Goal: Task Accomplishment & Management: Use online tool/utility

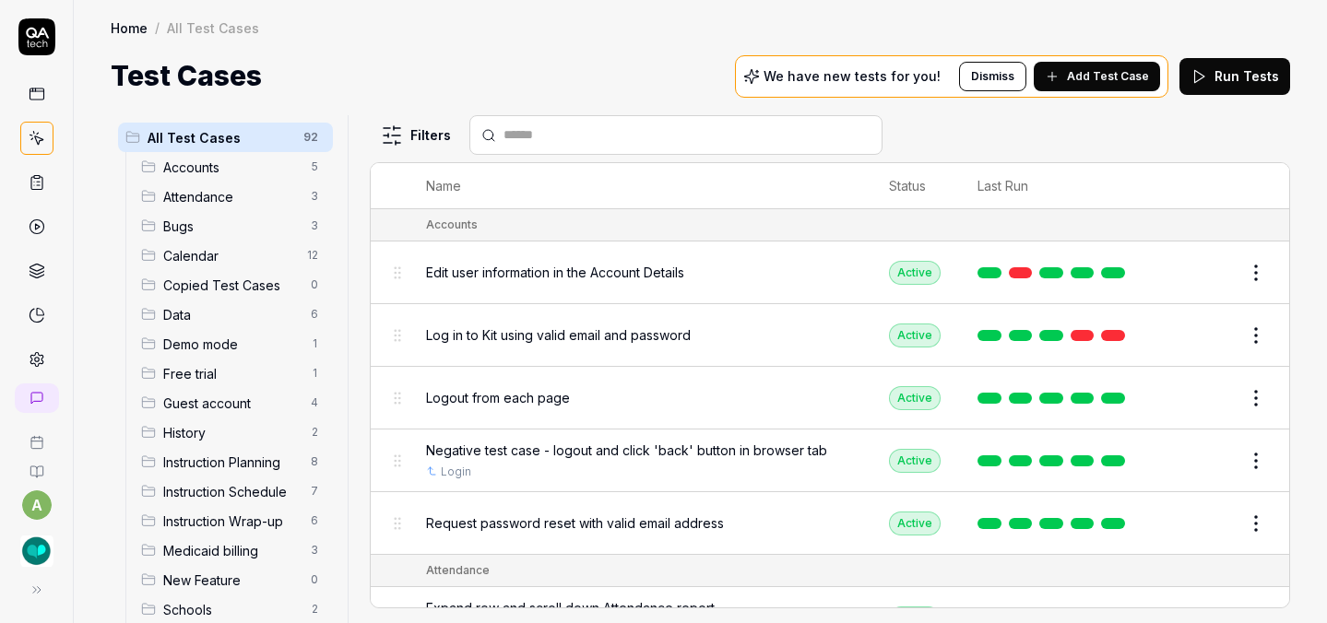
click at [28, 548] on img "button" at bounding box center [36, 551] width 33 height 33
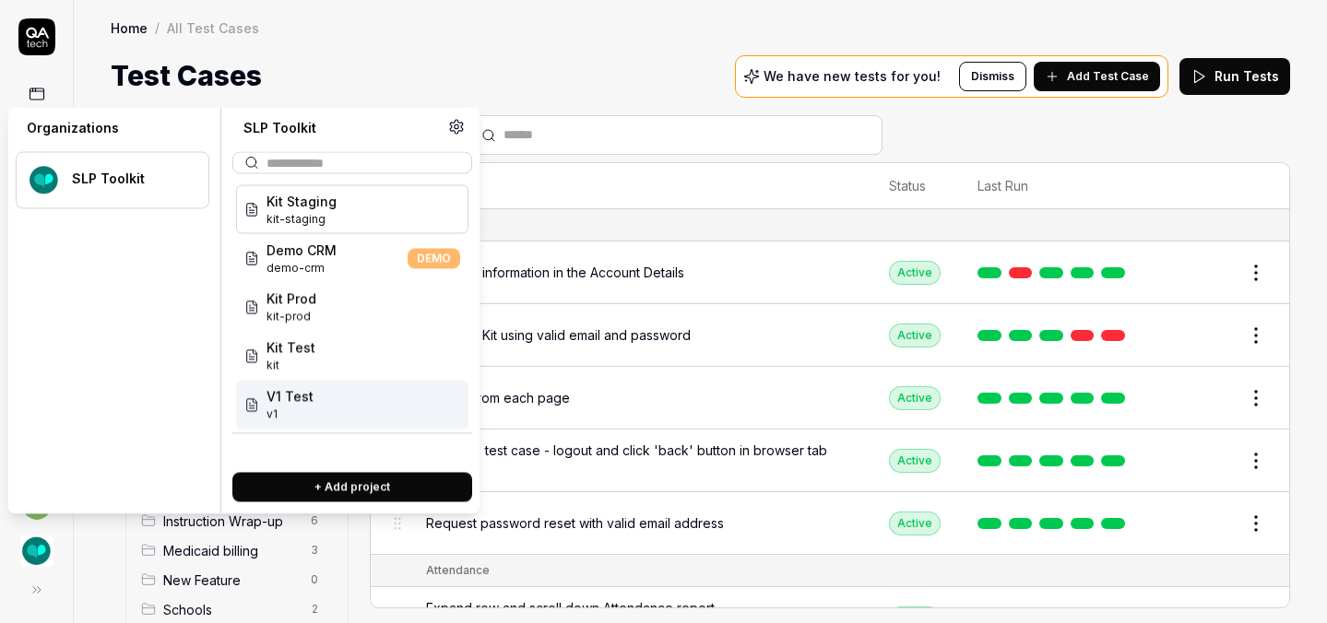
click at [302, 414] on span "v1" at bounding box center [290, 415] width 47 height 17
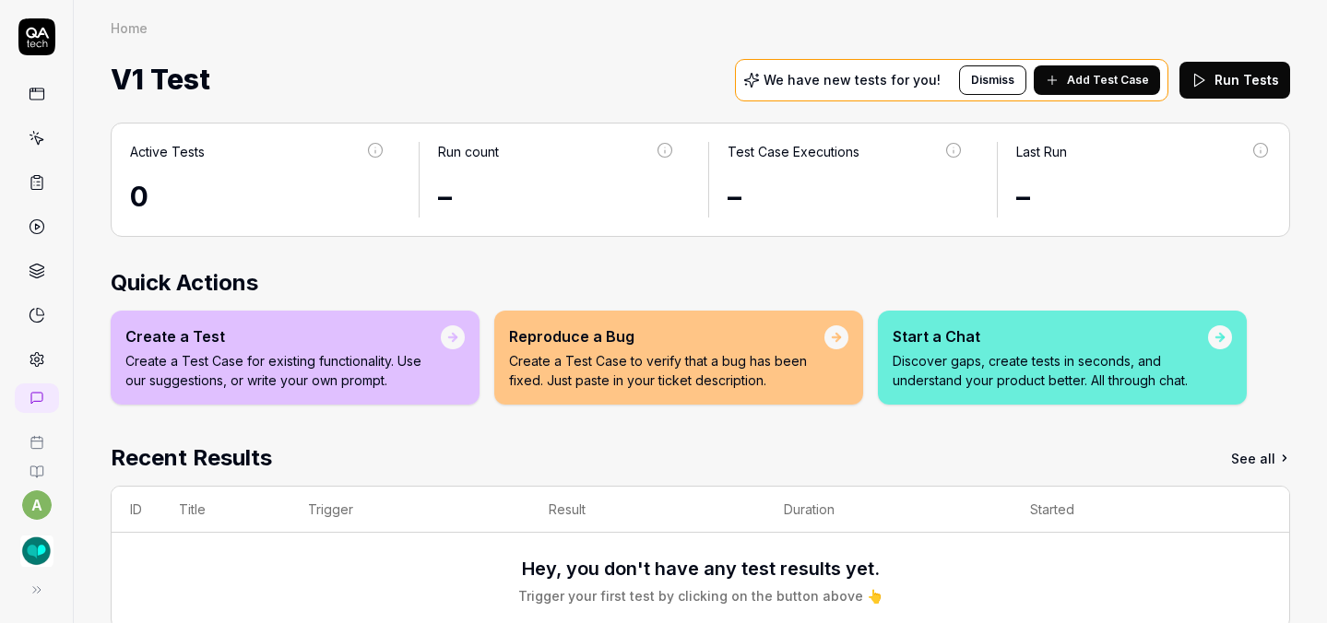
click at [1077, 84] on span "Add Test Case" at bounding box center [1108, 80] width 82 height 17
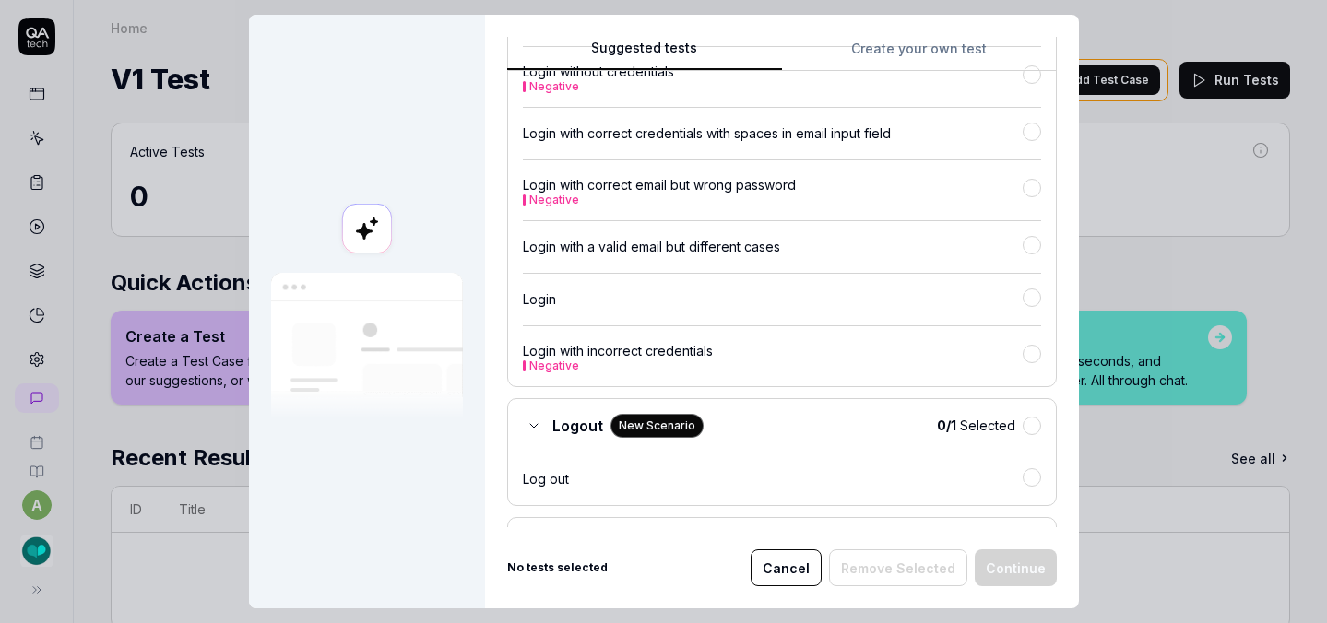
click at [891, 51] on button "Create your own test" at bounding box center [919, 54] width 275 height 33
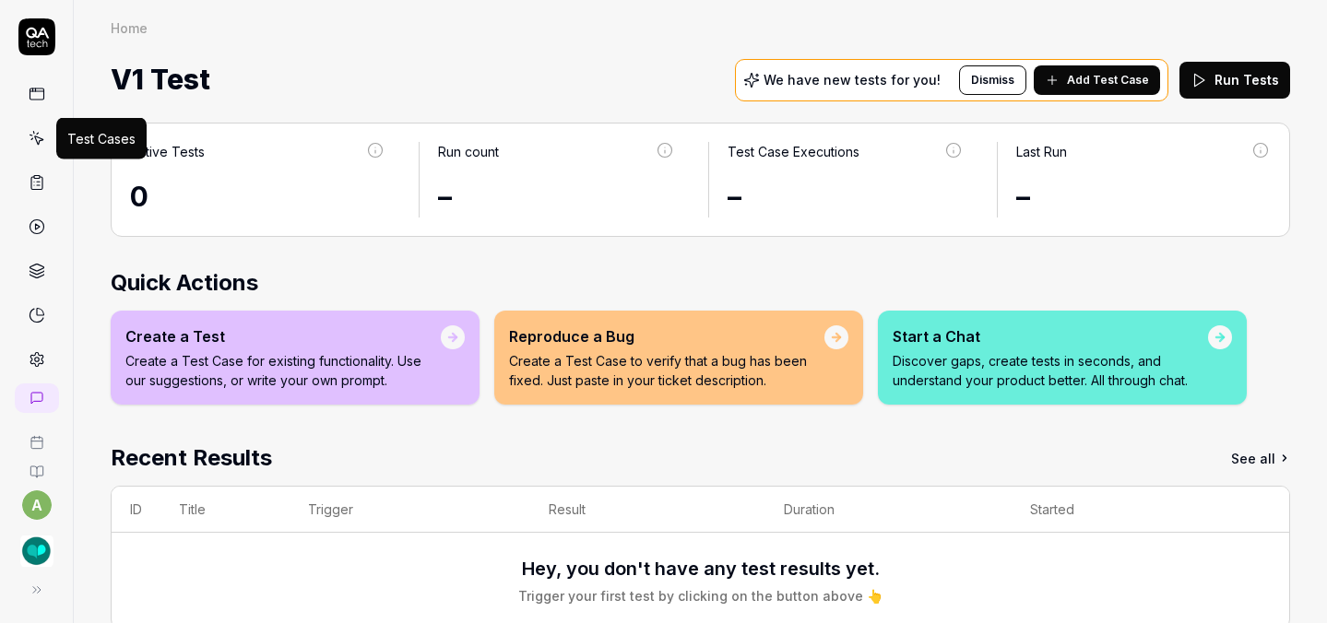
click at [36, 142] on icon at bounding box center [37, 138] width 17 height 17
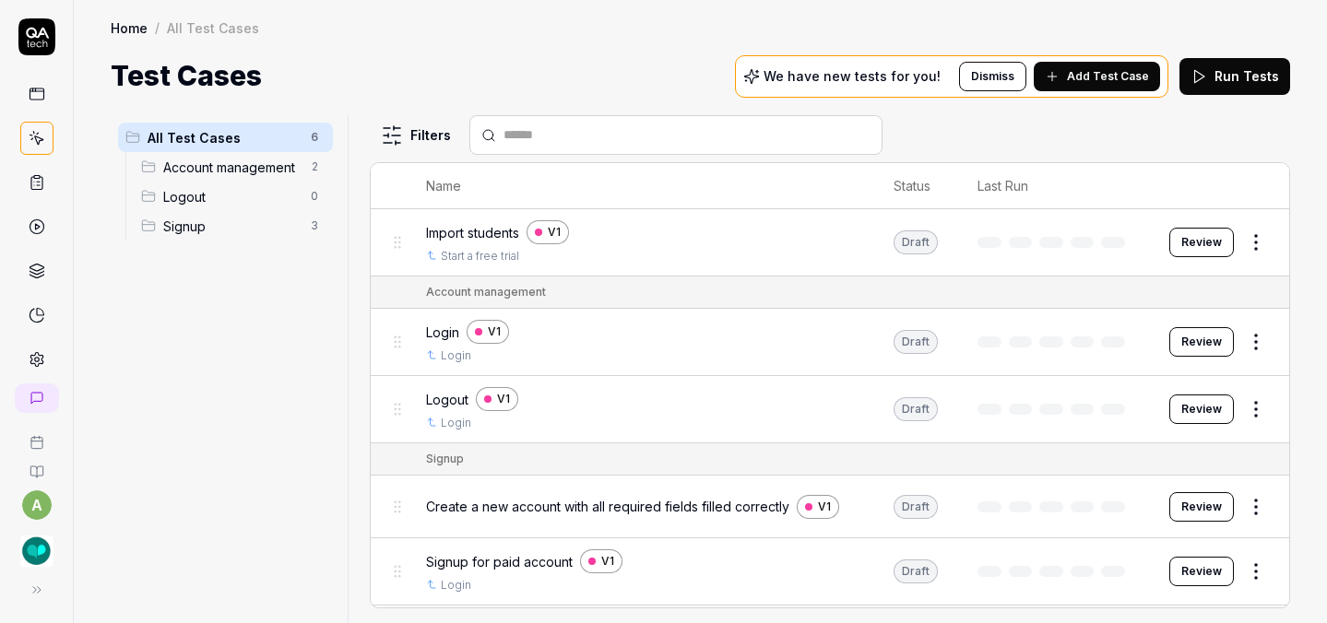
click at [1251, 246] on html "a Home / All Test Cases Home / All Test Cases Test Cases We have new tests for …" at bounding box center [663, 311] width 1327 height 623
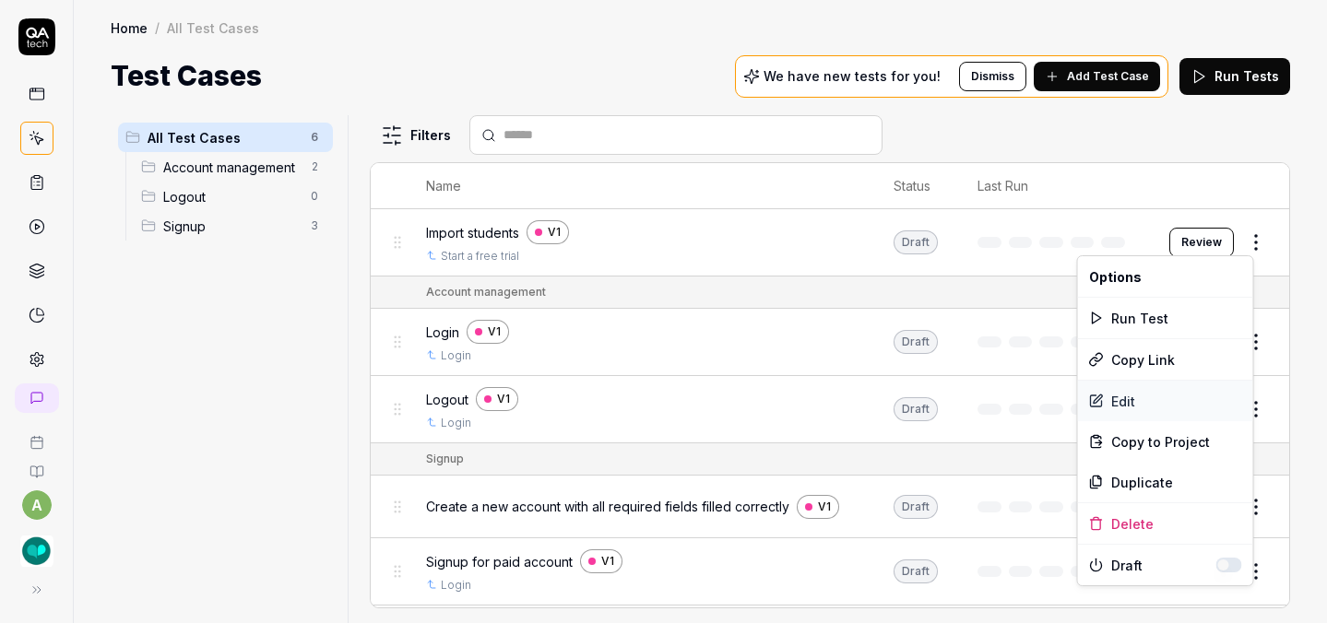
click at [1149, 410] on div "Edit" at bounding box center [1165, 401] width 175 height 41
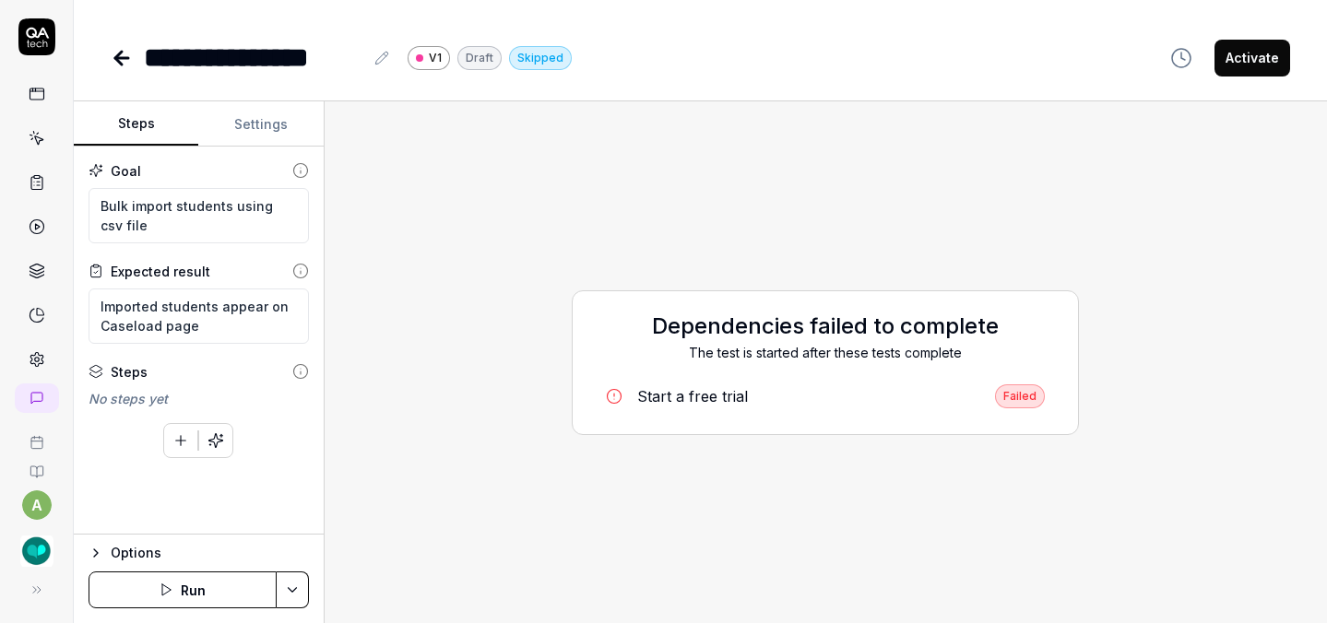
click at [111, 55] on icon at bounding box center [122, 58] width 22 height 22
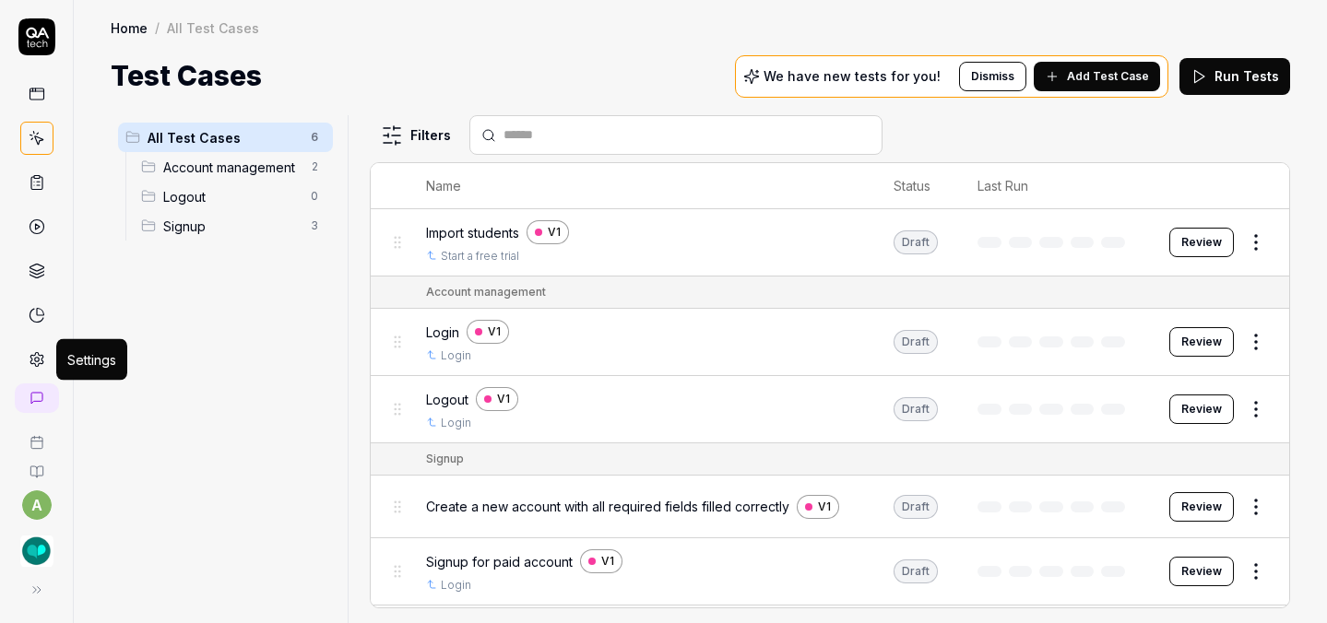
click at [32, 355] on icon at bounding box center [36, 360] width 13 height 14
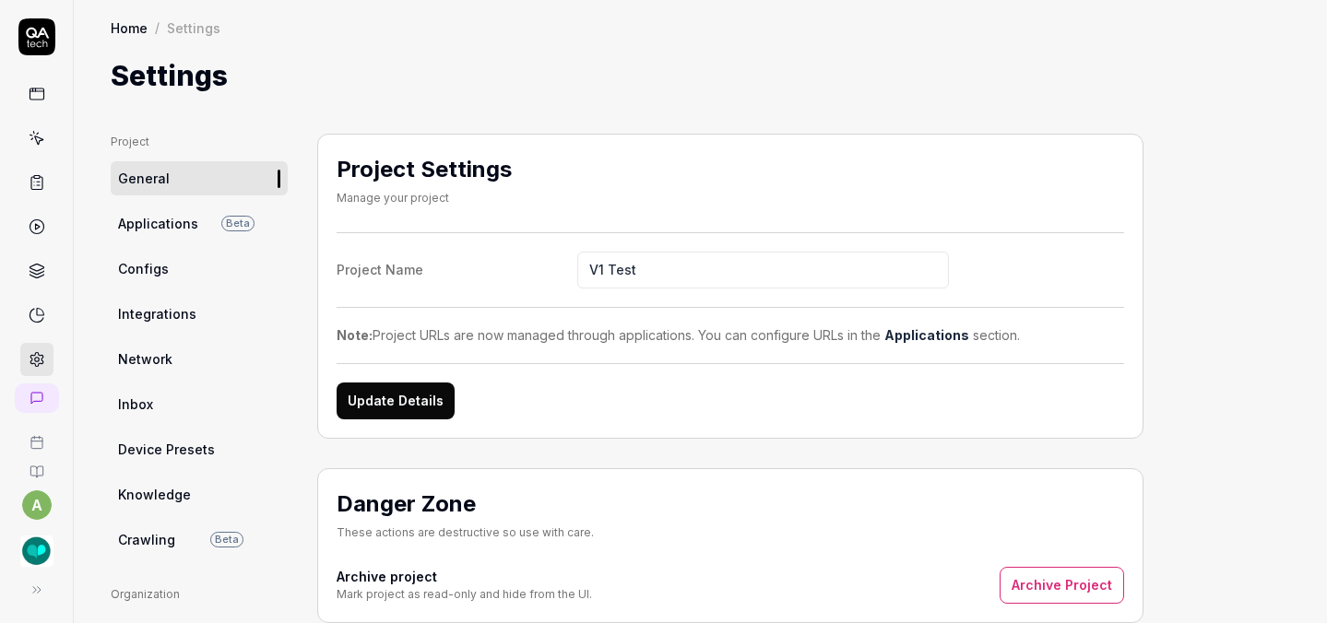
click at [193, 223] on span "Applications" at bounding box center [158, 223] width 80 height 19
click at [183, 279] on link "Configs" at bounding box center [199, 269] width 177 height 34
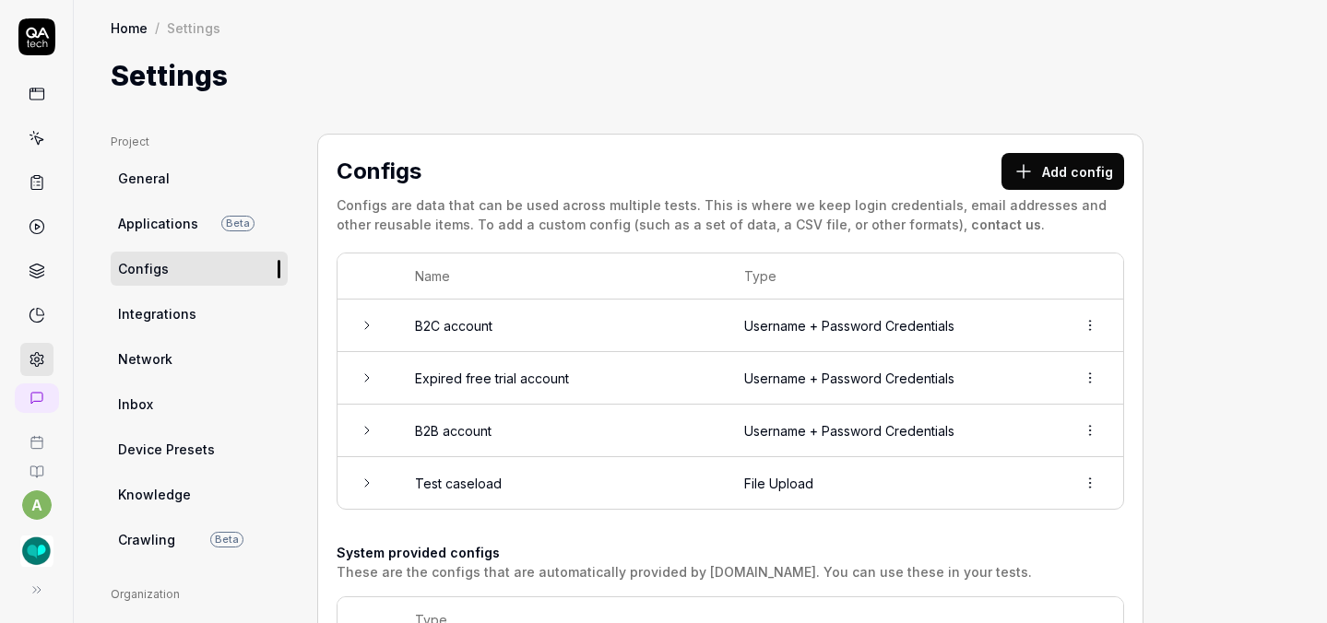
click at [455, 338] on td "B2C account" at bounding box center [561, 326] width 329 height 53
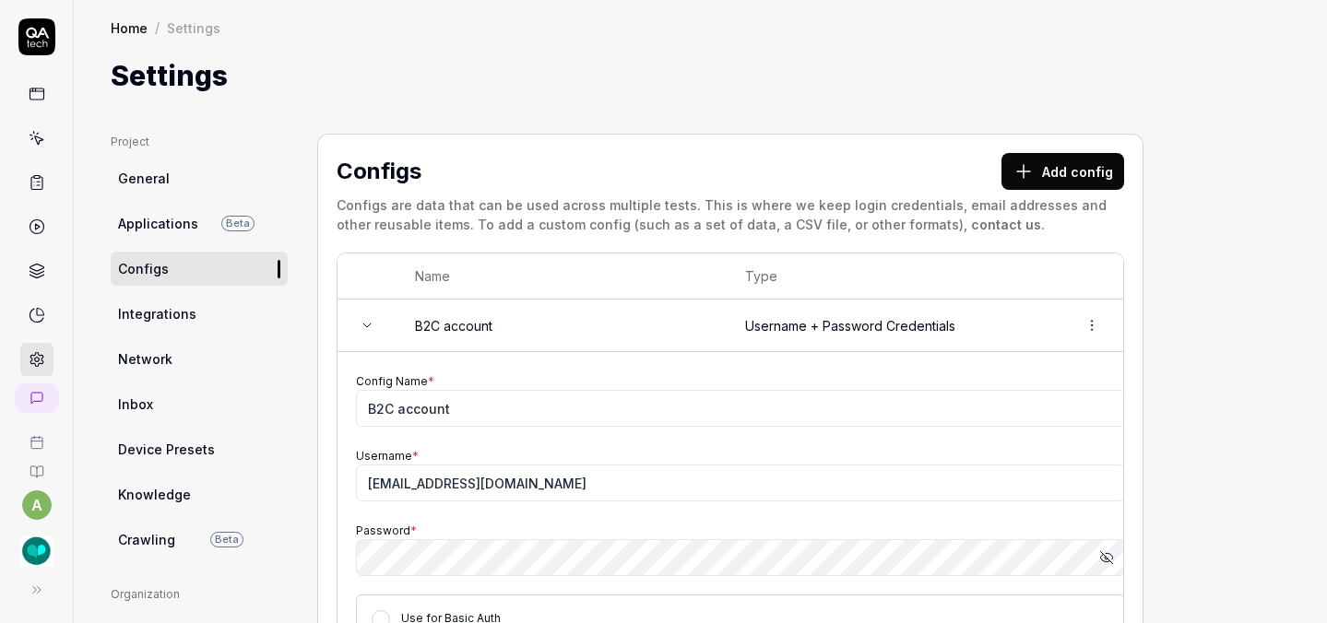
click at [33, 137] on icon at bounding box center [37, 138] width 17 height 17
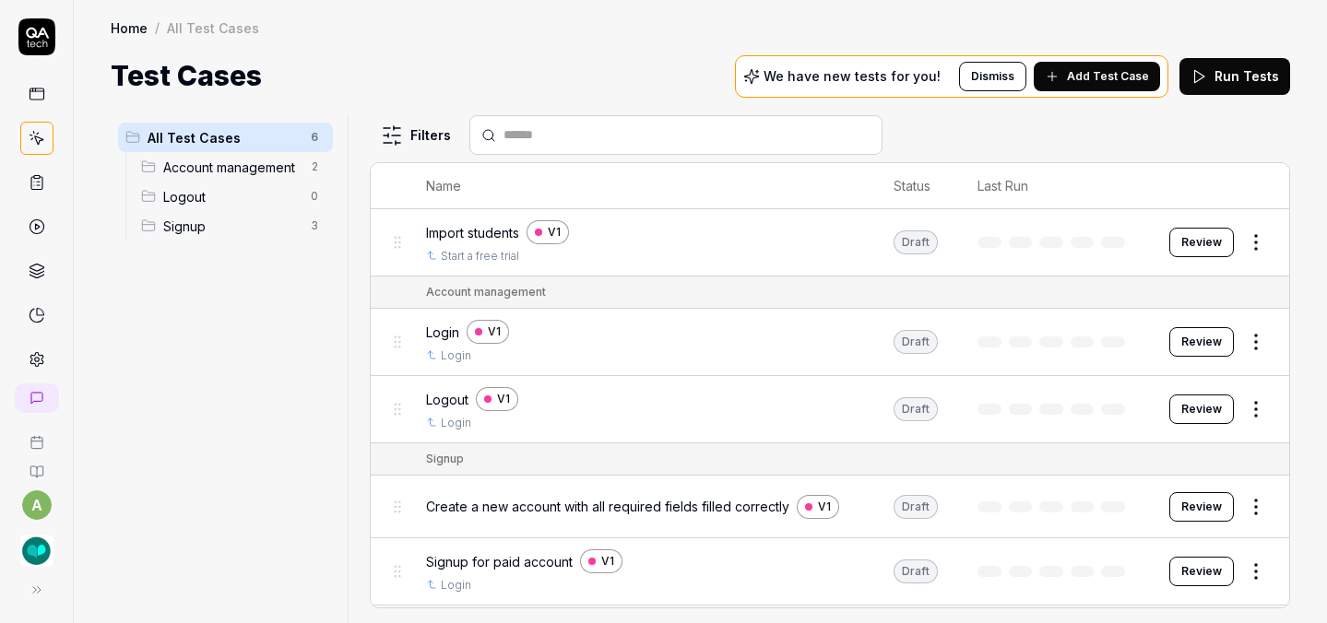
click at [1254, 240] on html "a Home / All Test Cases Home / All Test Cases Test Cases We have new tests for …" at bounding box center [663, 311] width 1327 height 623
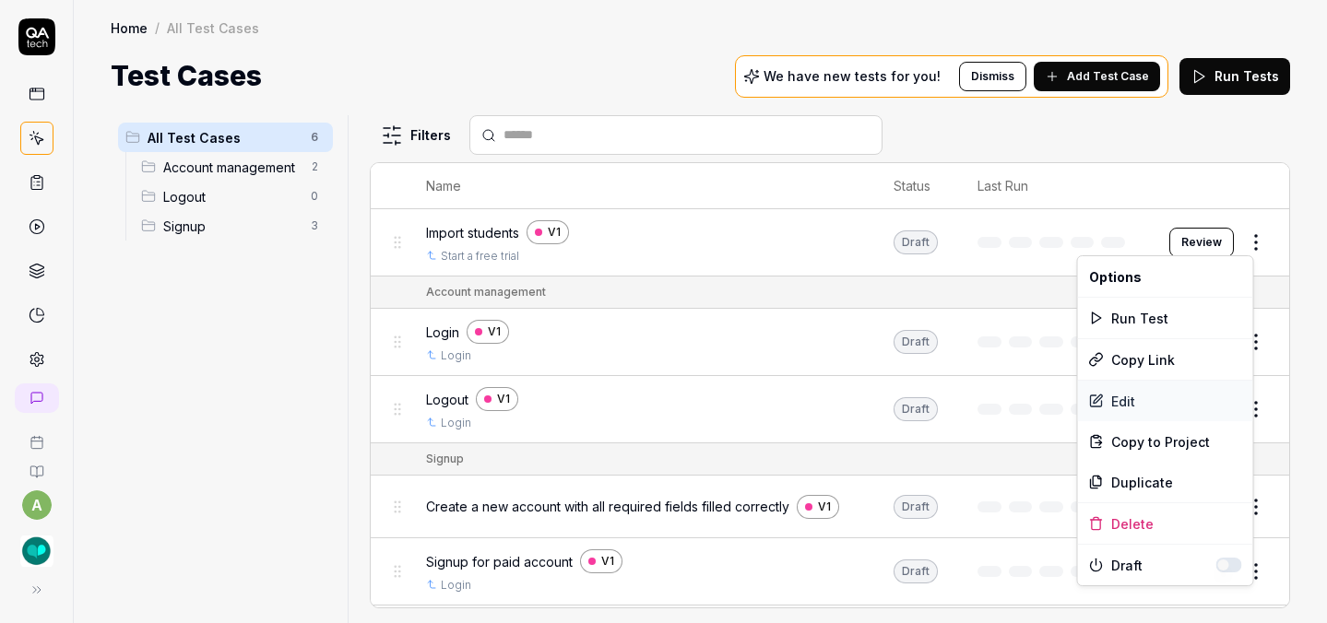
click at [1122, 401] on div "Edit" at bounding box center [1165, 401] width 175 height 41
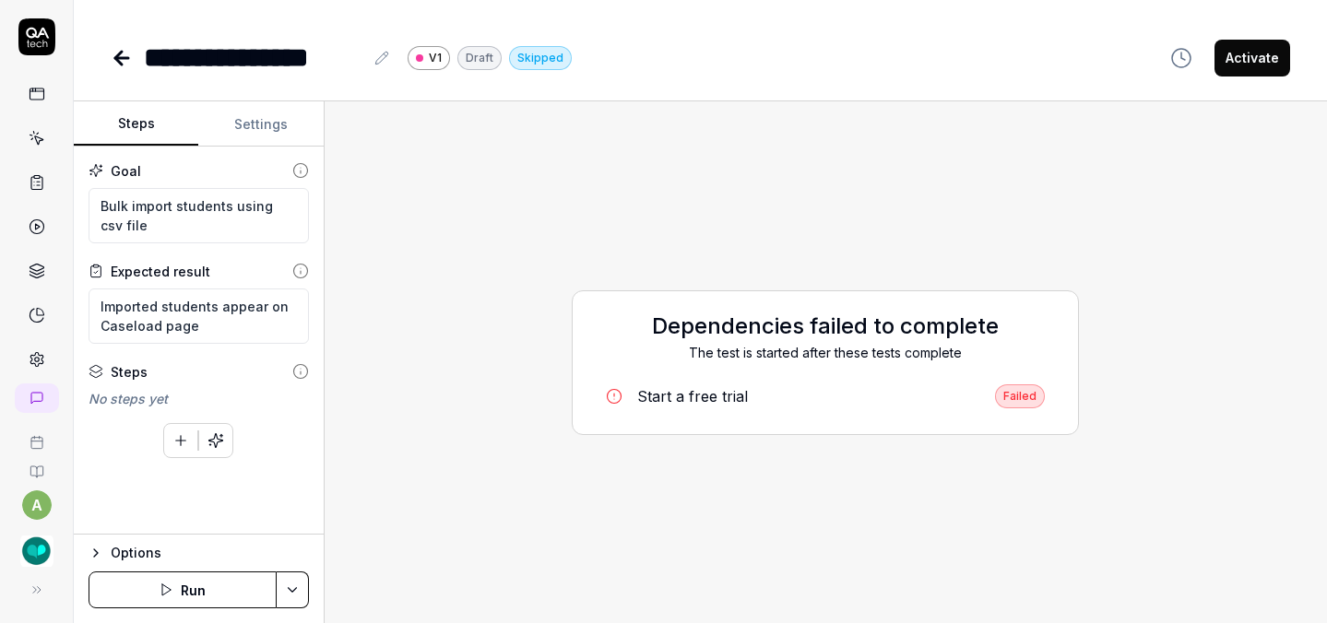
type textarea "*"
click at [276, 123] on button "Settings" at bounding box center [260, 124] width 125 height 44
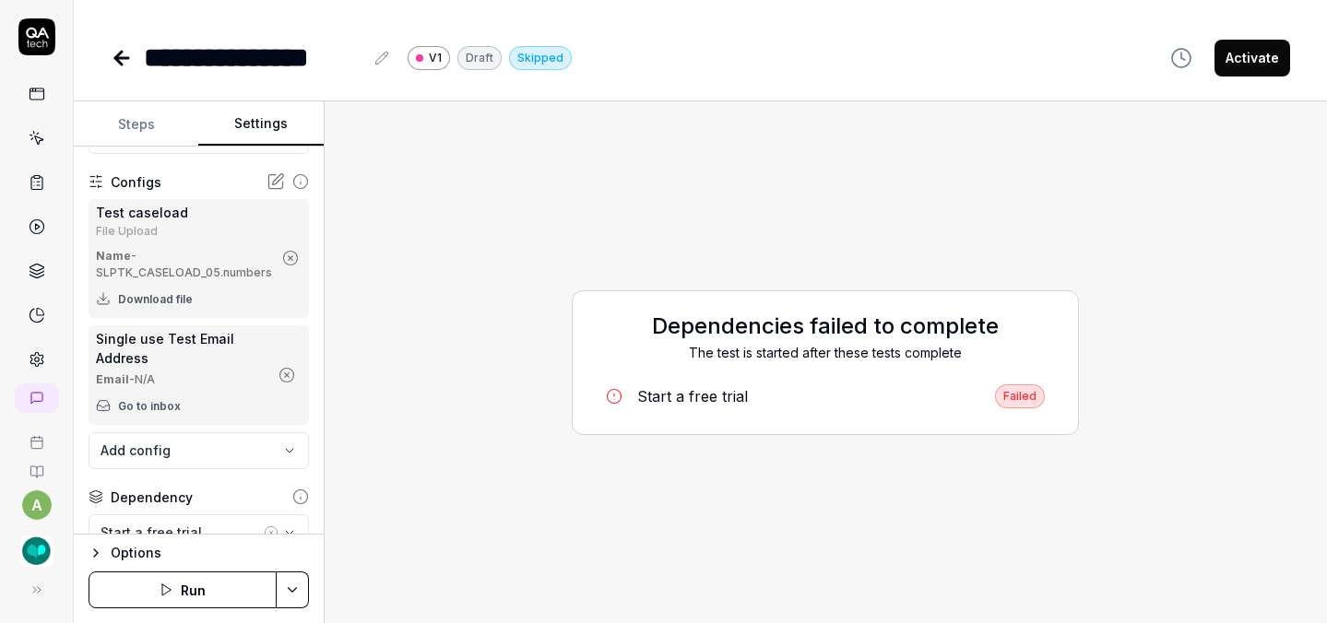
scroll to position [73, 0]
click at [279, 376] on icon "button" at bounding box center [287, 373] width 17 height 17
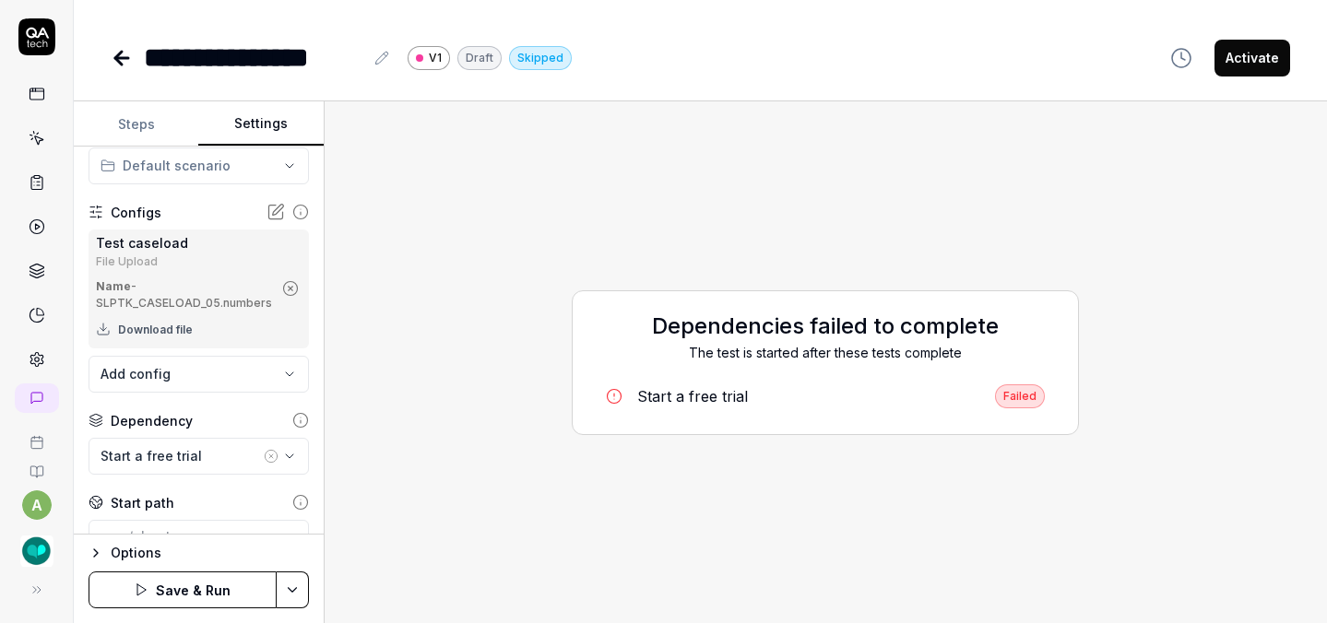
scroll to position [0, 0]
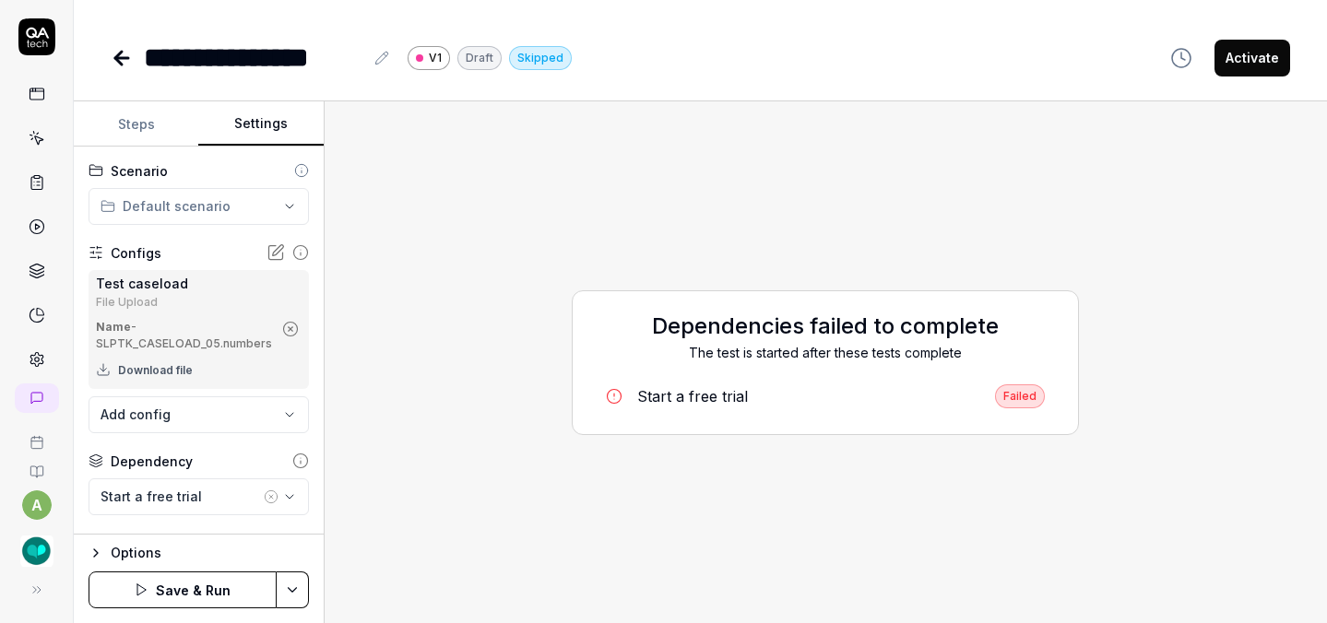
click at [243, 424] on body "**********" at bounding box center [663, 311] width 1327 height 623
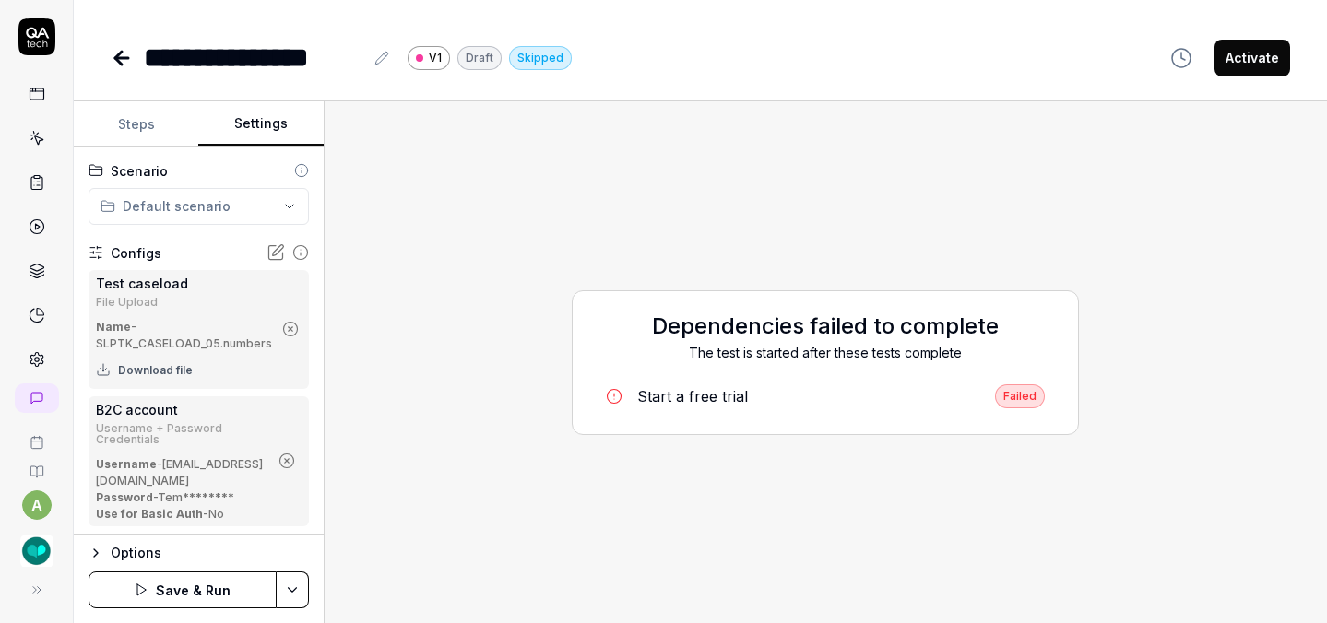
click at [220, 588] on button "Save & Run" at bounding box center [183, 590] width 188 height 37
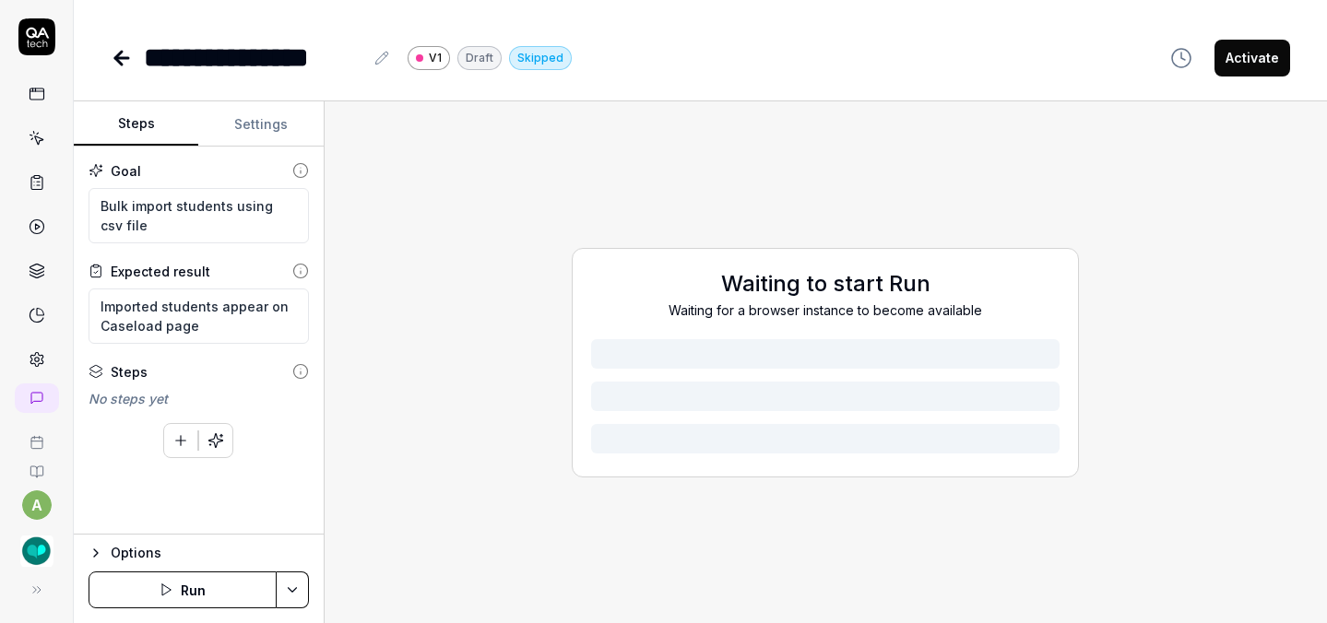
click at [208, 588] on button "Run" at bounding box center [183, 590] width 188 height 37
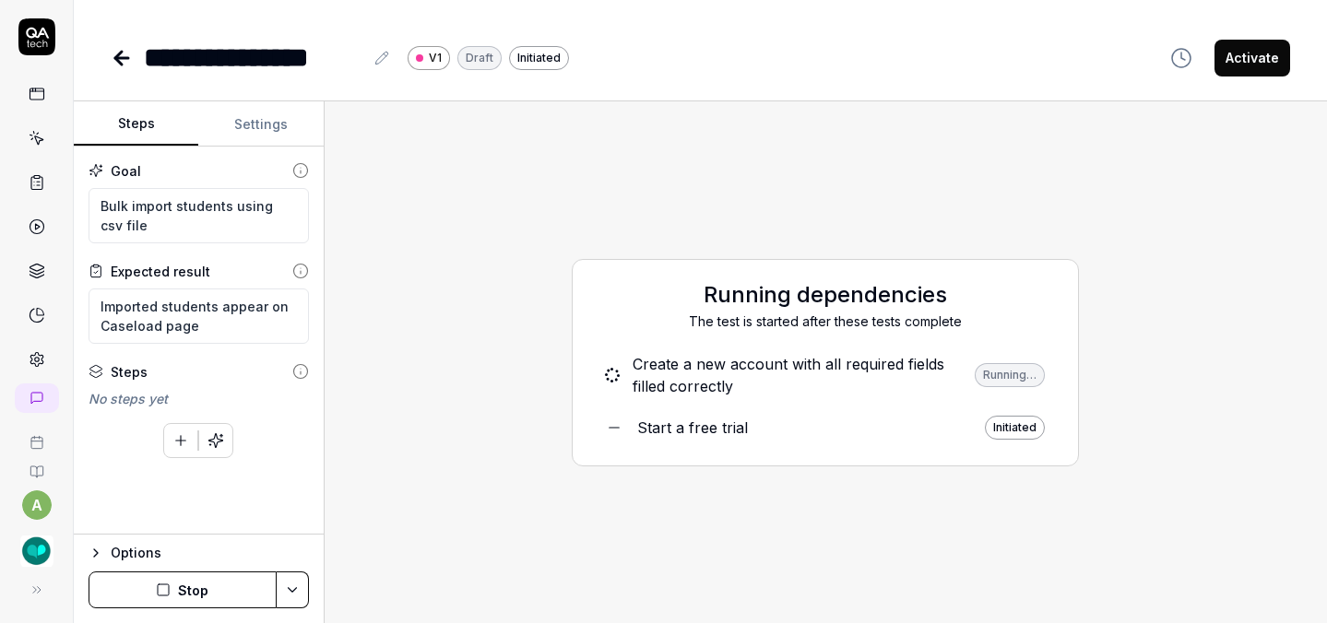
type textarea "*"
click at [121, 59] on icon at bounding box center [122, 58] width 22 height 22
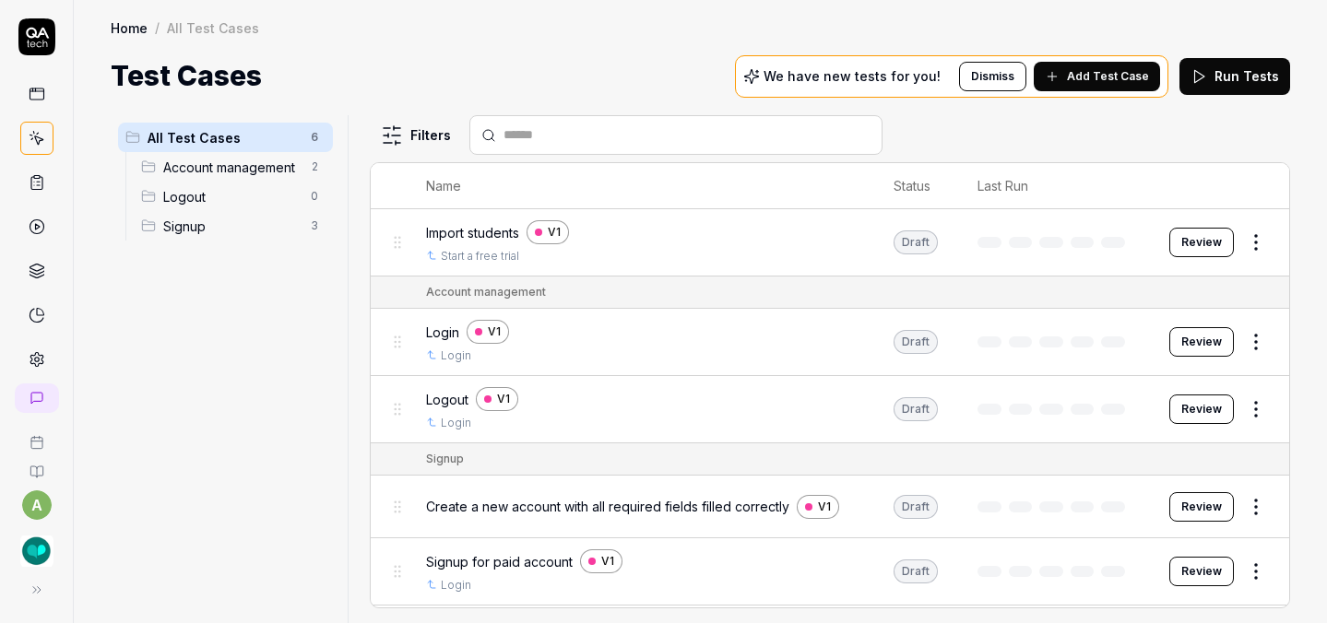
click at [1088, 75] on span "Add Test Case" at bounding box center [1108, 76] width 82 height 17
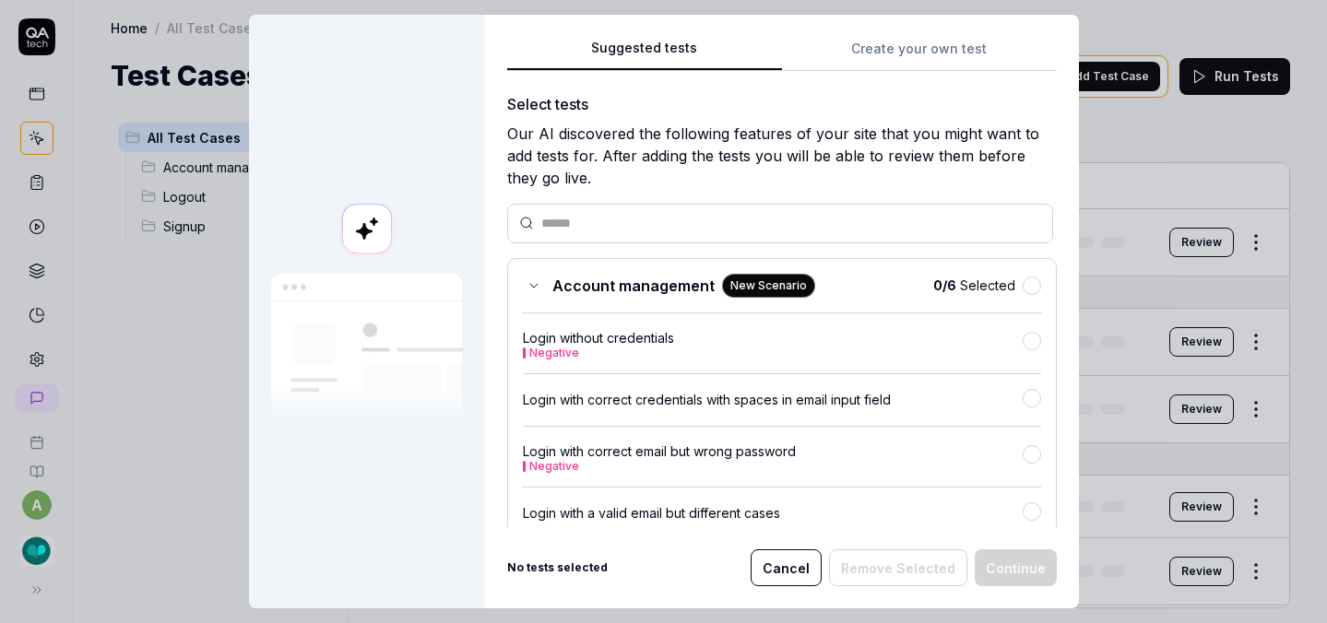
click at [943, 53] on div "Suggested tests Create your own test Select tests Our AI discovered the followi…" at bounding box center [782, 312] width 594 height 594
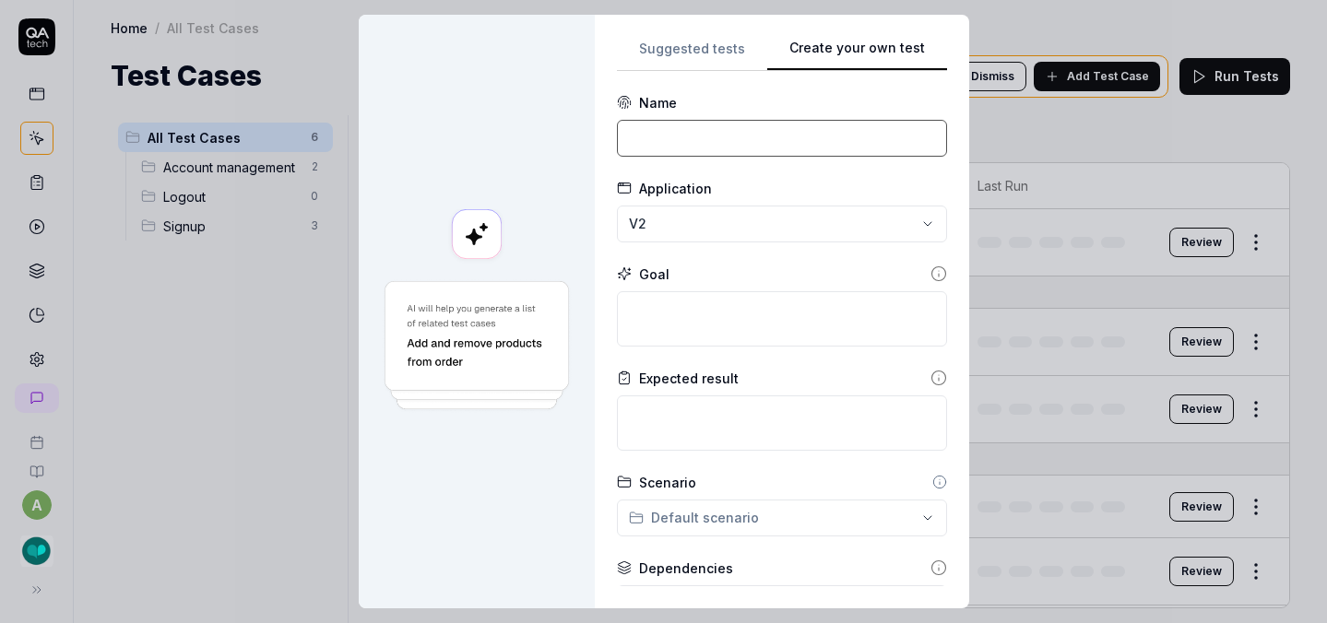
click at [774, 135] on input at bounding box center [782, 138] width 330 height 37
click at [662, 134] on input "Add a student" at bounding box center [782, 138] width 330 height 37
drag, startPoint x: 750, startPoint y: 134, endPoint x: 548, endPoint y: 134, distance: 202.0
click at [548, 134] on div "**********" at bounding box center [664, 312] width 611 height 594
type input "Add a new student"
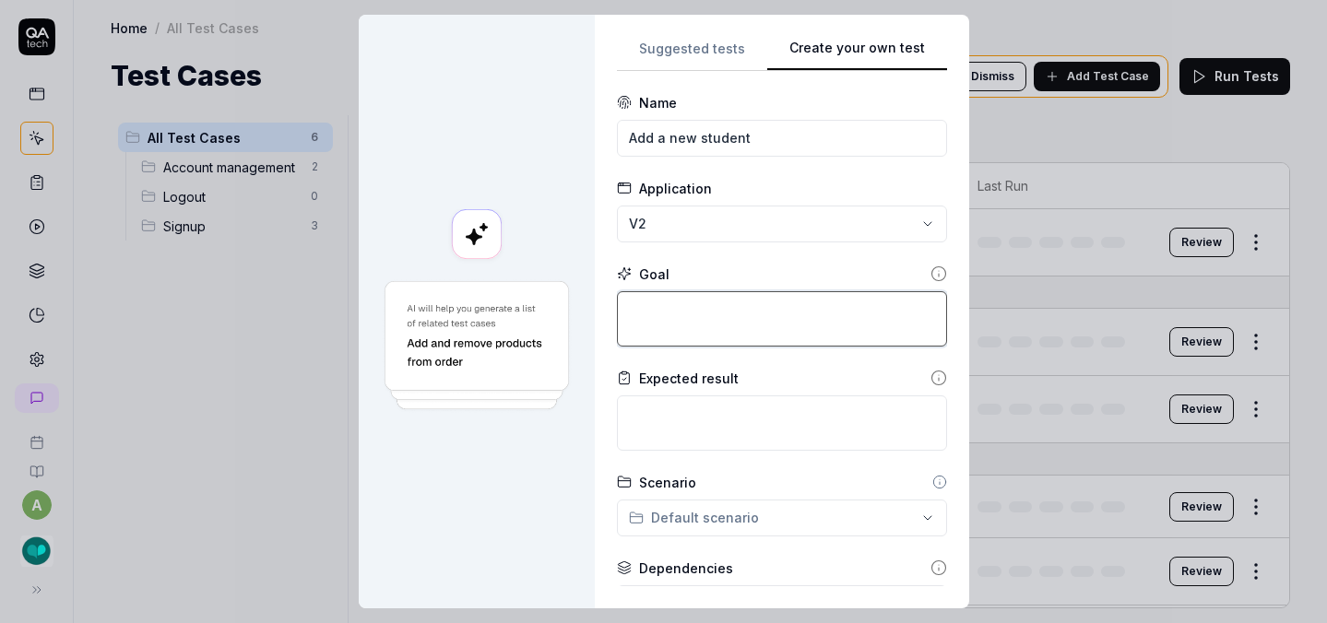
click at [683, 302] on textarea at bounding box center [782, 318] width 330 height 55
paste textarea "Add a new student"
type textarea "*"
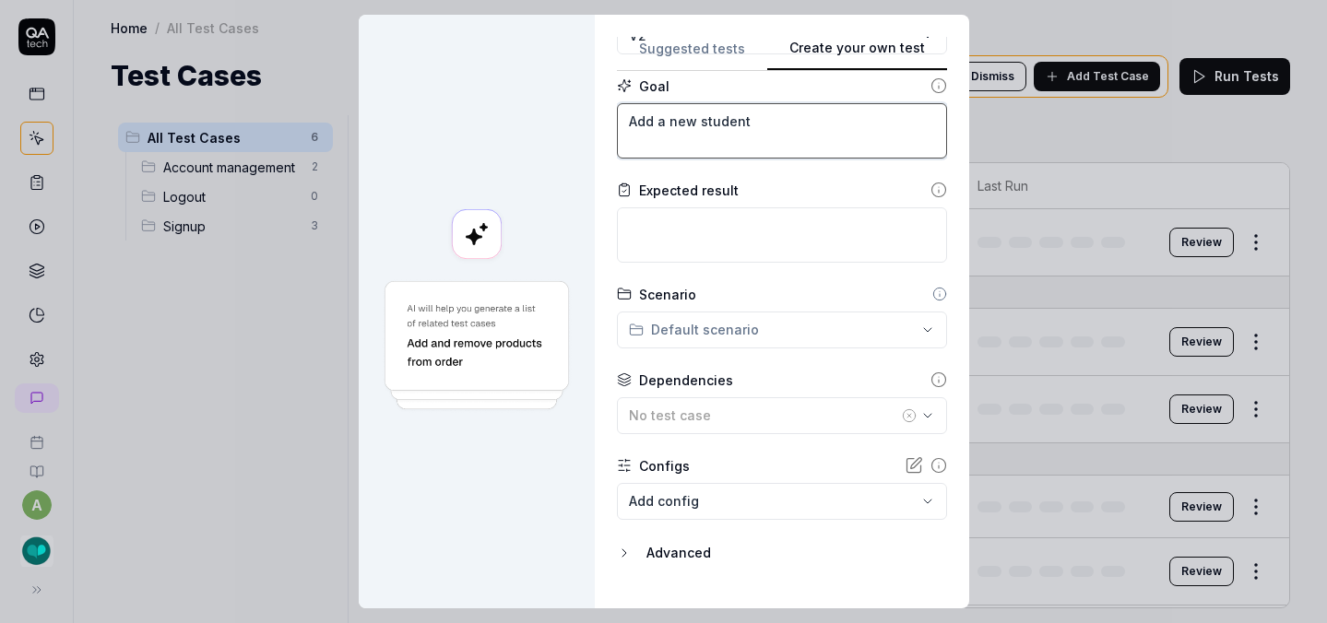
scroll to position [224, 0]
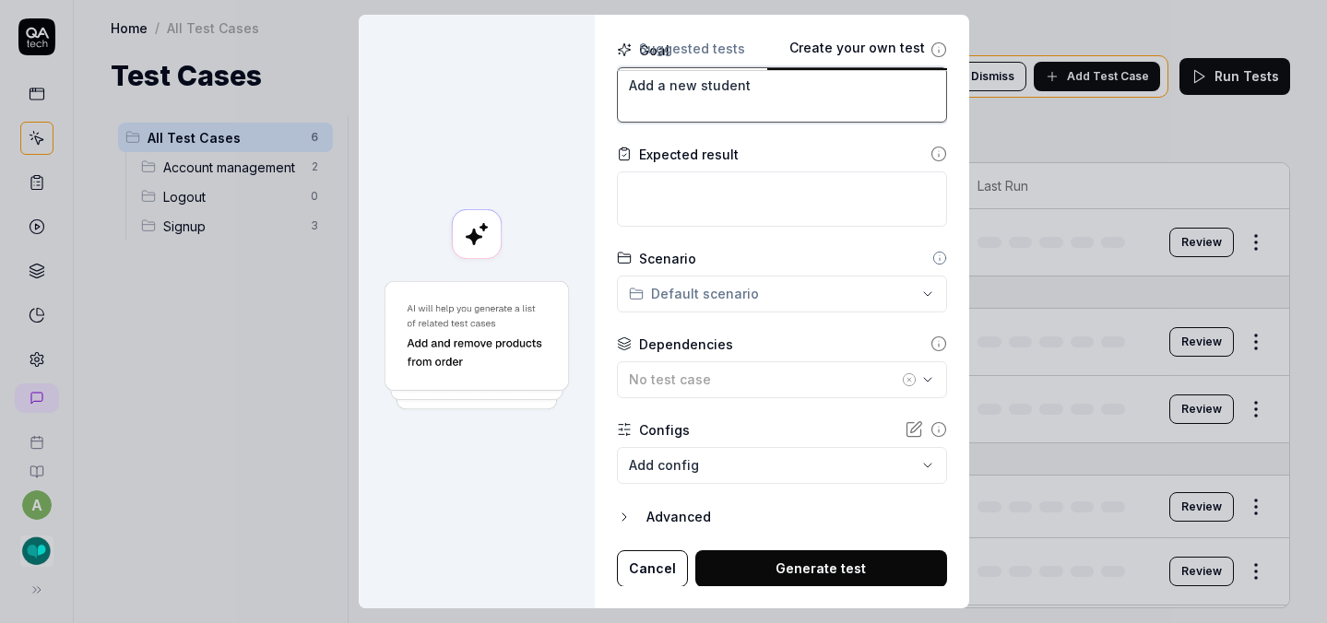
type textarea "Add a new student"
click at [727, 475] on body "**********" at bounding box center [663, 311] width 1327 height 623
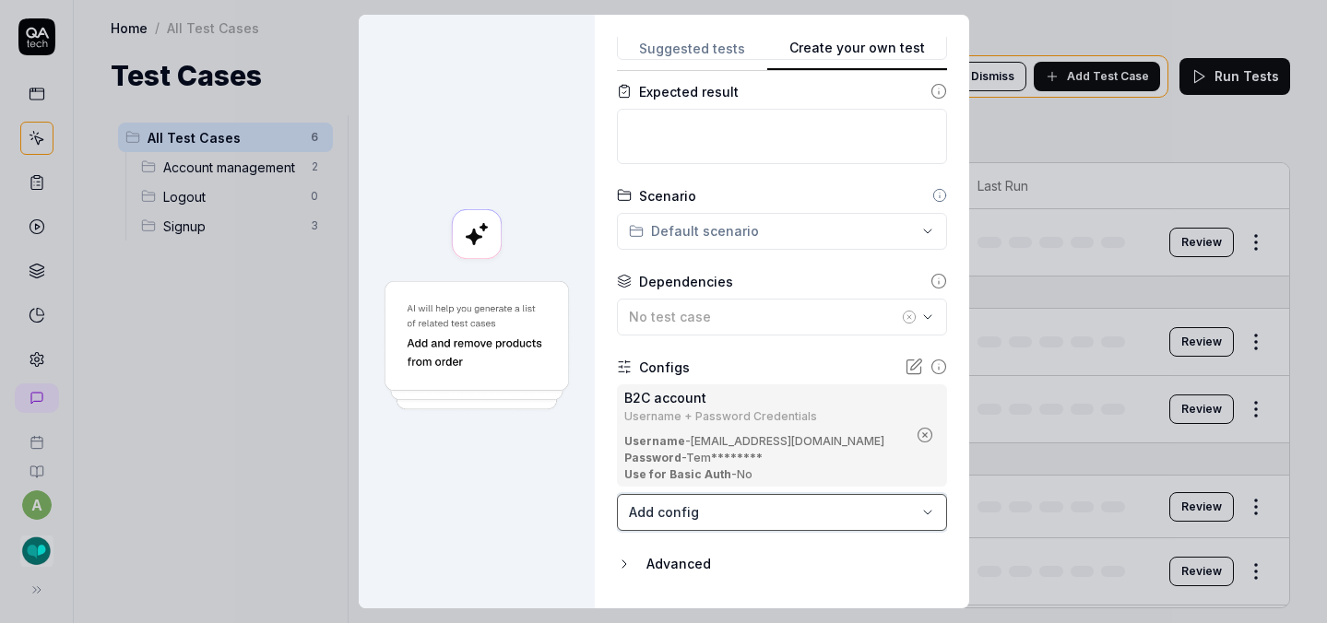
scroll to position [334, 0]
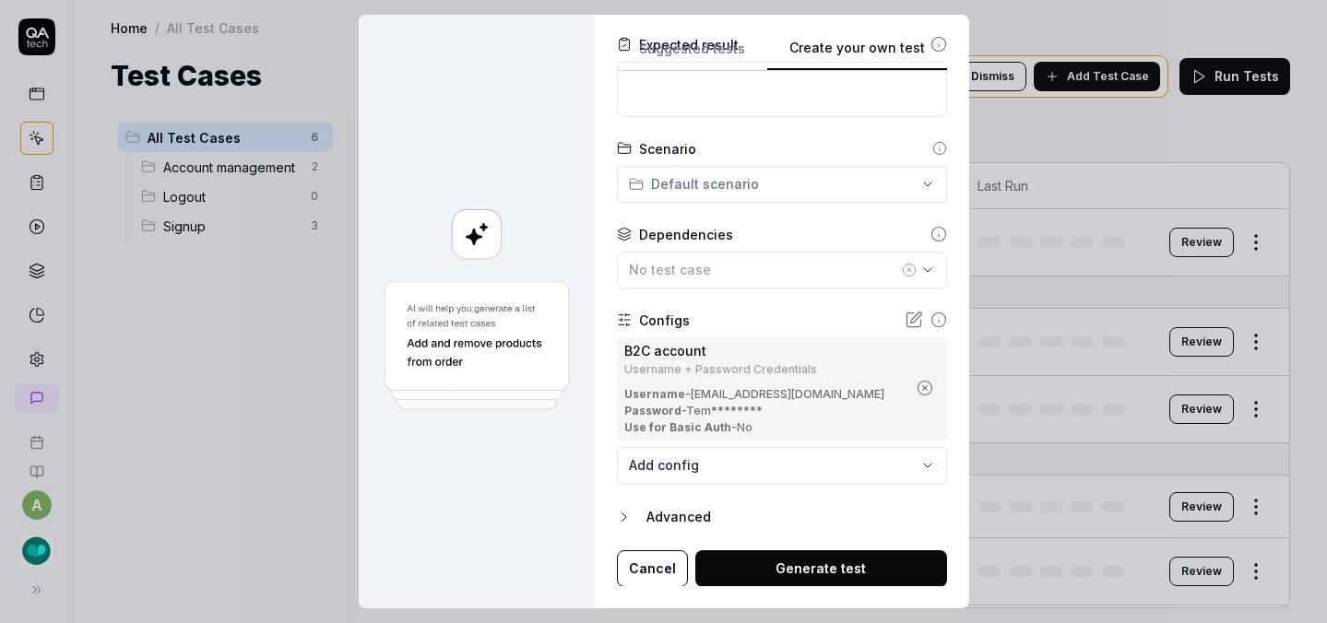
click at [766, 567] on button "Generate test" at bounding box center [821, 569] width 252 height 37
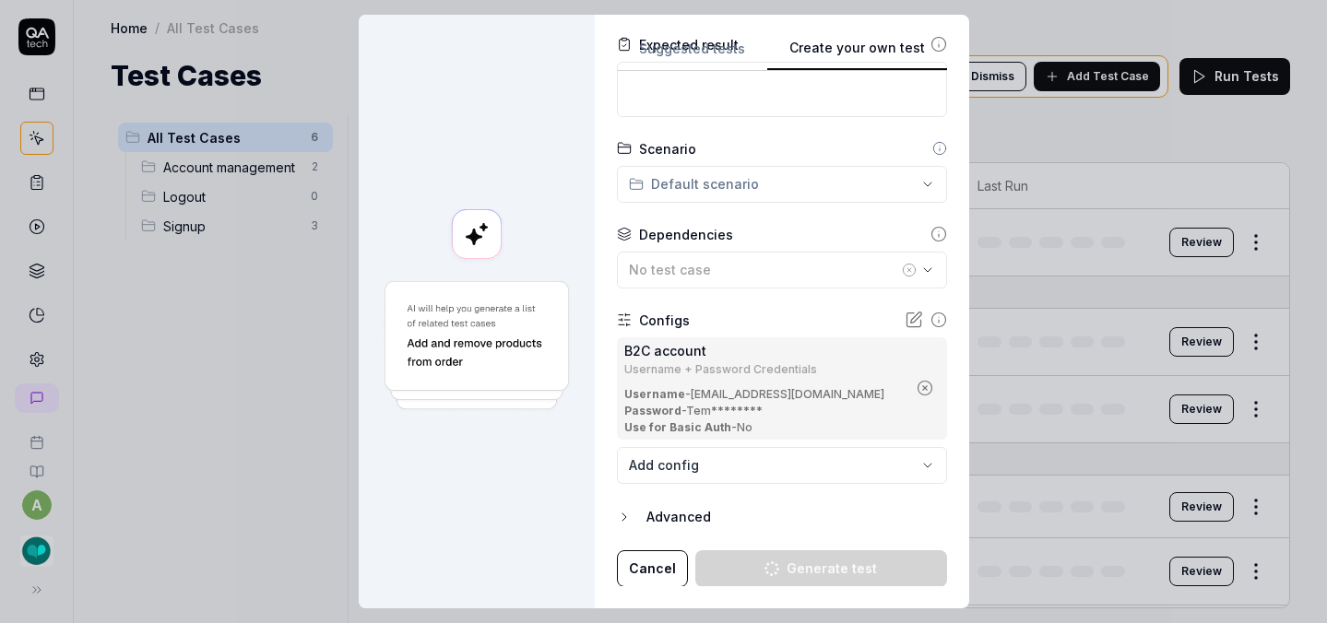
type textarea "*"
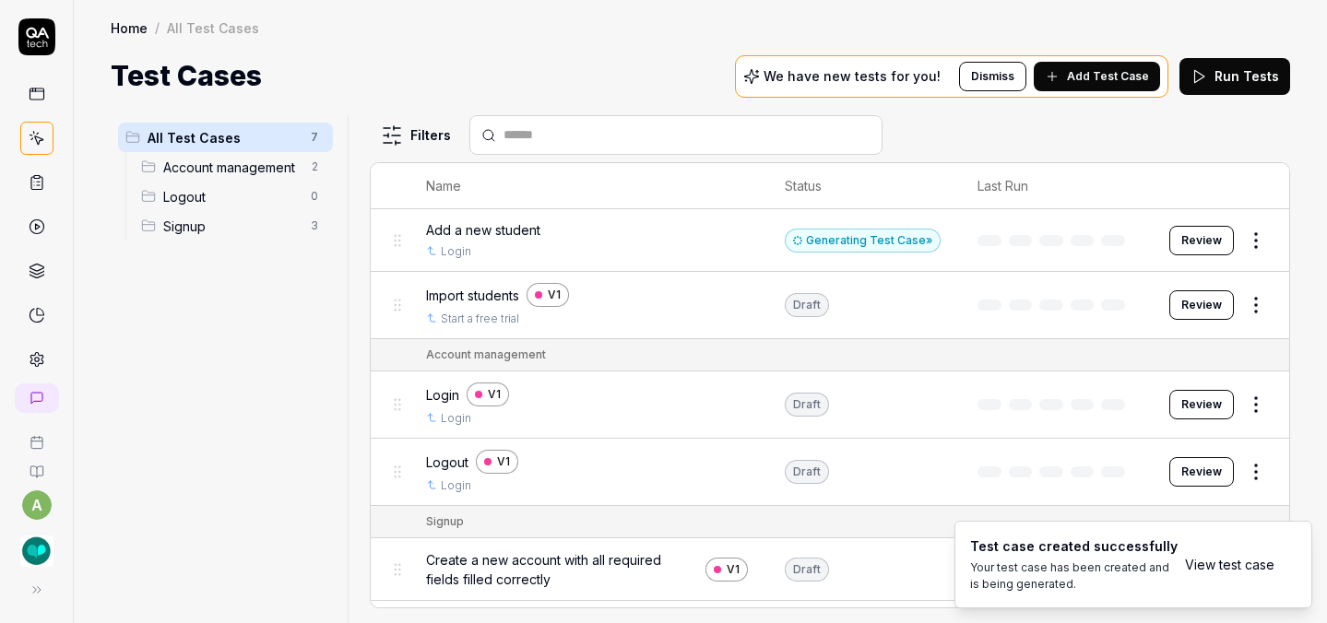
click at [1082, 69] on span "Add Test Case" at bounding box center [1108, 76] width 82 height 17
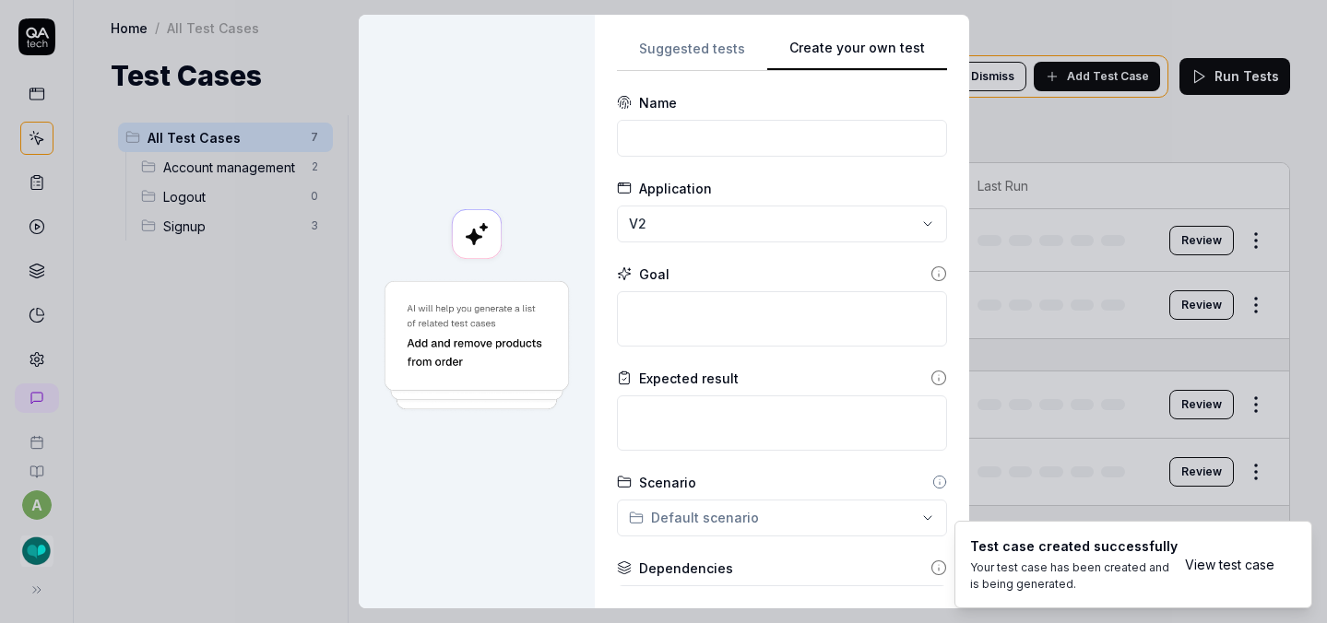
scroll to position [0, 0]
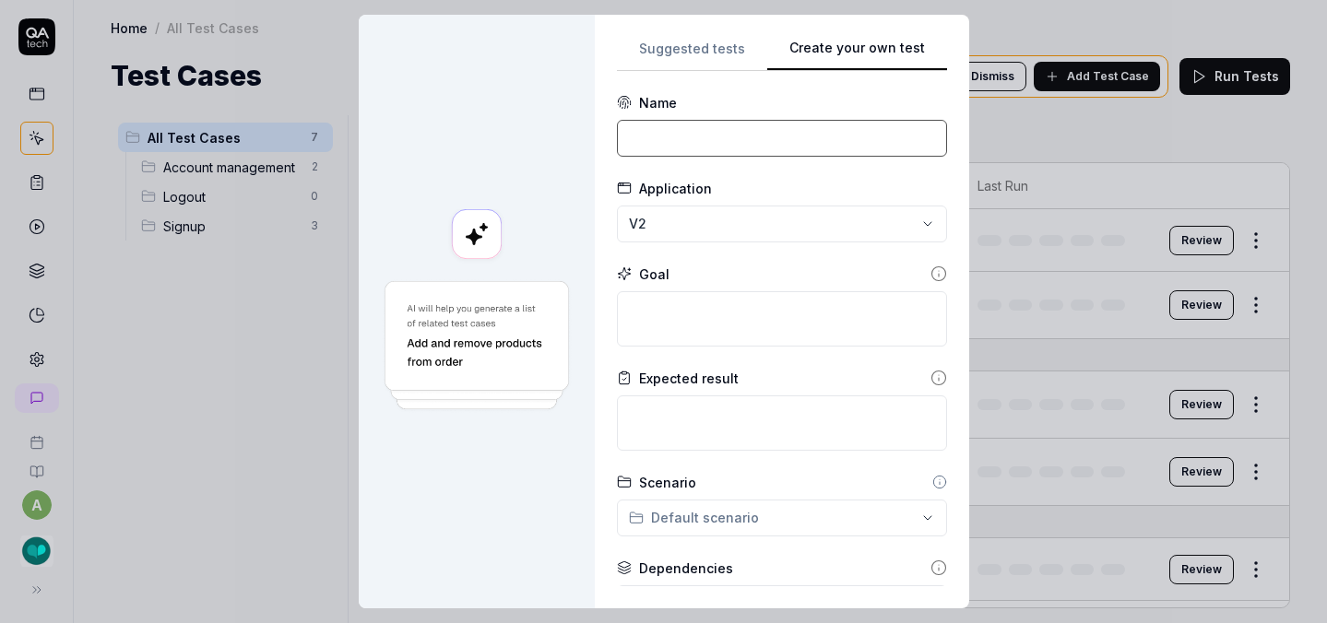
click at [783, 137] on input at bounding box center [782, 138] width 330 height 37
type input "Edit caseload fields"
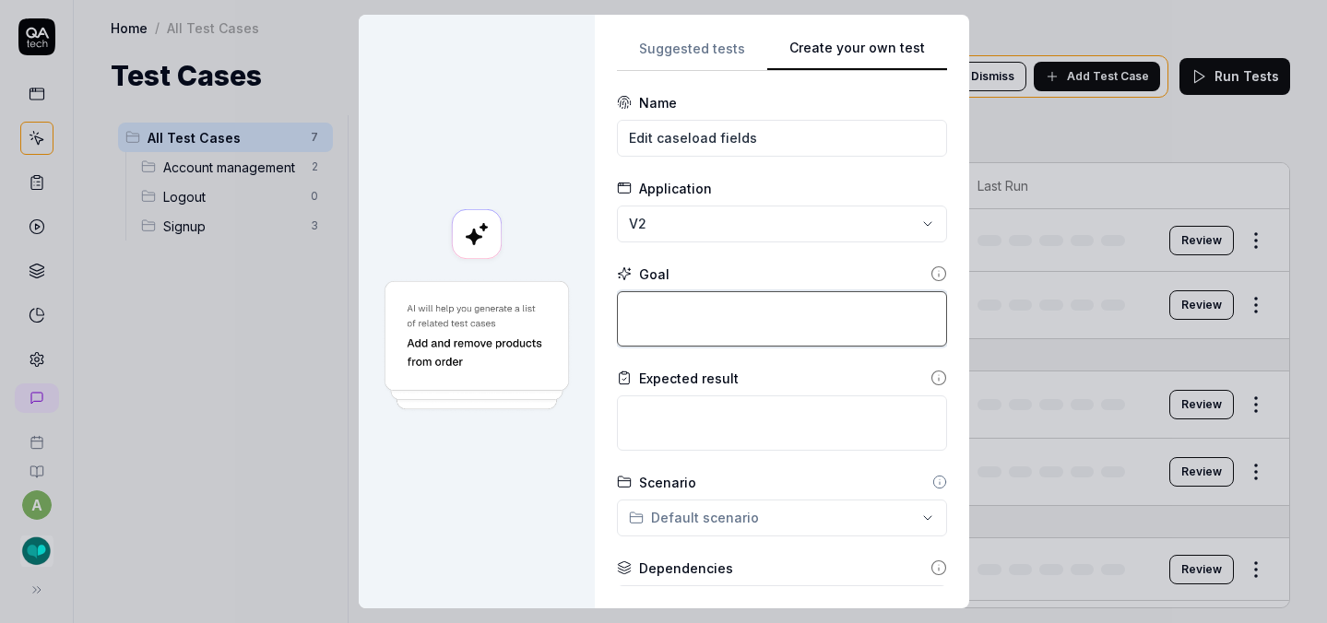
click at [755, 303] on textarea at bounding box center [782, 318] width 330 height 55
type textarea "*"
type textarea "O"
type textarea "*"
type textarea "On"
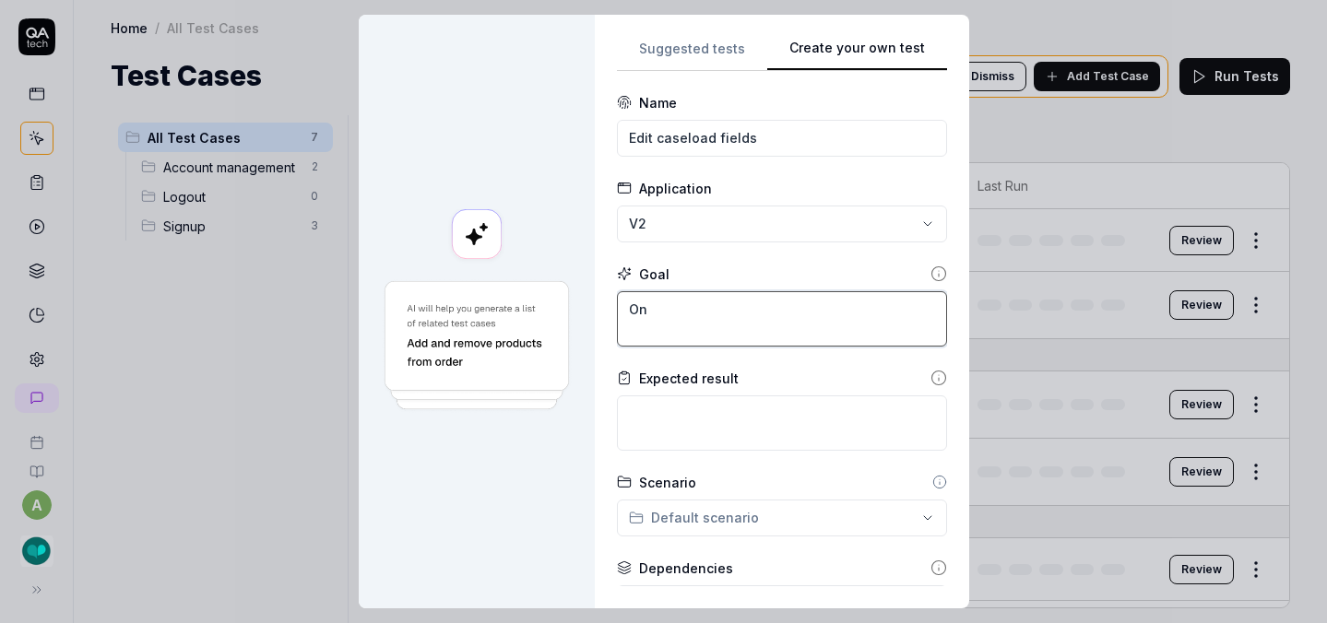
type textarea "*"
type textarea "On"
type textarea "*"
type textarea "On C"
type textarea "*"
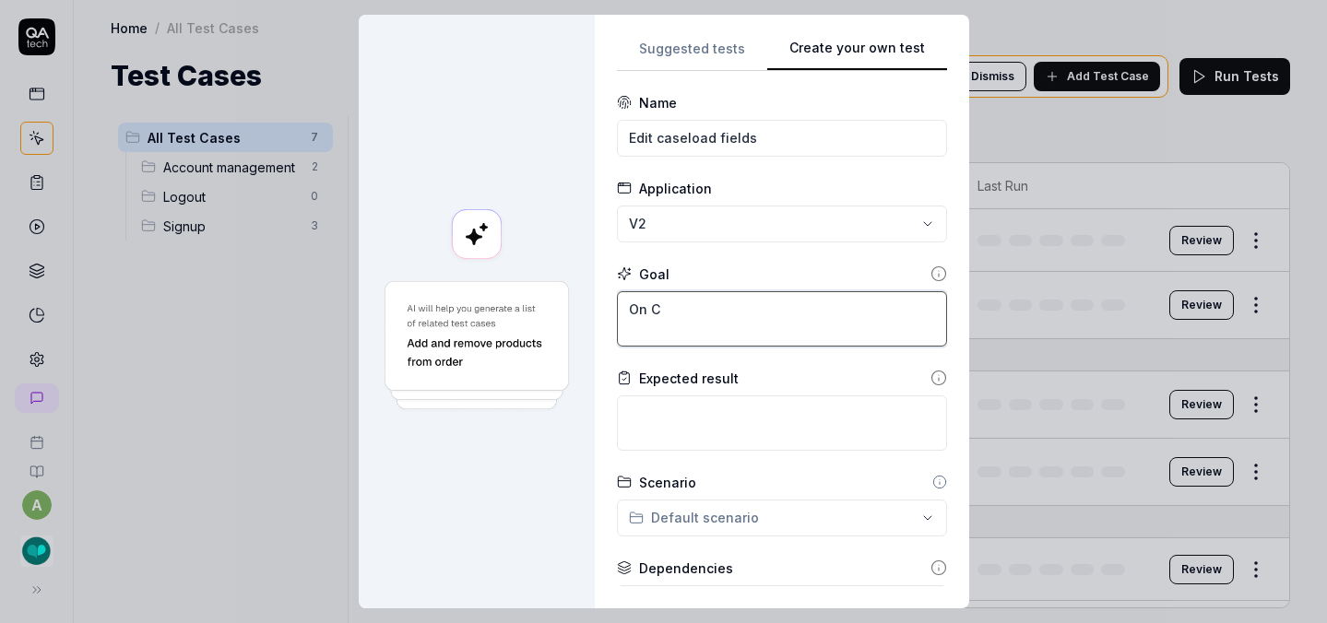
type textarea "On Ca"
type textarea "*"
type textarea "On Cas"
type textarea "*"
type textarea "On Case"
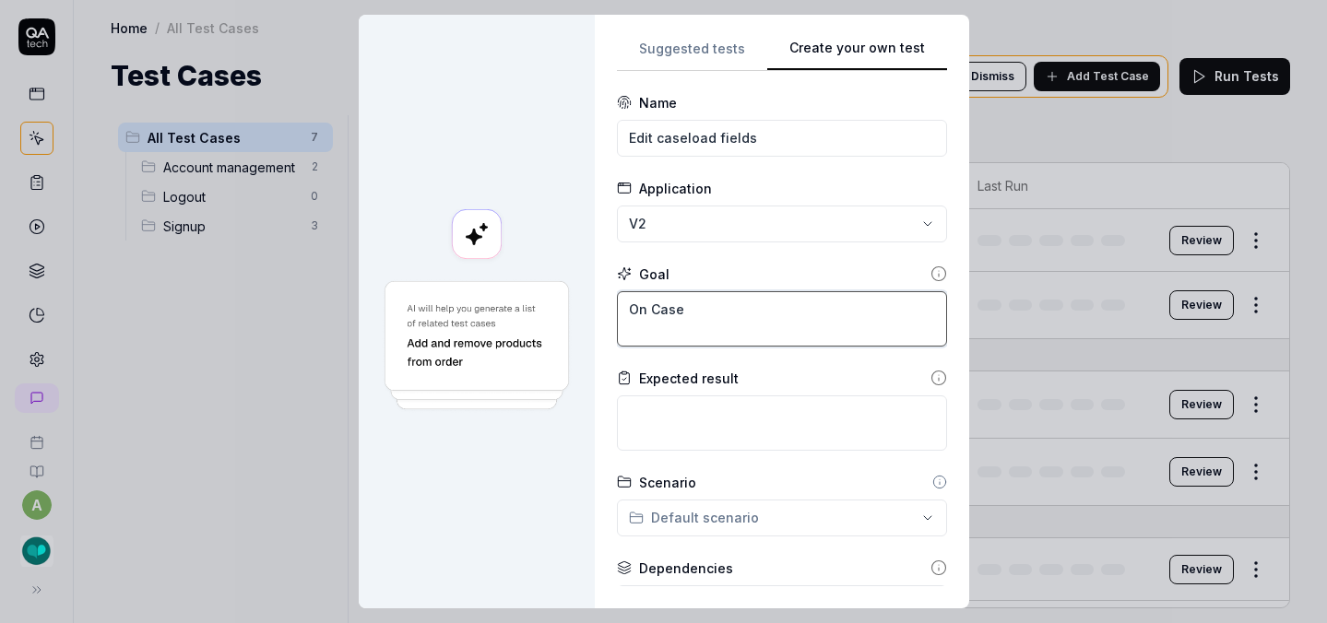
type textarea "*"
type textarea "On Casel"
type textarea "*"
type textarea "On Caselo"
type textarea "*"
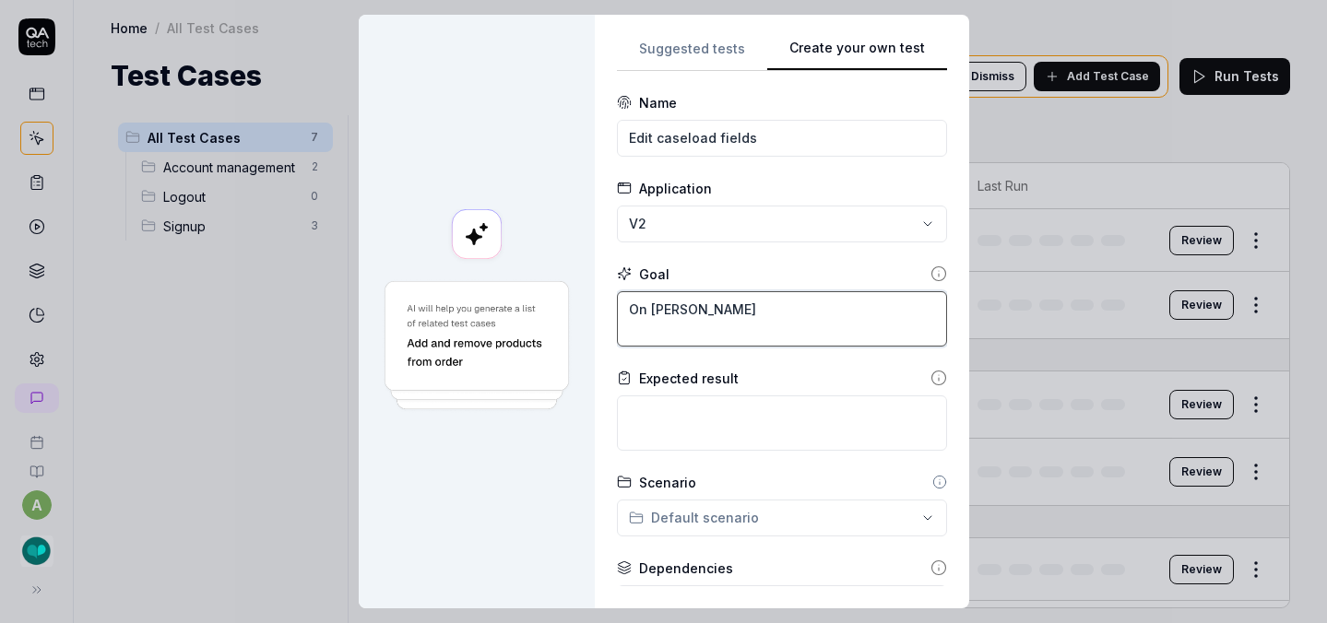
type textarea "On Caseloa"
type textarea "*"
type textarea "On Caseload"
type textarea "*"
type textarea "On Caseload"
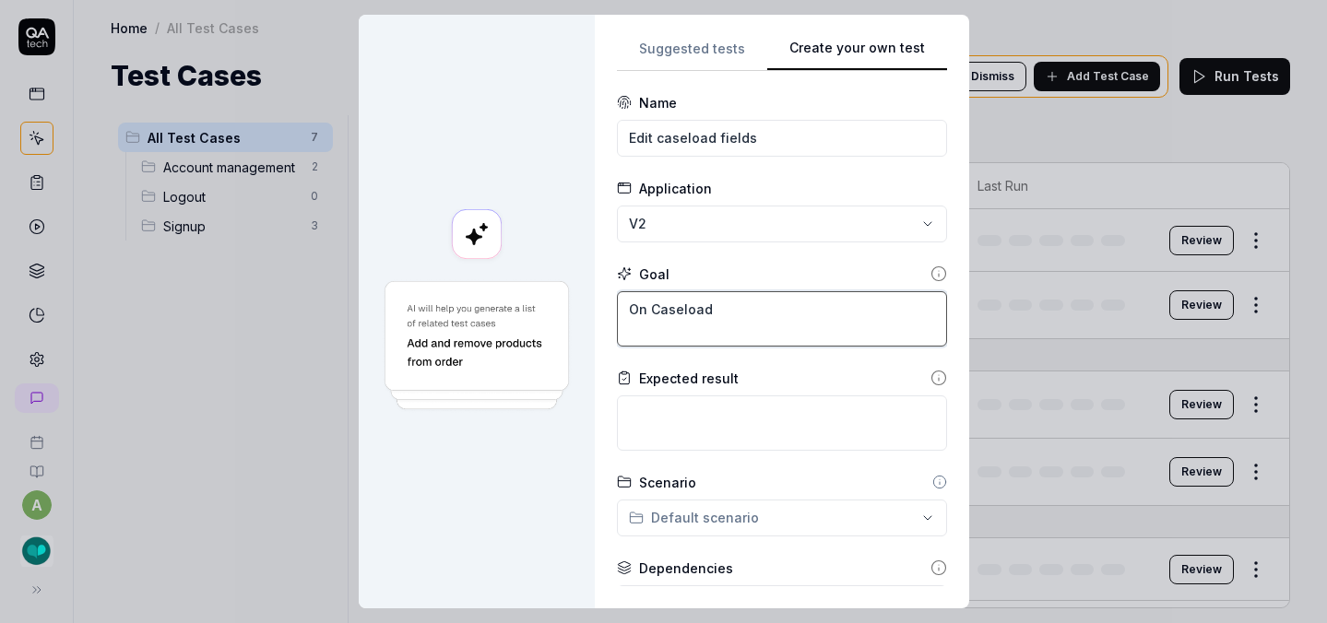
type textarea "*"
type textarea "On Caseload p"
type textarea "*"
type textarea "On Caseload pa"
type textarea "*"
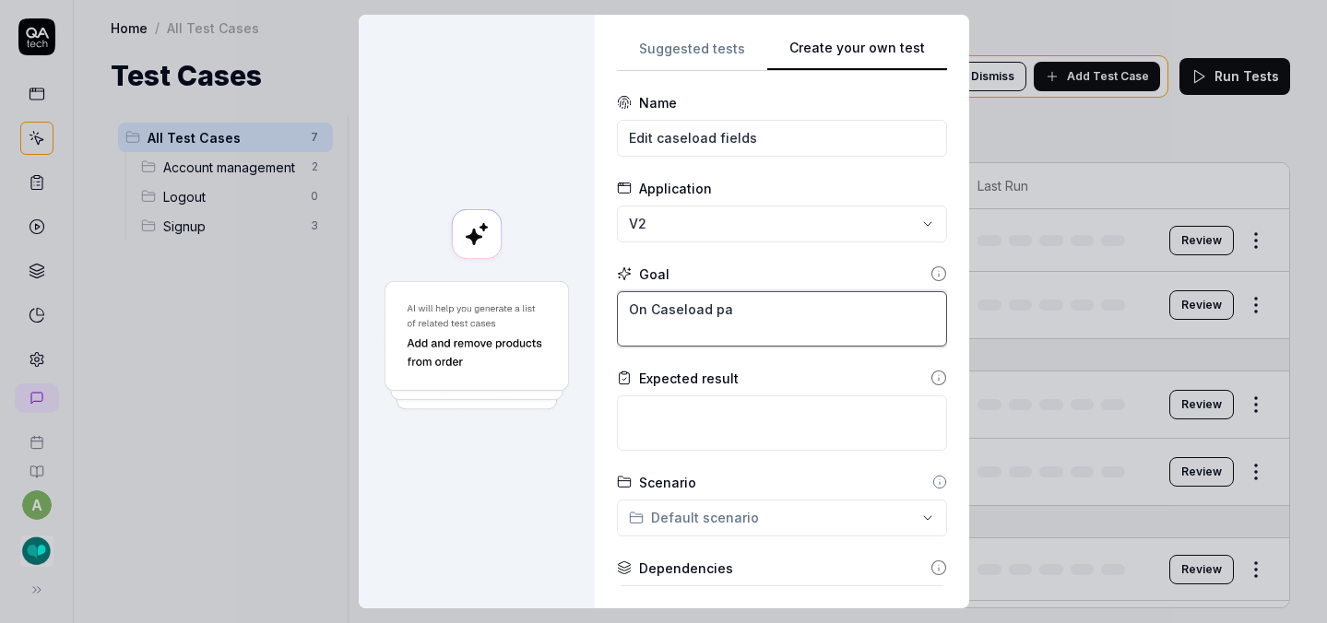
type textarea "On Caseload pag"
type textarea "*"
type textarea "On Caseload page"
type textarea "*"
type textarea "On Caseload page,"
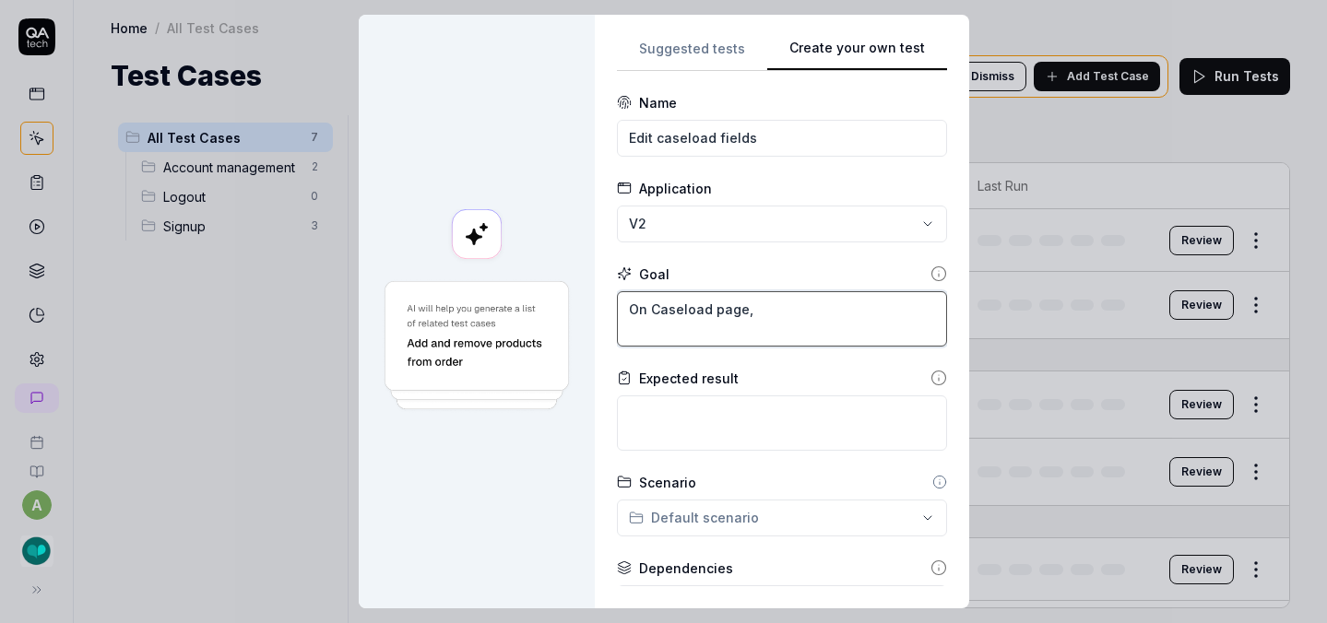
type textarea "*"
type textarea "On Caseload page,"
type textarea "*"
type textarea "On Caseload page, cl"
type textarea "*"
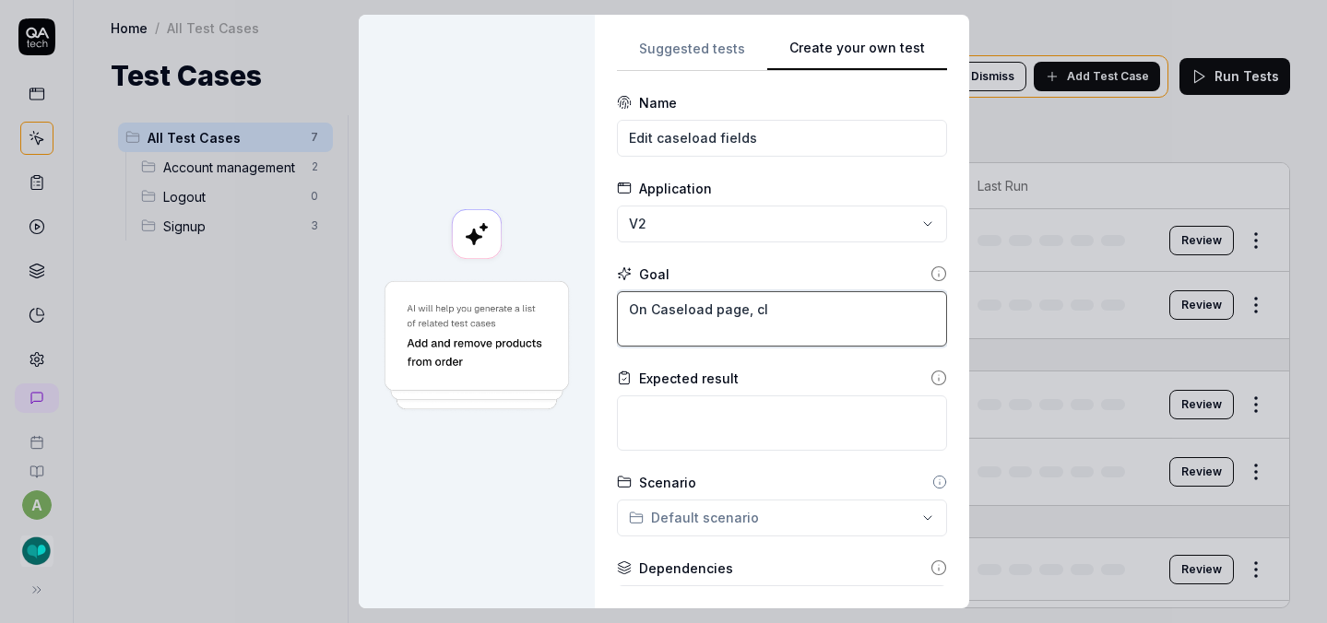
type textarea "On Caseload page, cli"
type textarea "*"
type textarea "On Caseload page, clic"
type textarea "*"
type textarea "On Caseload page, click"
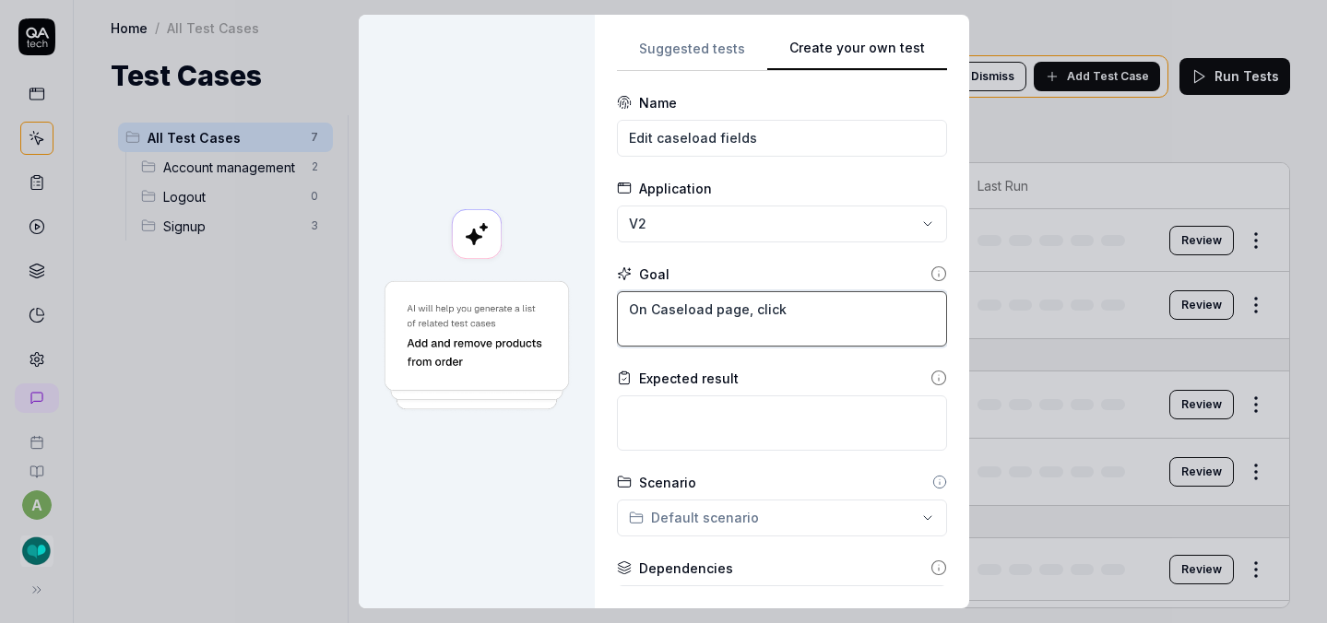
type textarea "*"
type textarea "On Caseload page, click"
type textarea "*"
type textarea "On Caseload page, click A"
type textarea "*"
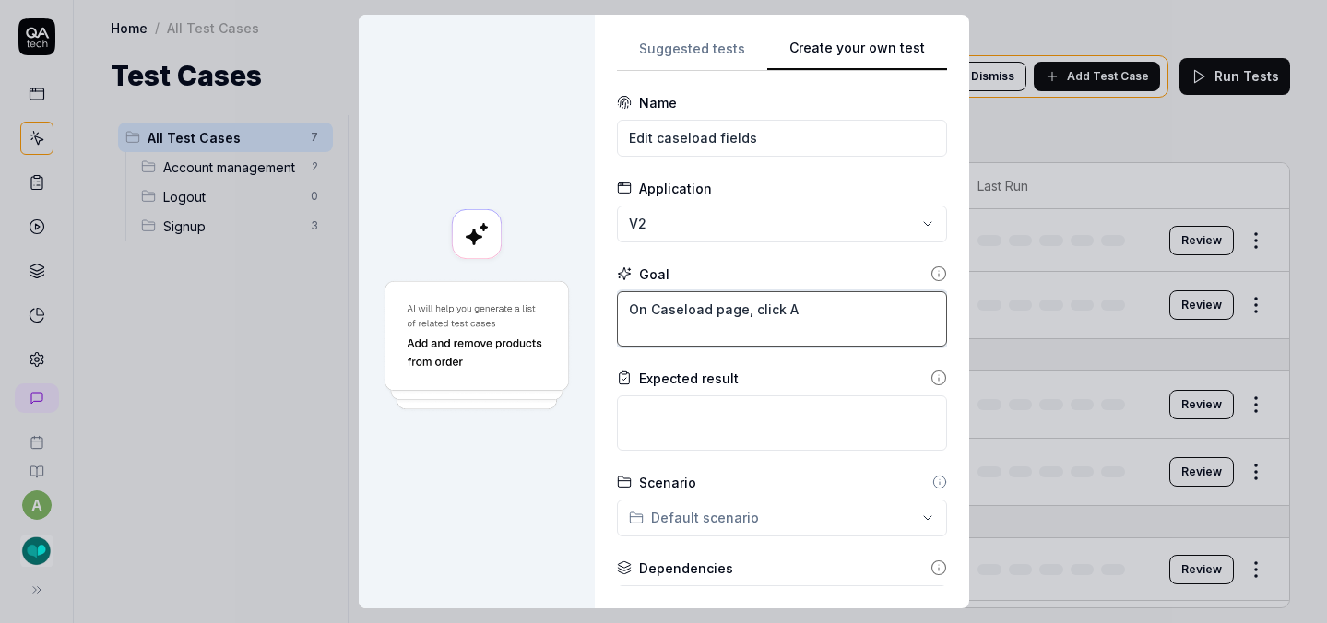
type textarea "On Caseload page, click Ac"
type textarea "*"
type textarea "On Caseload page, click Act"
type textarea "*"
type textarea "On Caseload page, click Acti"
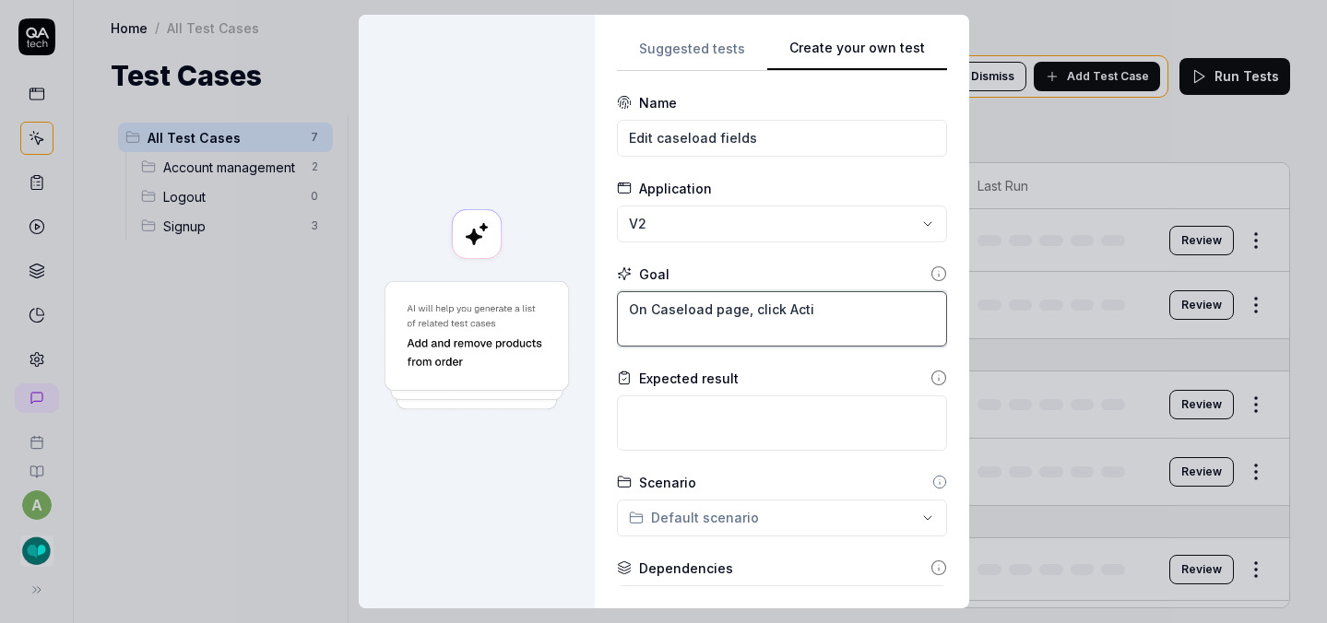
type textarea "*"
type textarea "On Caseload page, click Action"
type textarea "*"
type textarea "On Caseload page, click Actions"
type textarea "*"
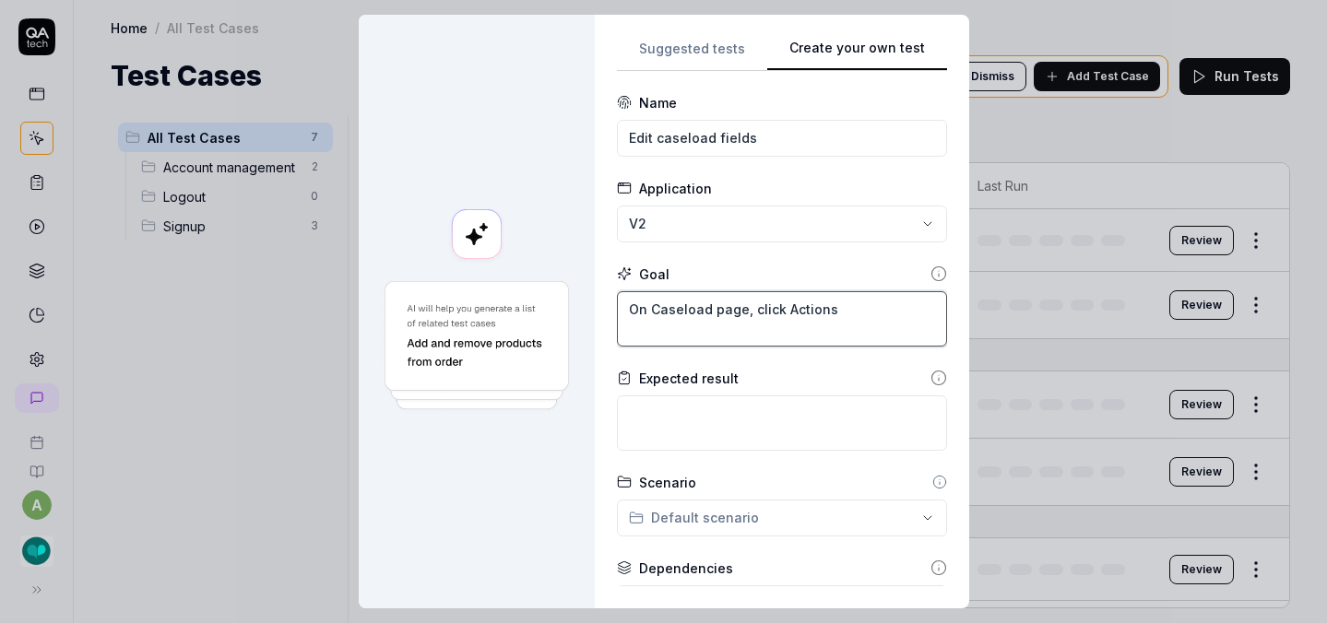
type textarea "On Caseload page, click Actions"
type textarea "*"
type textarea "On Caseload page, click Actions t"
type textarea "*"
type textarea "On Caseload page, click Actions th"
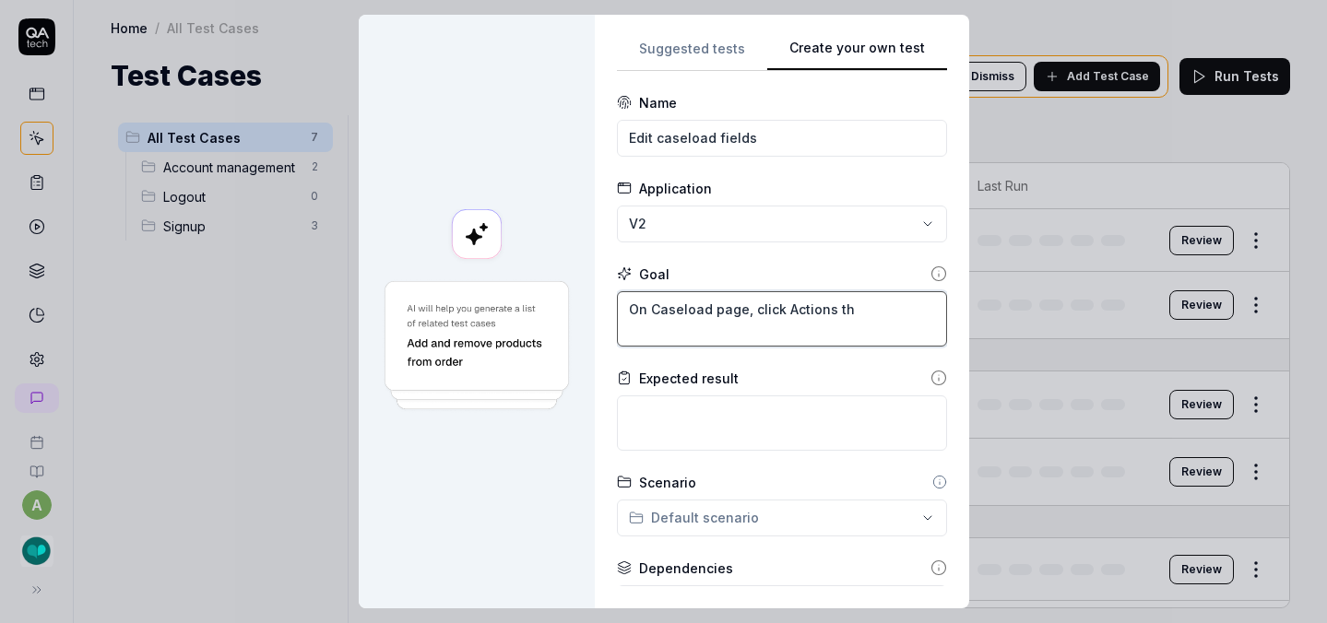
type textarea "*"
type textarea "On Caseload page, click Actions the"
type textarea "*"
type textarea "On Caseload page, click Actions then"
type textarea "*"
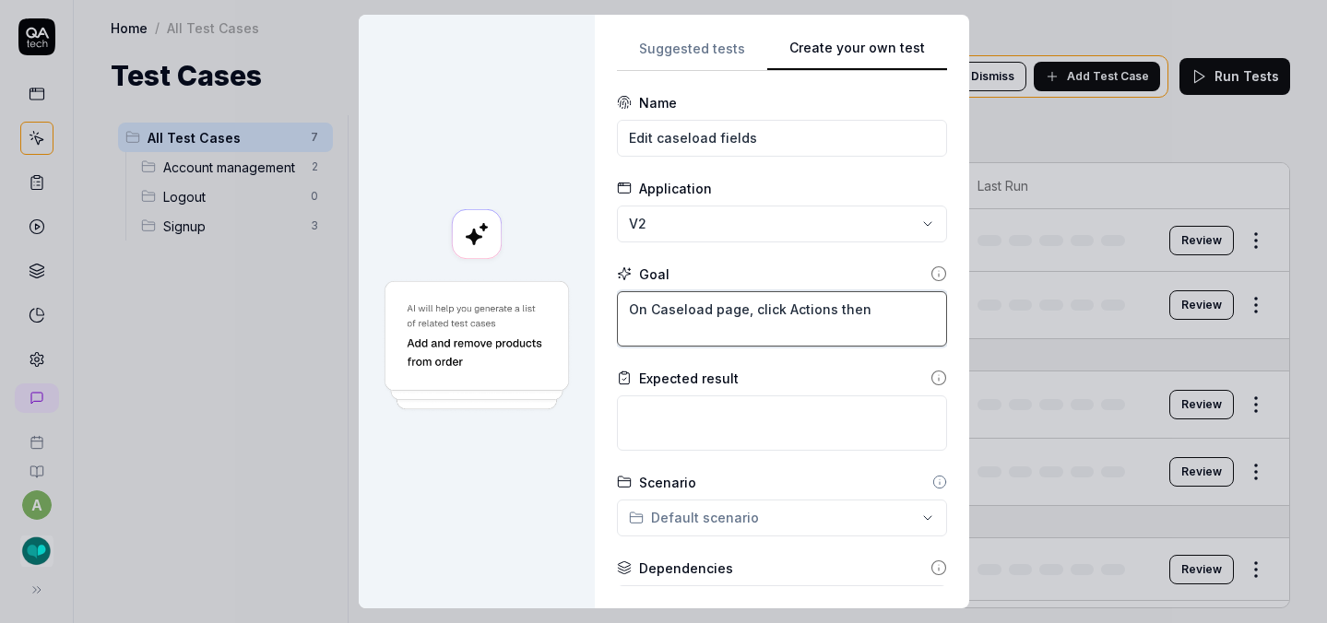
type textarea "On Caseload page, click Actions then"
type textarea "*"
type textarea "On Caseload page, click Actions then E"
type textarea "*"
type textarea "On Caseload page, click Actions then Ed"
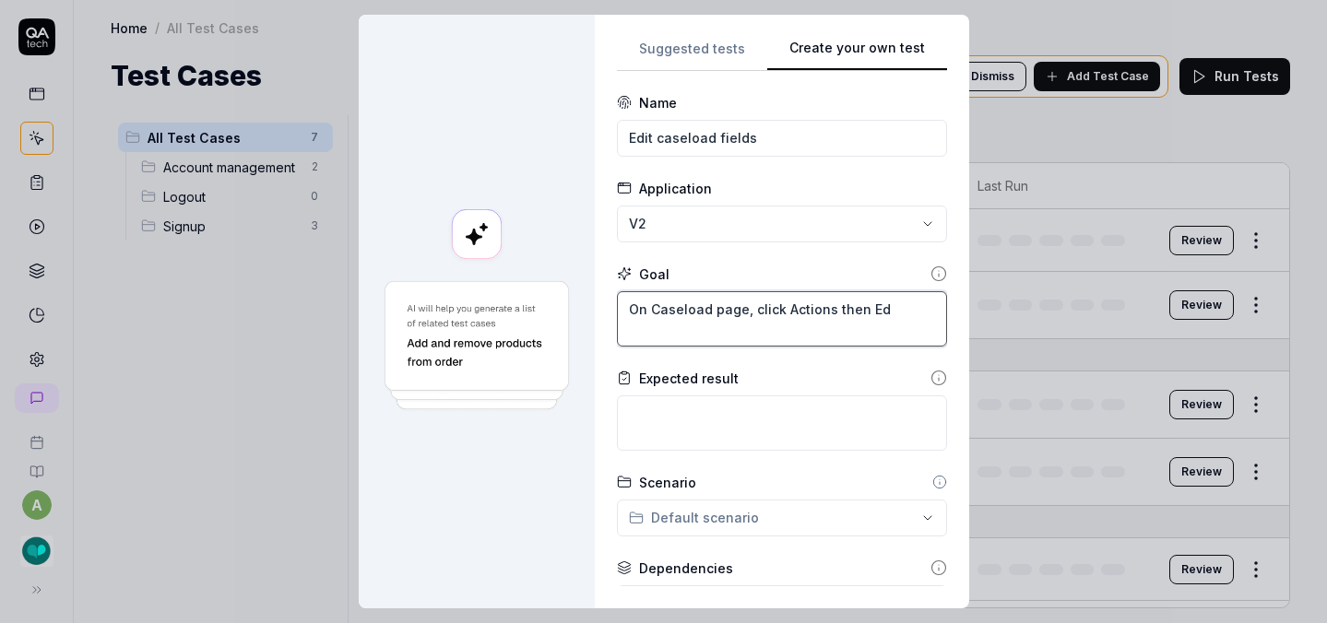
type textarea "*"
type textarea "On Caseload page, click Actions then Edi"
type textarea "*"
type textarea "On Caseload page, click Actions then Edit"
type textarea "*"
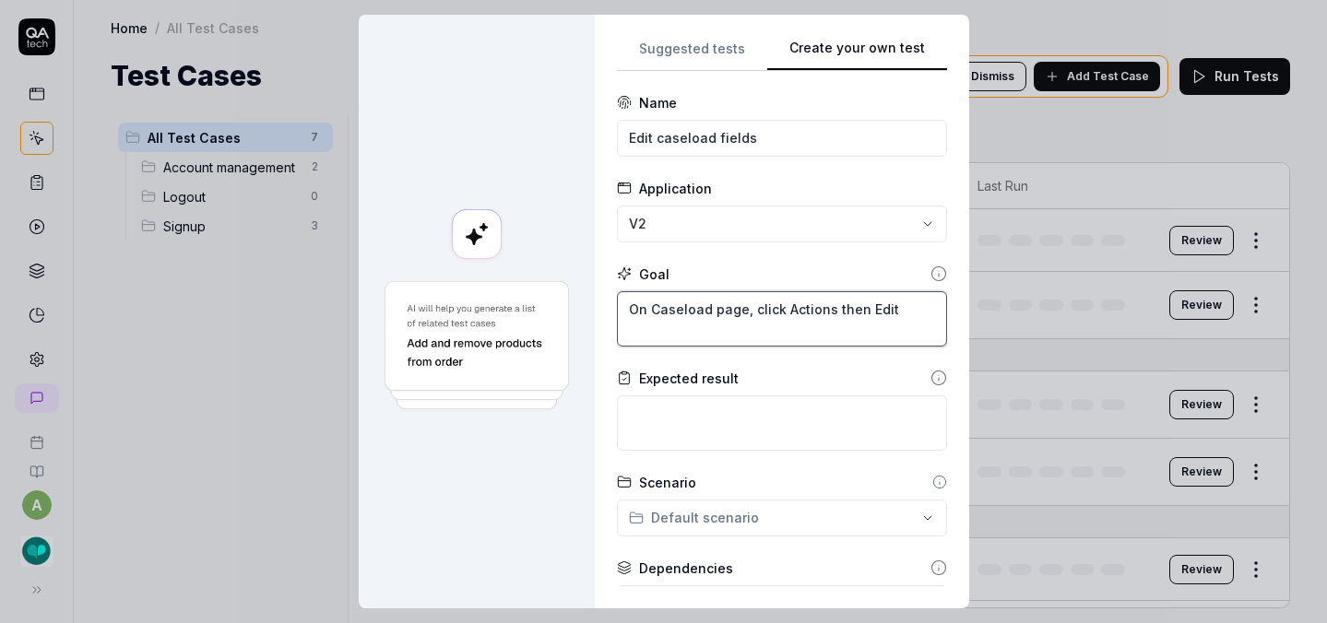
type textarea "On Caseload page, click Actions then Edit"
type textarea "*"
type textarea "On Caseload page, click Actions then Edit C"
type textarea "*"
type textarea "On Caseload page, click Actions then Edit Ca"
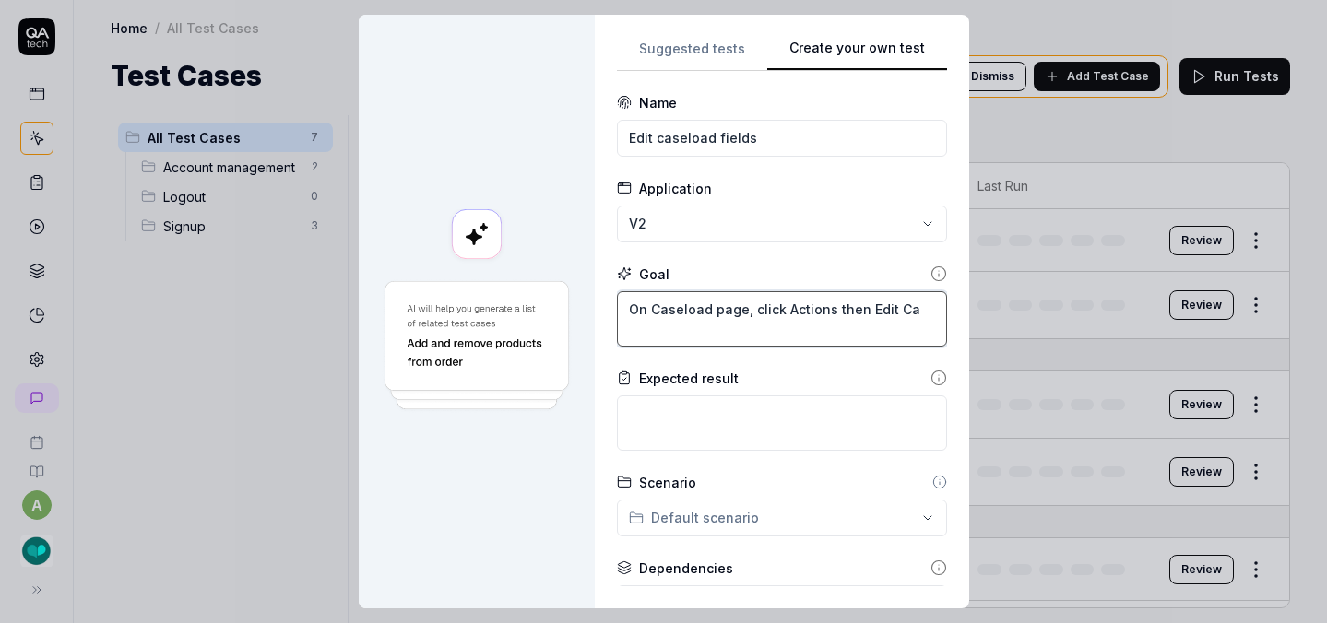
type textarea "*"
type textarea "On Caseload page, click Actions then Edit Cas"
type textarea "*"
type textarea "On Caseload page, click Actions then Edit Case"
type textarea "*"
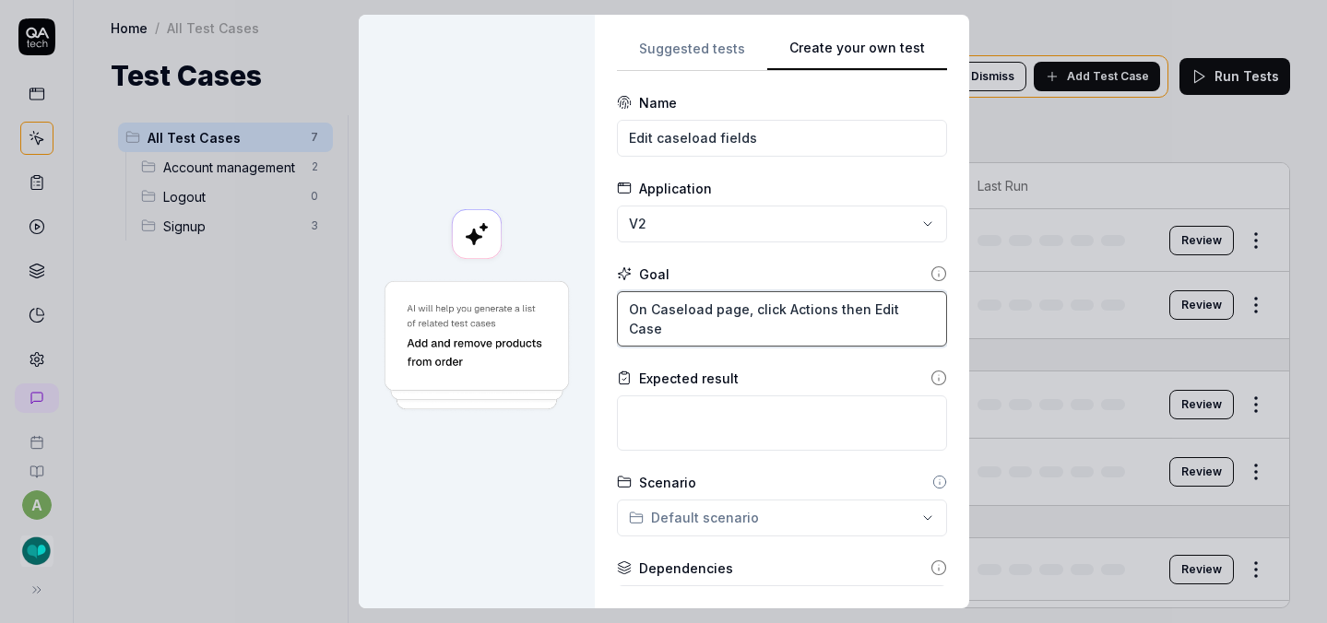
type textarea "On Caseload page, click Actions then Edit Casel"
type textarea "*"
type textarea "On Caseload page, click Actions then Edit Caseloa"
type textarea "*"
type textarea "On Caseload page, click Actions then Edit Caseload"
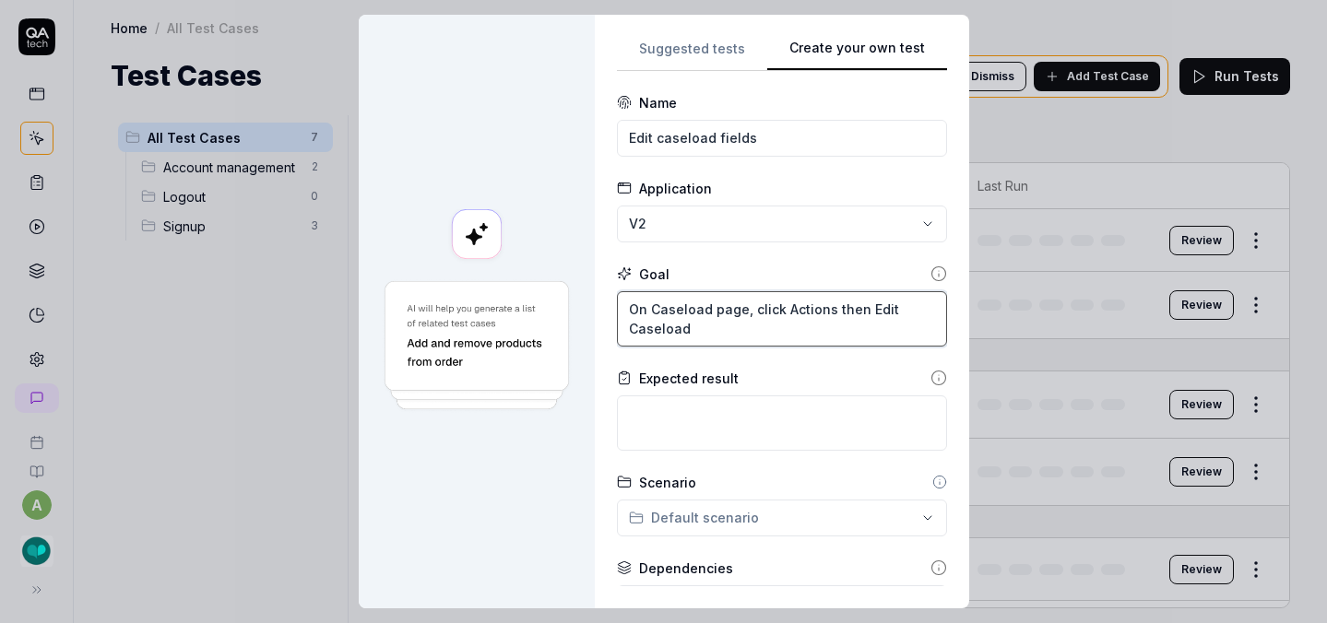
type textarea "*"
type textarea "On Caseload page, click Actions then Edit Caseload"
type textarea "*"
type textarea "On Caseload page, click Actions then Edit Caseload F"
type textarea "*"
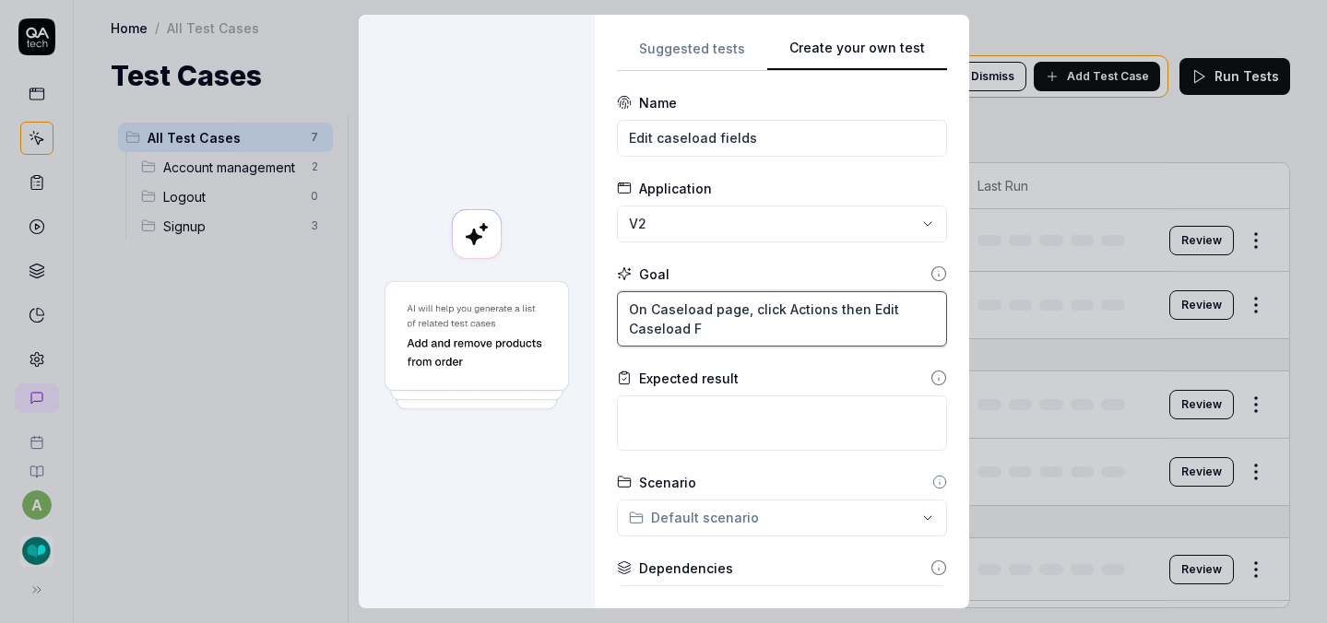
type textarea "On Caseload page, click Actions then Edit Caseload Fi"
type textarea "*"
type textarea "On Caseload page, click Actions then Edit Caseload Fie"
type textarea "*"
type textarea "On Caseload page, click Actions then Edit Caseload Fiel"
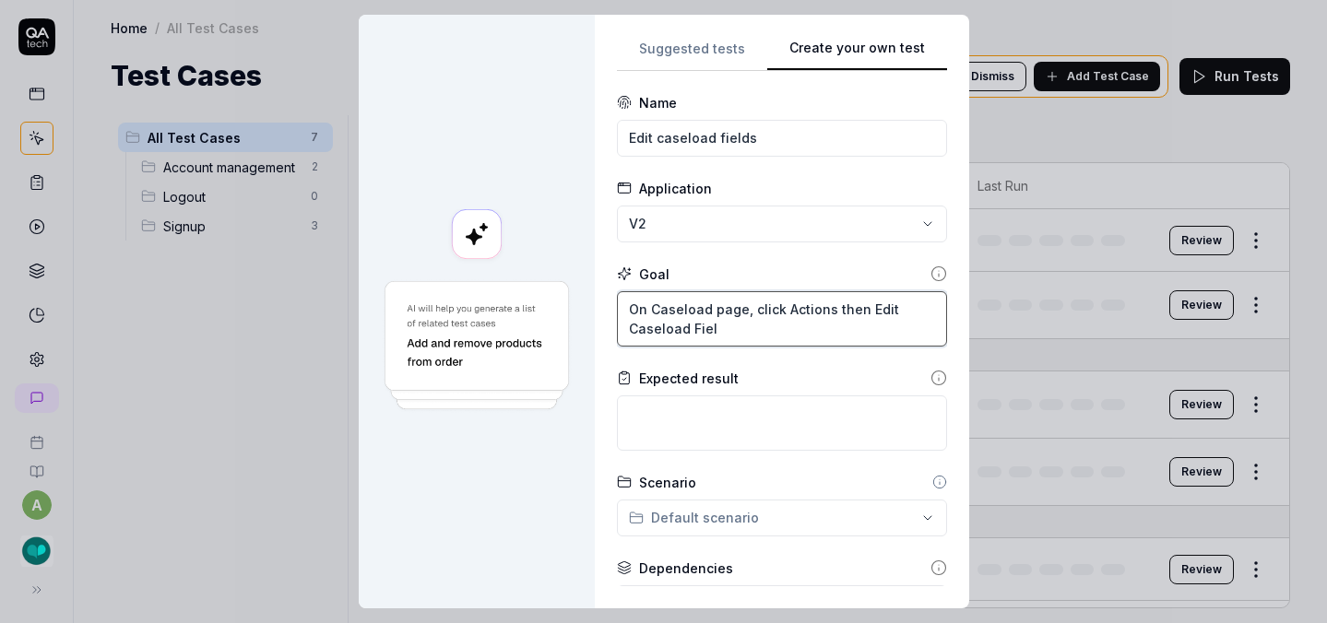
type textarea "*"
type textarea "On Caseload page, click Actions then Edit Caseload Field"
type textarea "*"
type textarea "On Caseload page, click Actions then Edit Caseload Fields"
type textarea "*"
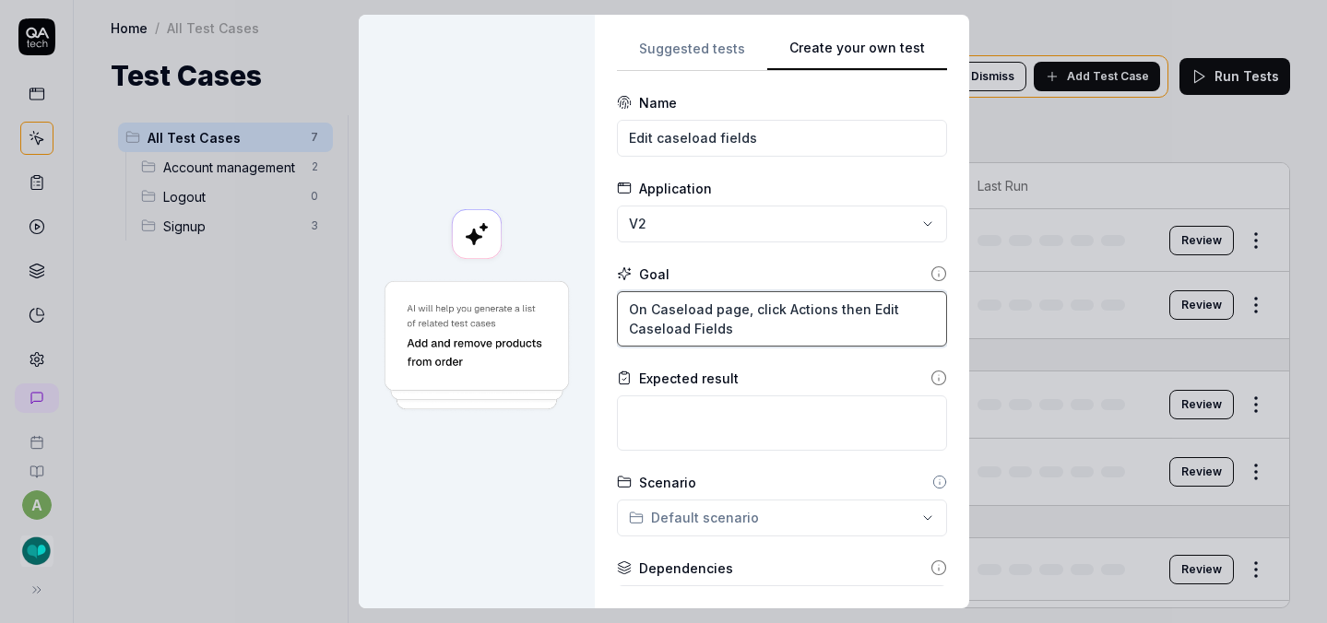
type textarea "On Caseload page, click Actions then Edit Caseload Fields."
type textarea "*"
type textarea "On Caseload page, click Actions then Edit Caseload Fields."
type textarea "*"
type textarea "On Caseload page, click Actions then Edit Caseload Fields. U"
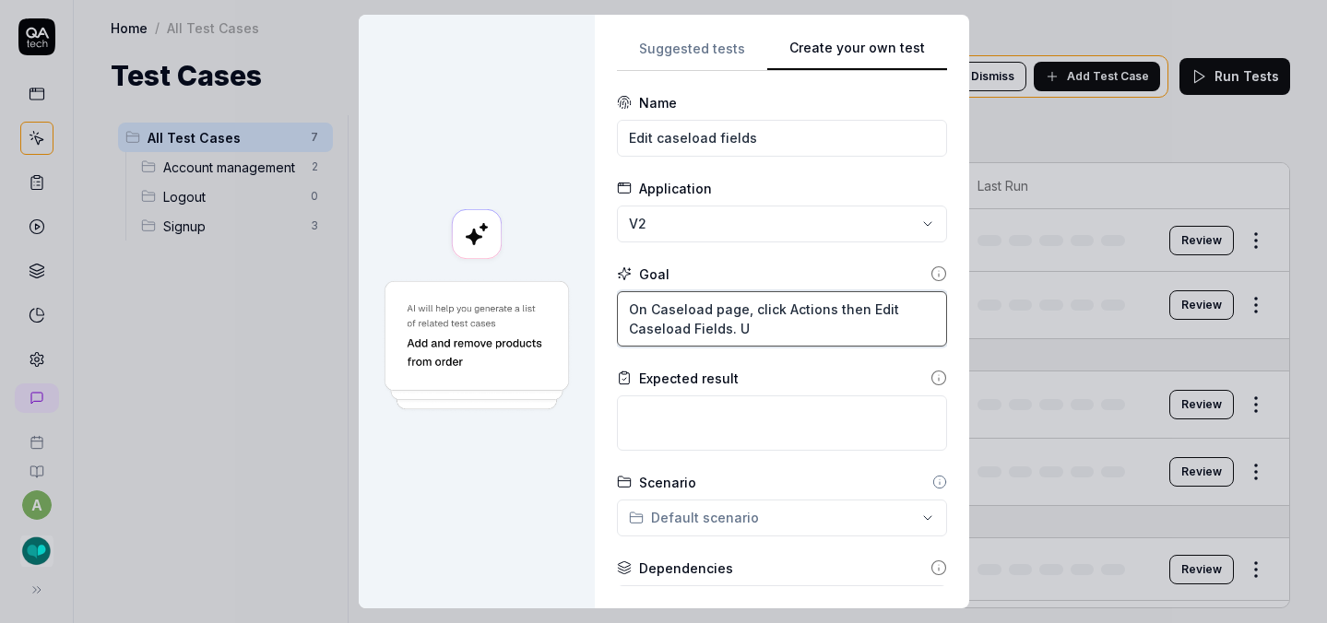
type textarea "*"
type textarea "On Caseload page, click Actions then Edit Caseload Fields. Un"
type textarea "*"
type textarea "On Caseload page, click Actions then Edit Caseload Fields. Unc"
type textarea "*"
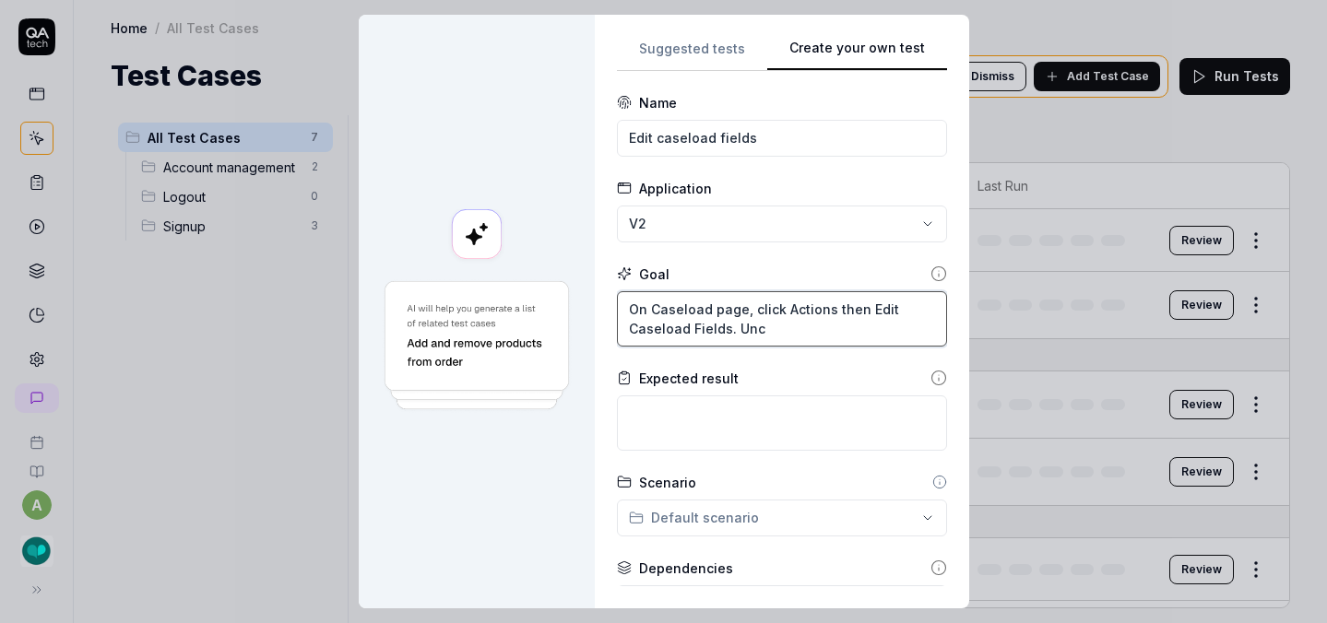
type textarea "On Caseload page, click Actions then Edit Caseload Fields. Unch"
type textarea "*"
type textarea "On Caseload page, click Actions then Edit Caseload Fields. Unche"
type textarea "*"
type textarea "On Caseload page, click Actions then Edit Caseload Fields. Unchec"
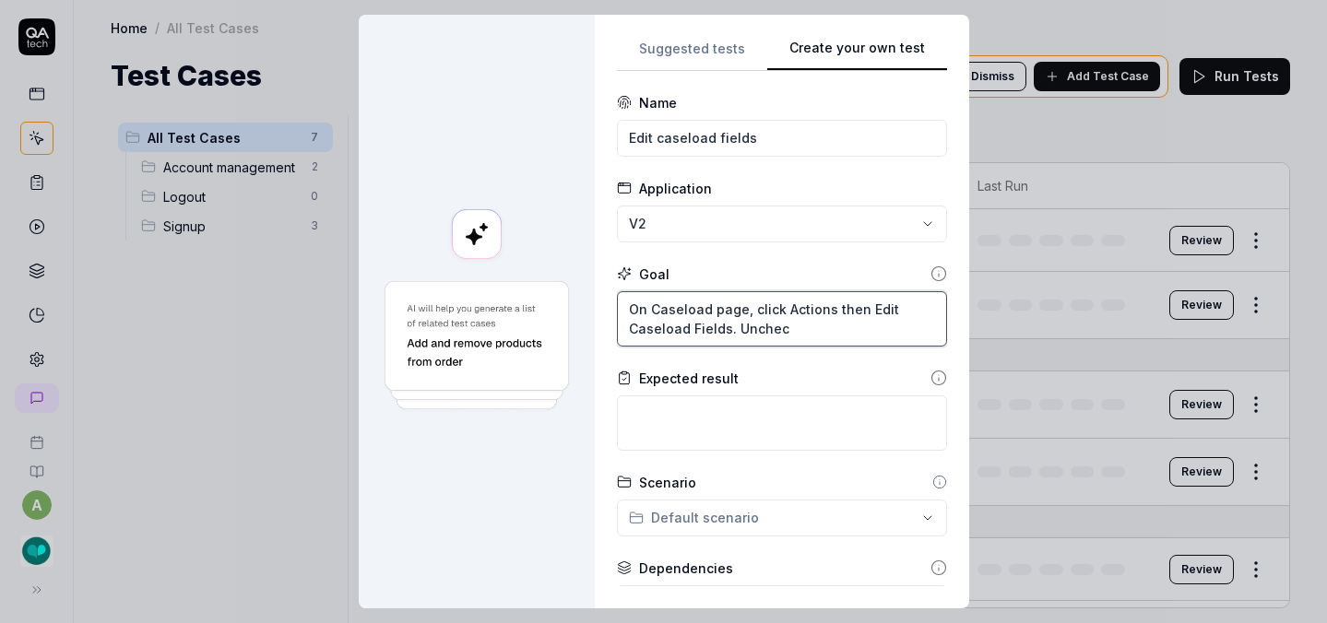
type textarea "*"
type textarea "On Caseload page, click Actions then Edit Caseload Fields. Uncheck"
type textarea "*"
type textarea "On Caseload page, click Actions then Edit Caseload Fields. Uncheck"
type textarea "*"
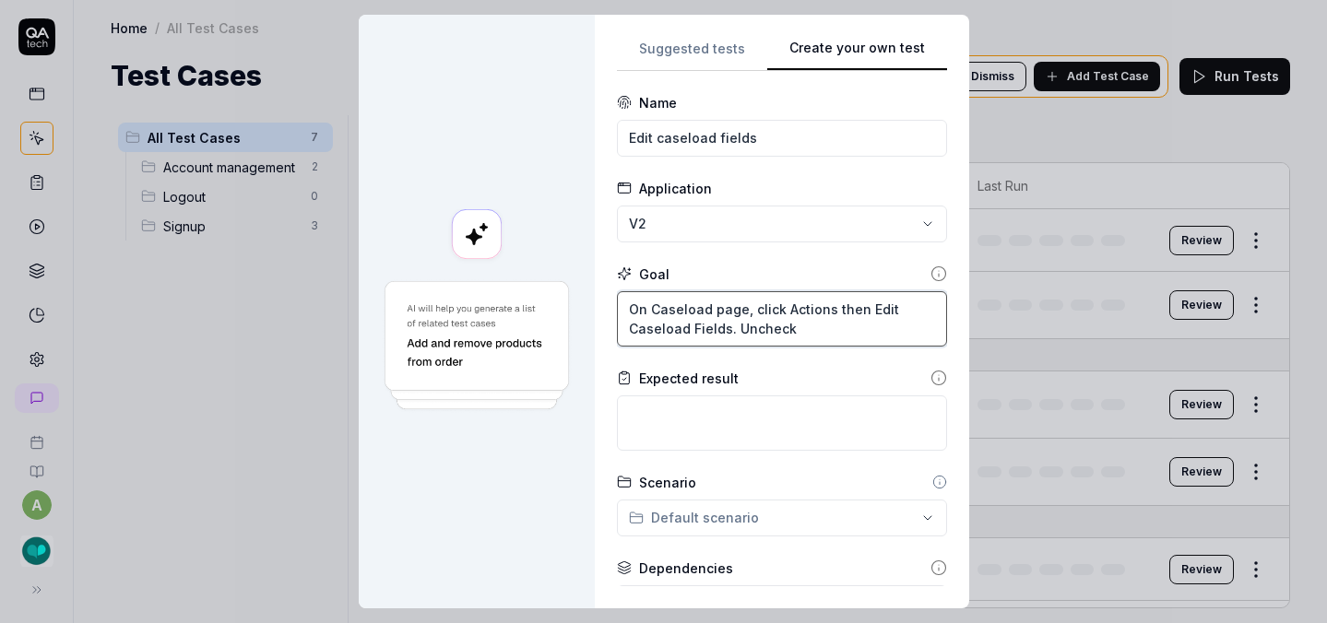
type textarea "On Caseload page, click Actions then Edit Caseload Fields. Uncheck t"
type textarea "*"
type textarea "On Caseload page, click Actions then Edit Caseload Fields. Uncheck th"
type textarea "*"
type textarea "On Caseload page, click Actions then Edit Caseload Fields. Uncheck the"
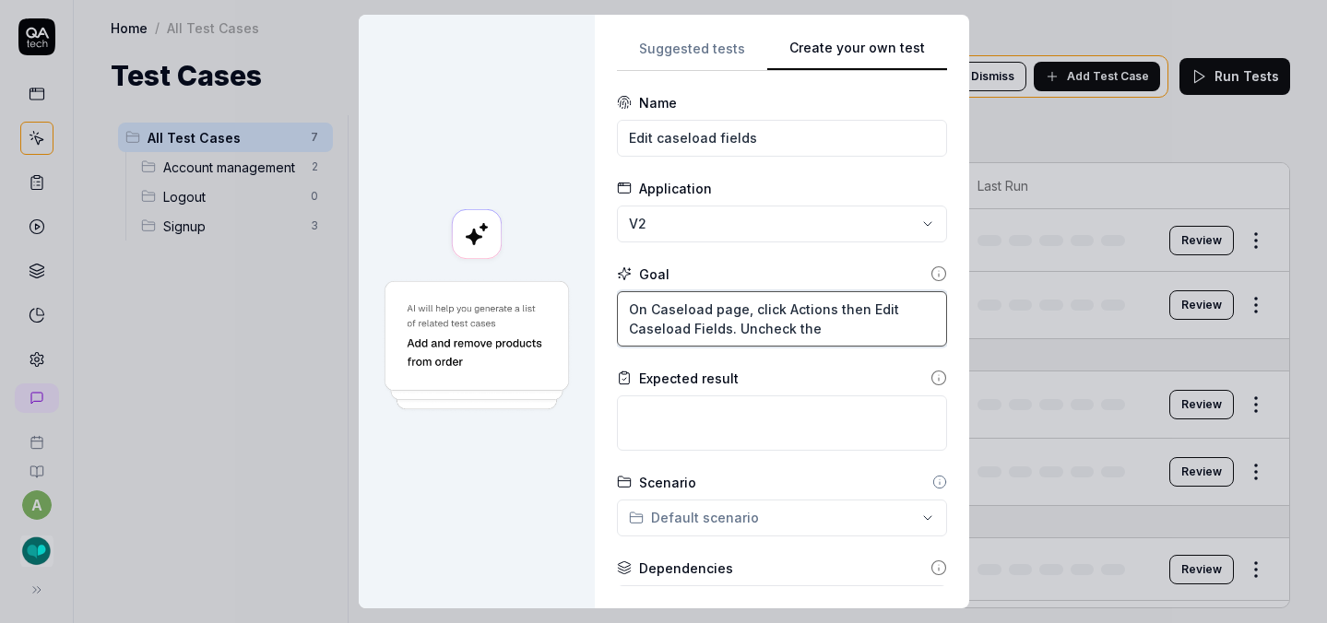
type textarea "*"
type textarea "On Caseload page, click Actions then Edit Caseload Fields. Uncheck the"
type textarea "*"
type textarea "On Caseload page, click Actions then Edit Caseload Fields. Uncheck the b"
type textarea "*"
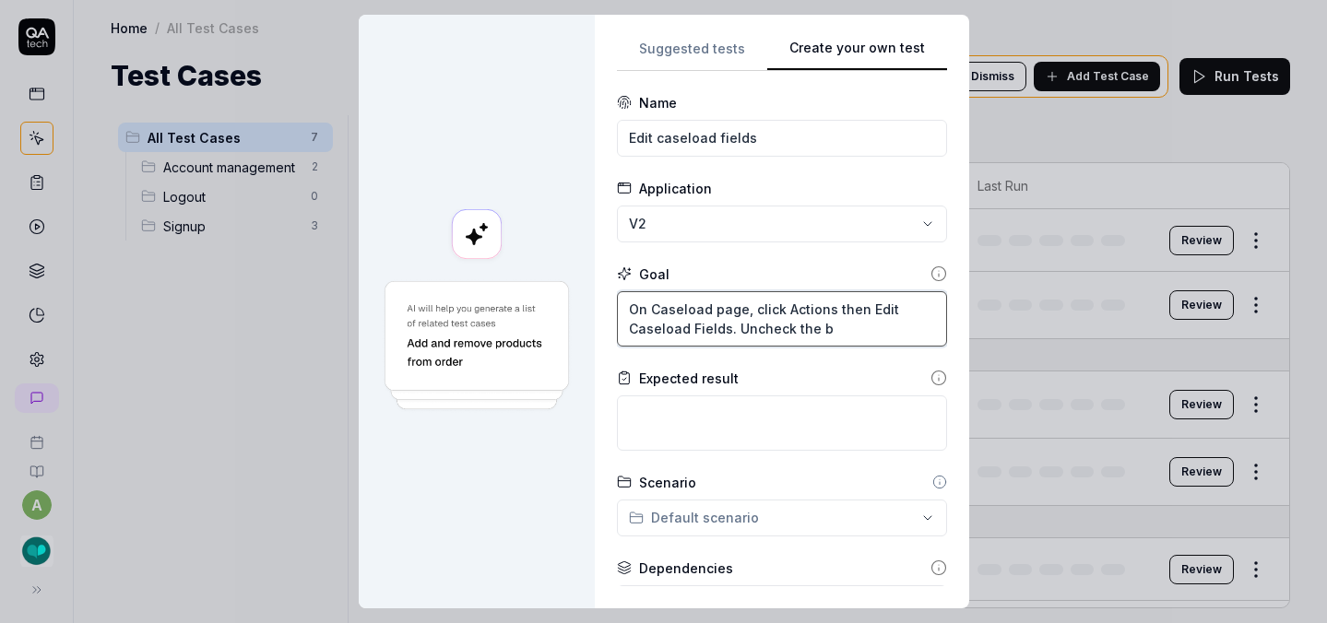
type textarea "On Caseload page, click Actions then Edit Caseload Fields. Uncheck the bo"
type textarea "*"
type textarea "On Caseload page, click Actions then Edit Caseload Fields. Uncheck the box"
type textarea "*"
type textarea "On Caseload page, click Actions then Edit Caseload Fields. Uncheck the box"
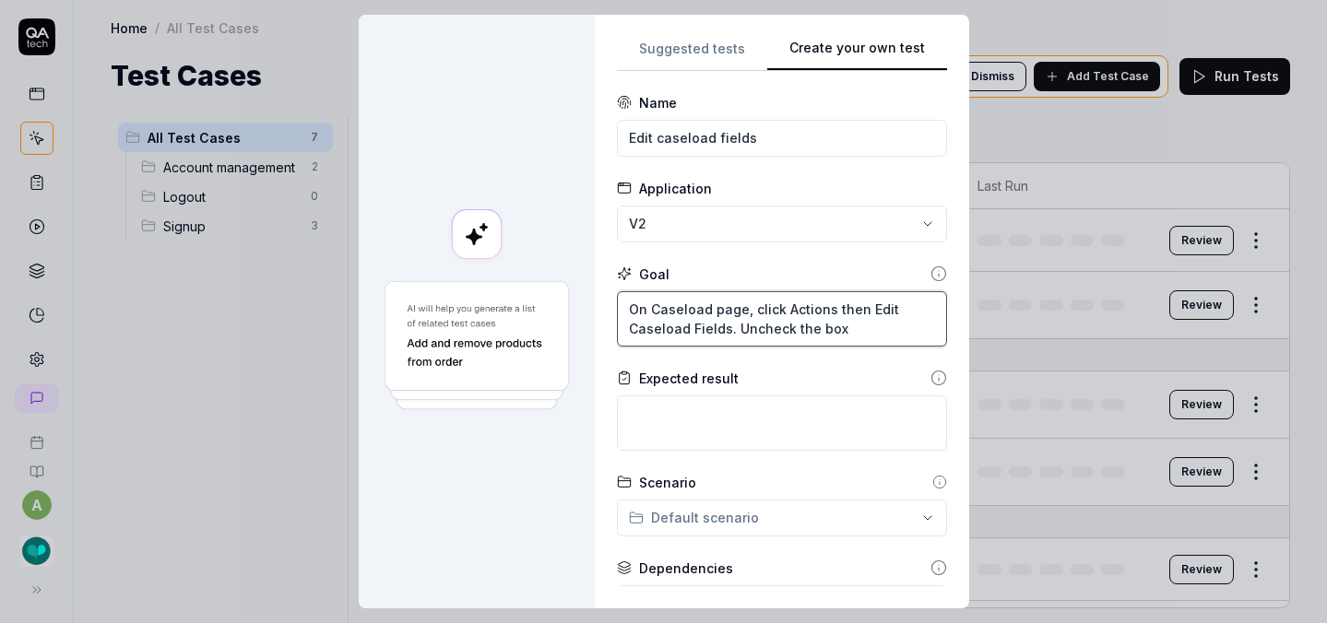
type textarea "*"
type textarea "On Caseload page, click Actions then Edit Caseload Fields. Uncheck the box b"
type textarea "*"
type textarea "On Caseload page, click Actions then Edit Caseload Fields. Uncheck the box be"
type textarea "*"
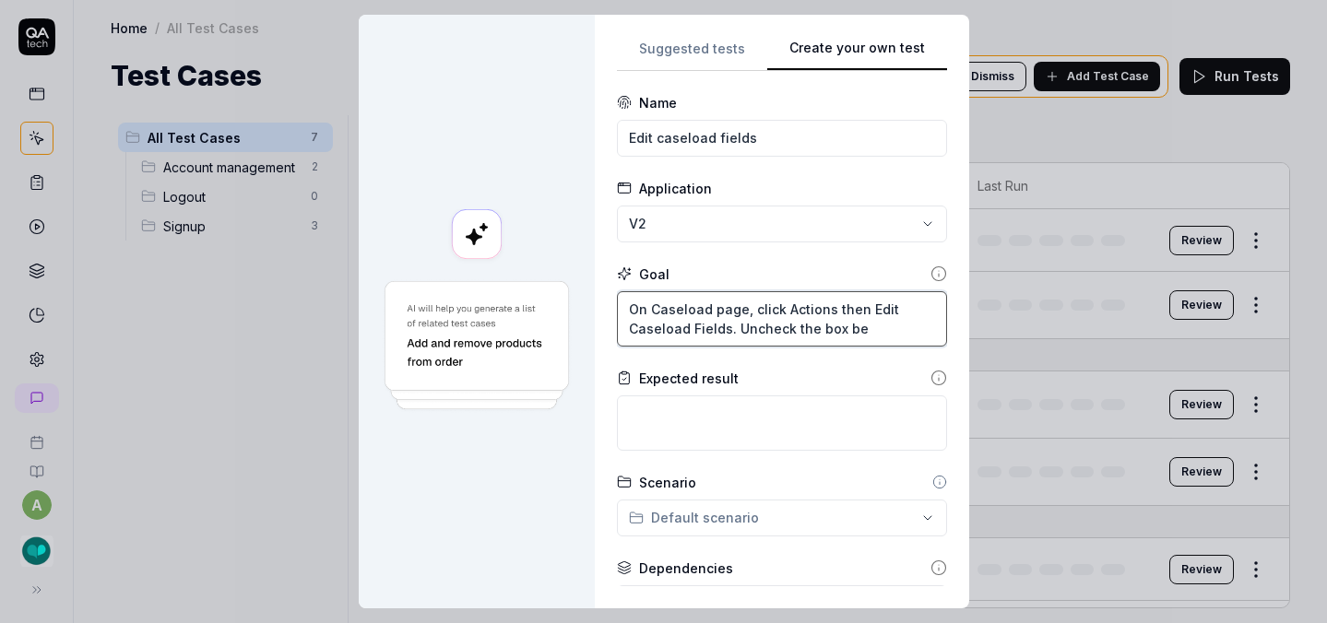
type textarea "On Caseload page, click Actions then Edit Caseload Fields. Uncheck the box bes"
type textarea "*"
type textarea "On Caseload page, click Actions then Edit Caseload Fields. Uncheck the box besi"
type textarea "*"
type textarea "On Caseload page, click Actions then Edit Caseload Fields. Uncheck the box besid"
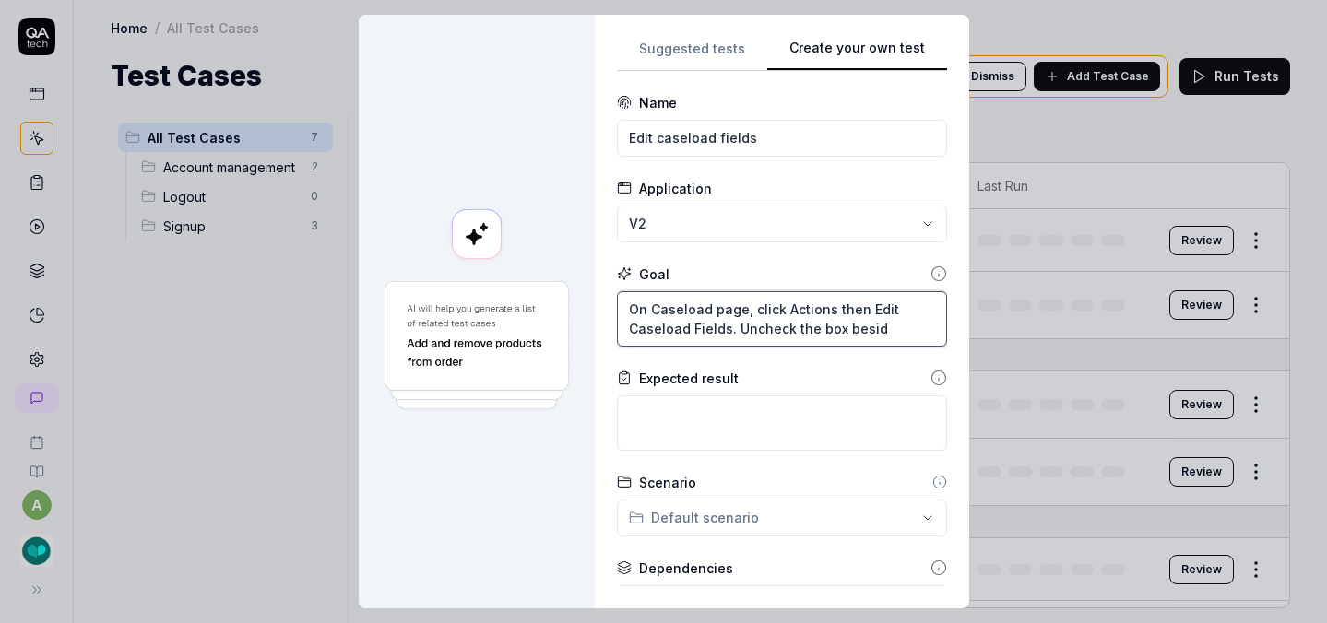
type textarea "*"
type textarea "On Caseload page, click Actions then Edit Caseload Fields. Uncheck the box besi…"
type textarea "*"
type textarea "On Caseload page, click Actions then Edit Caseload Fields. Uncheck the box besi…"
type textarea "*"
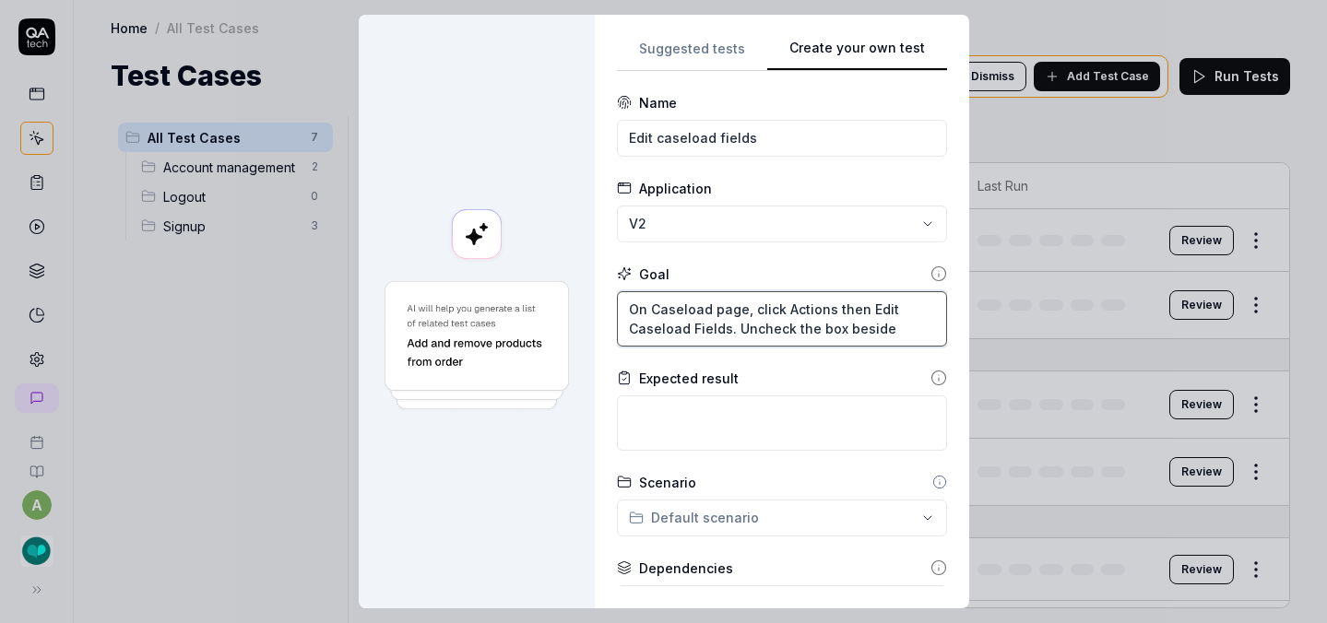
type textarea "On Caseload page, click Actions then Edit Caseload Fields. Uncheck the box besi…"
type textarea "*"
type textarea "On Caseload page, click Actions then Edit Caseload Fields. Uncheck the box besi…"
type textarea "*"
type textarea "On Caseload page, click Actions then Edit Caseload Fields. Uncheck the box besi…"
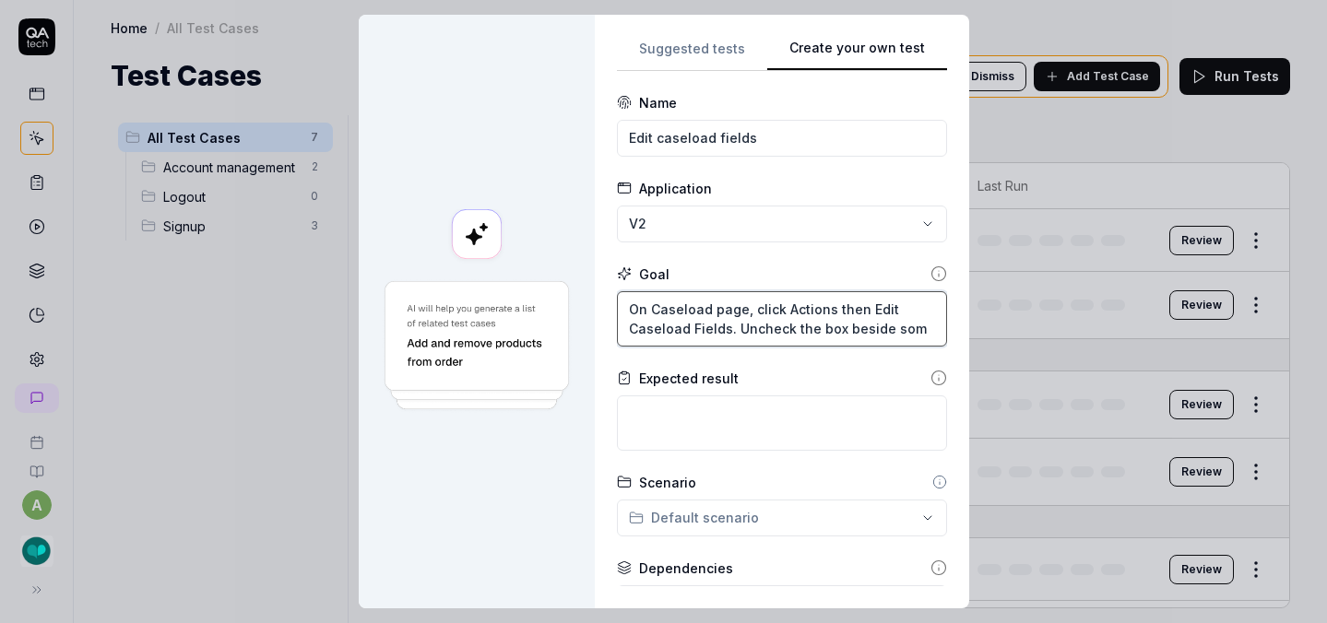
type textarea "*"
type textarea "On Caseload page, click Actions then Edit Caseload Fields. Uncheck the box besi…"
type textarea "*"
type textarea "On Caseload page, click Actions then Edit Caseload Fields. Uncheck the box besi…"
type textarea "*"
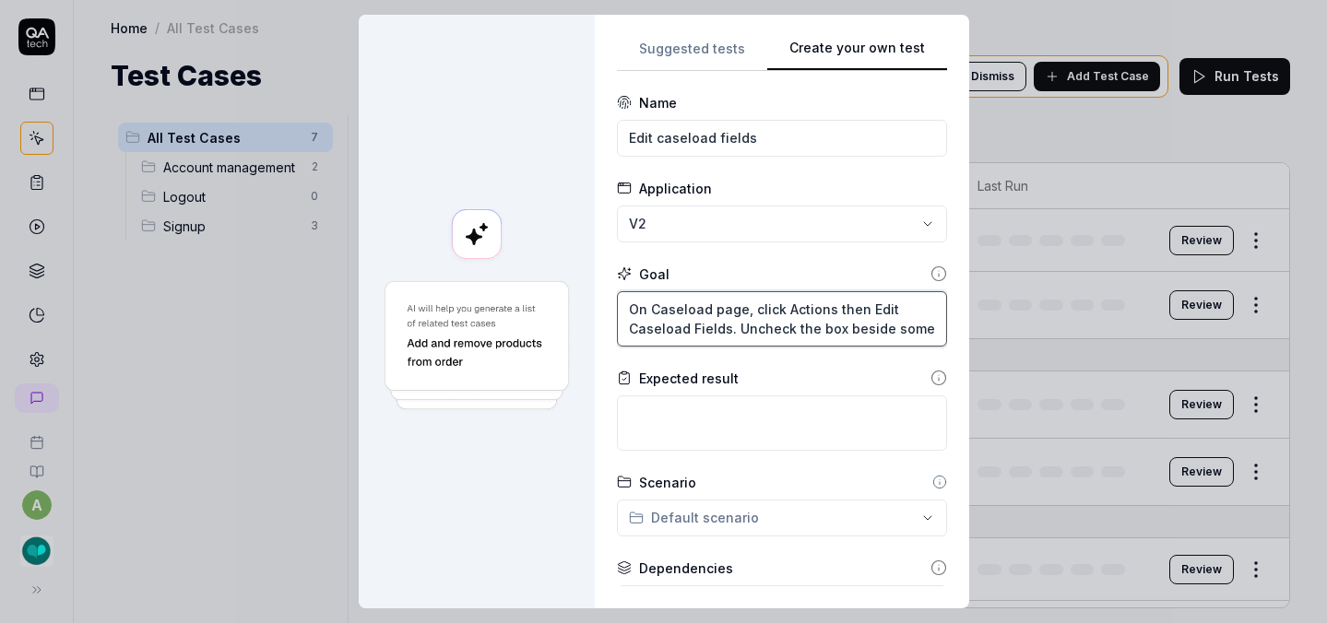
type textarea "On Caseload page, click Actions then Edit Caseload Fields. Uncheck the box besi…"
type textarea "*"
type textarea "On Caseload page, click Actions then Edit Caseload Fields. Uncheck the box besi…"
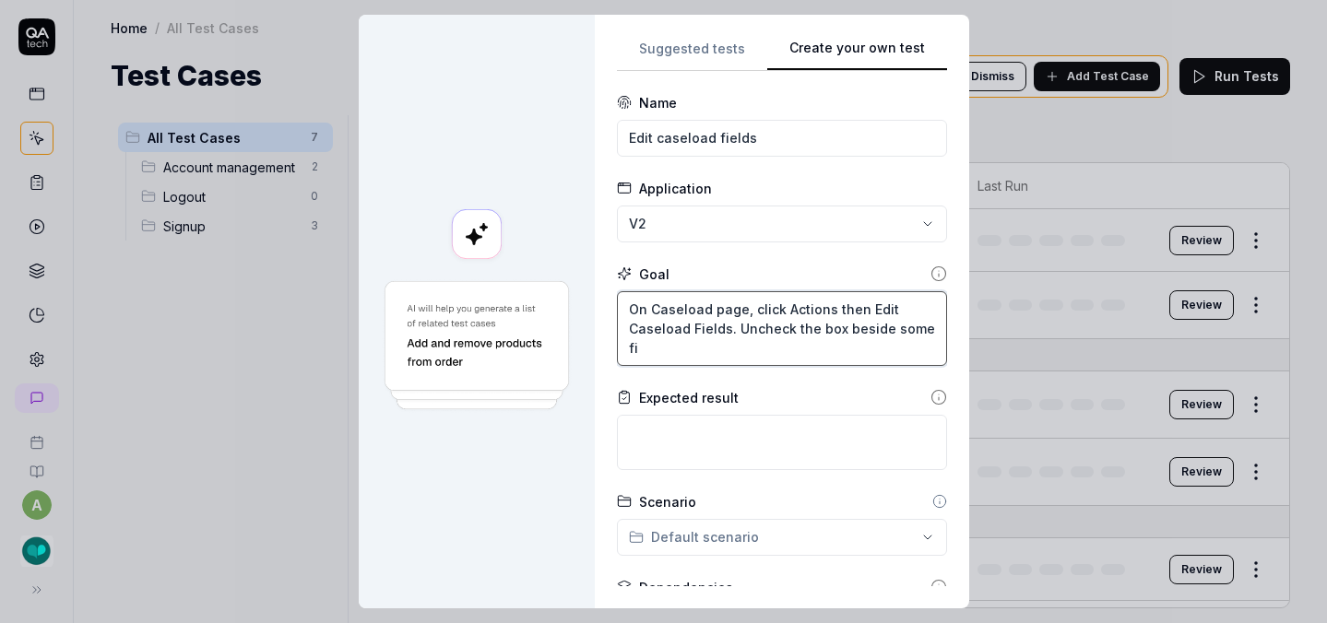
type textarea "*"
type textarea "On Caseload page, click Actions then Edit Caseload Fields. Uncheck the box besi…"
type textarea "*"
type textarea "On Caseload page, click Actions then Edit Caseload Fields. Uncheck the box besi…"
type textarea "*"
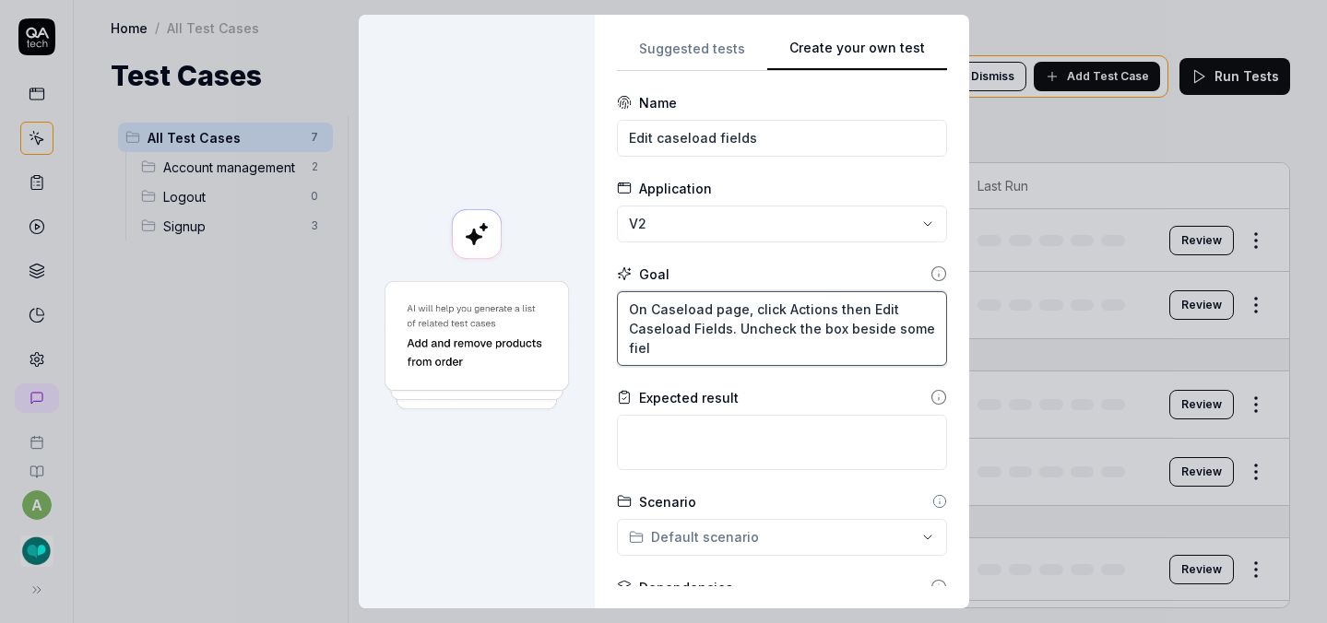
type textarea "On Caseload page, click Actions then Edit Caseload Fields. Uncheck the box besi…"
type textarea "*"
type textarea "On Caseload page, click Actions then Edit Caseload Fields. Uncheck the box besi…"
type textarea "*"
type textarea "On Caseload page, click Actions then Edit Caseload Fields. Uncheck the box besi…"
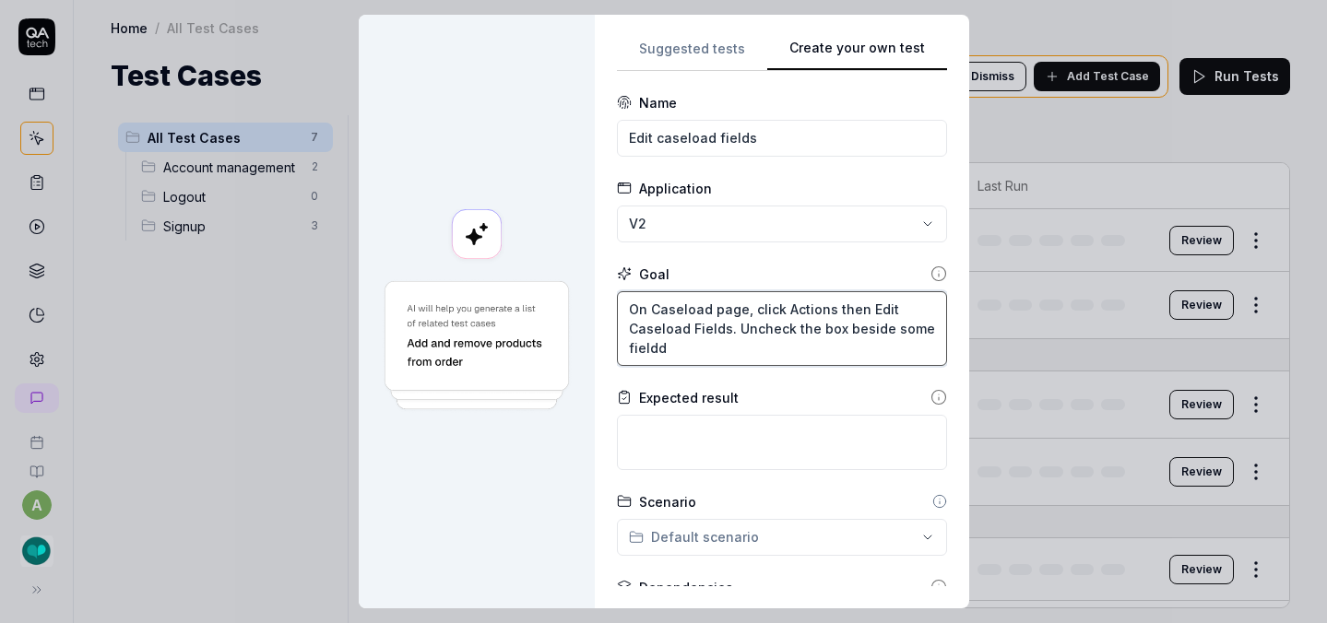
type textarea "*"
type textarea "On Caseload page, click Actions then Edit Caseload Fields. Uncheck the box besi…"
type textarea "*"
type textarea "On Caseload page, click Actions then Edit Caseload Fields. Uncheck the box besi…"
type textarea "*"
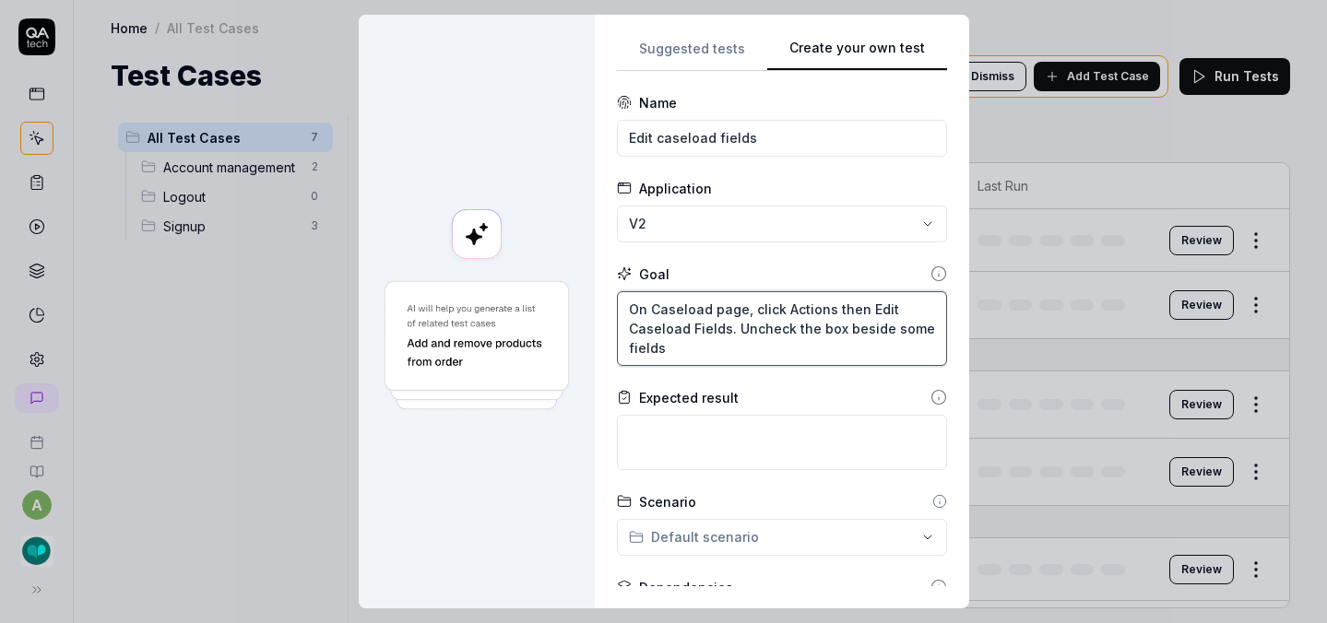
type textarea "On Caseload page, click Actions then Edit Caseload Fields. Uncheck the box besi…"
type textarea "*"
type textarea "On Caseload page, click Actions then Edit Caseload Fields. Uncheck the box besi…"
type textarea "*"
type textarea "On Caseload page, click Actions then Edit Caseload Fields. Uncheck the box besi…"
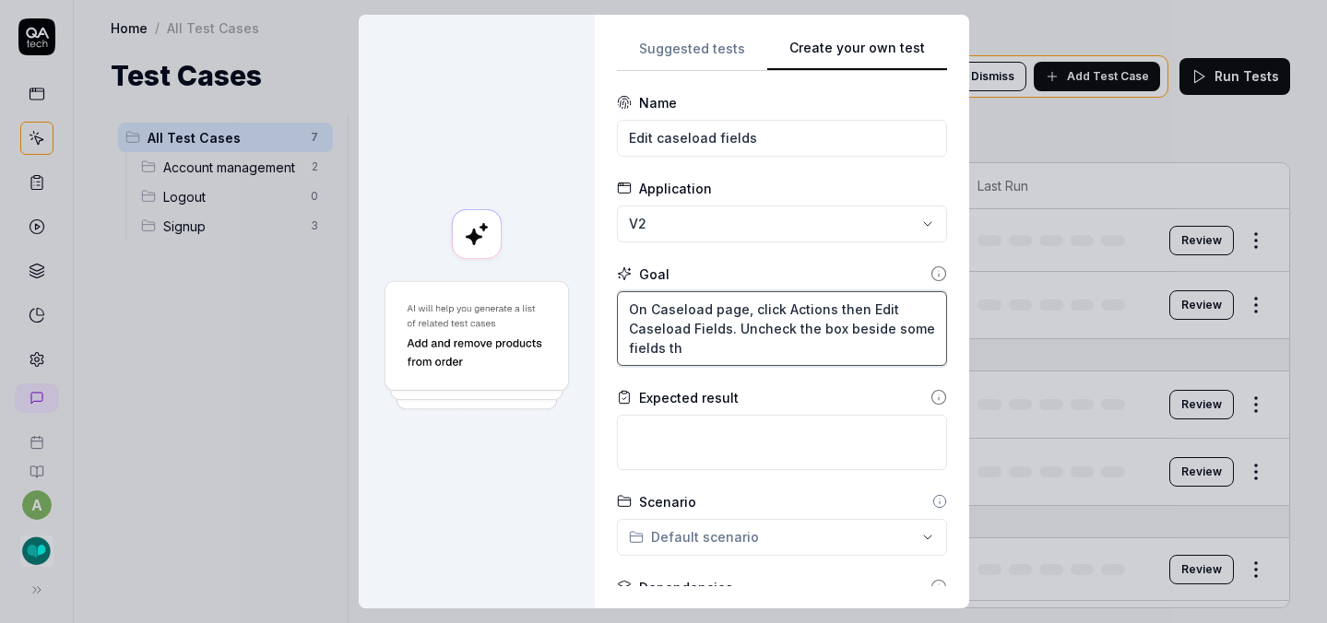
type textarea "*"
type textarea "On Caseload page, click Actions then Edit Caseload Fields. Uncheck the box besi…"
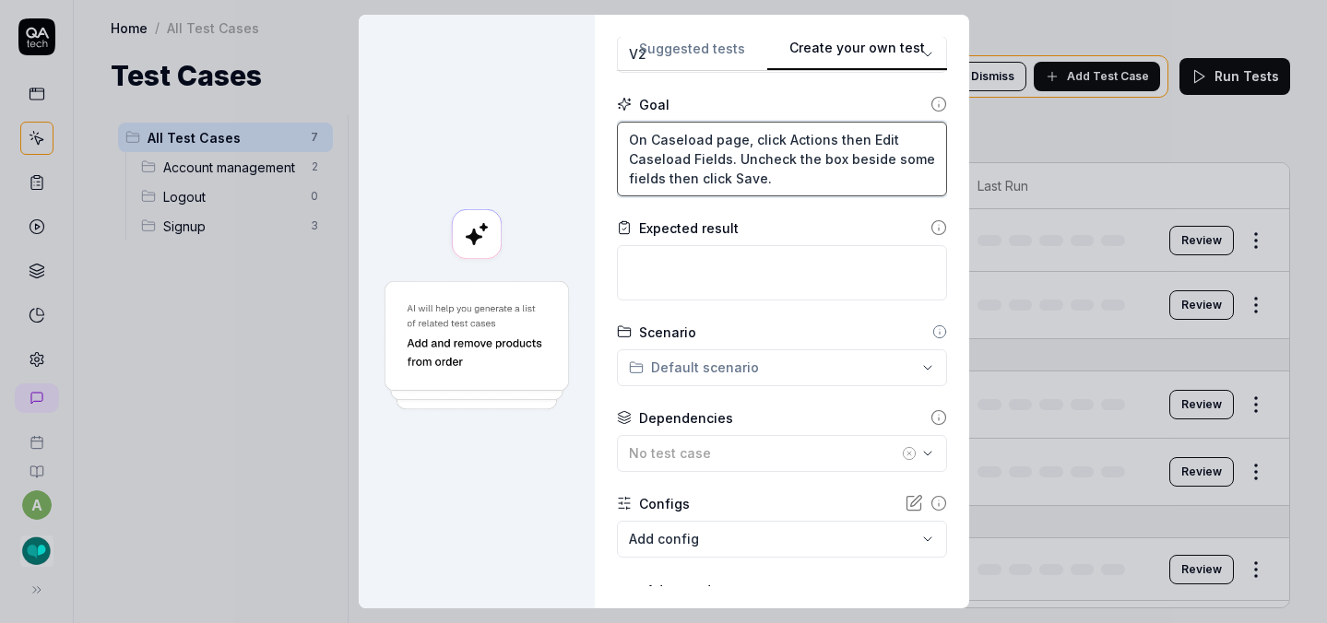
scroll to position [243, 0]
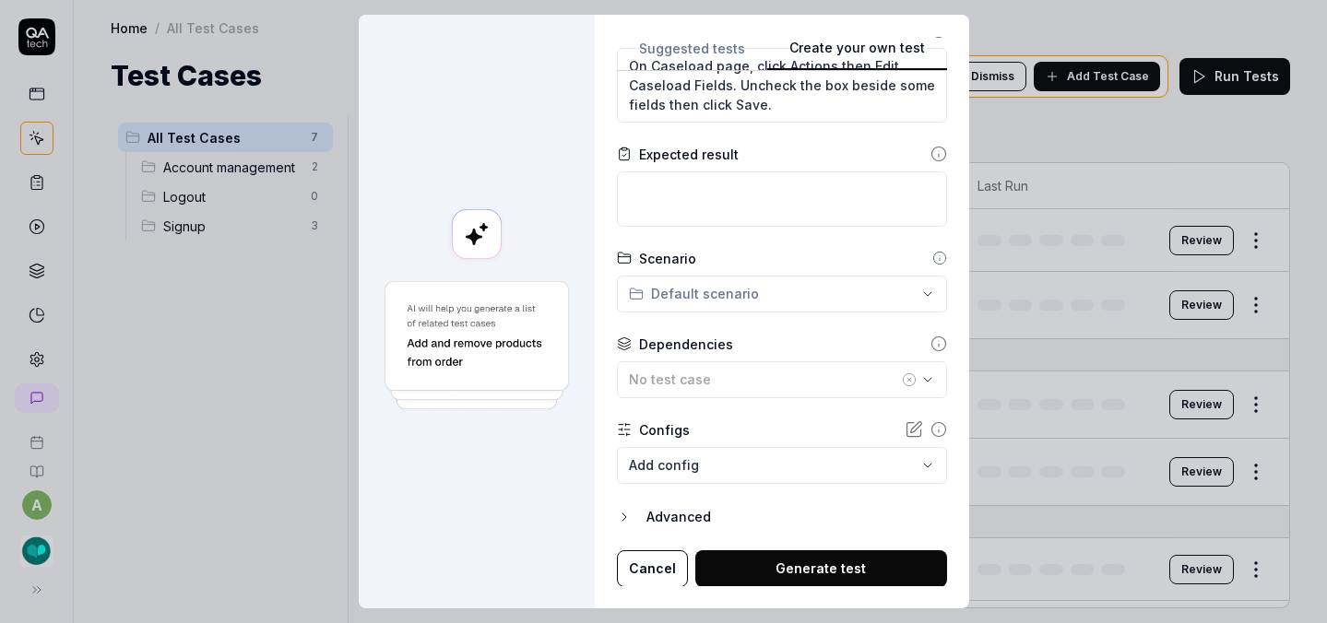
click at [749, 468] on body "a Home / All Test Cases Home / All Test Cases Test Cases We have new tests for …" at bounding box center [663, 311] width 1327 height 623
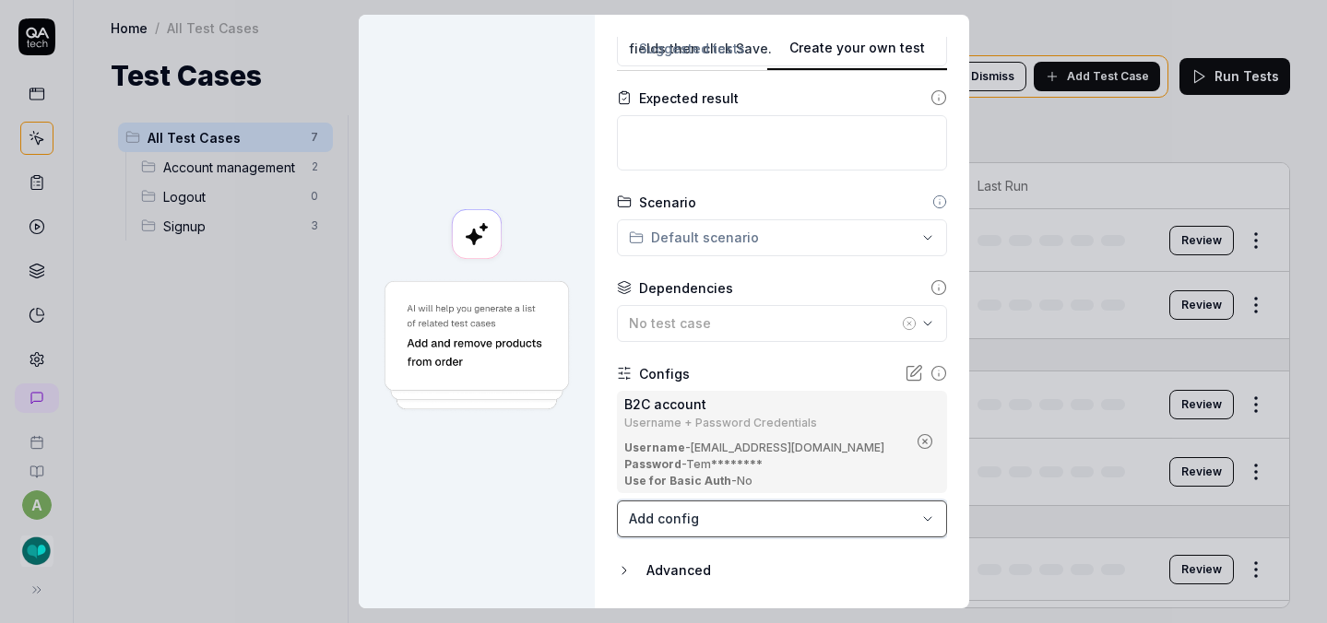
scroll to position [353, 0]
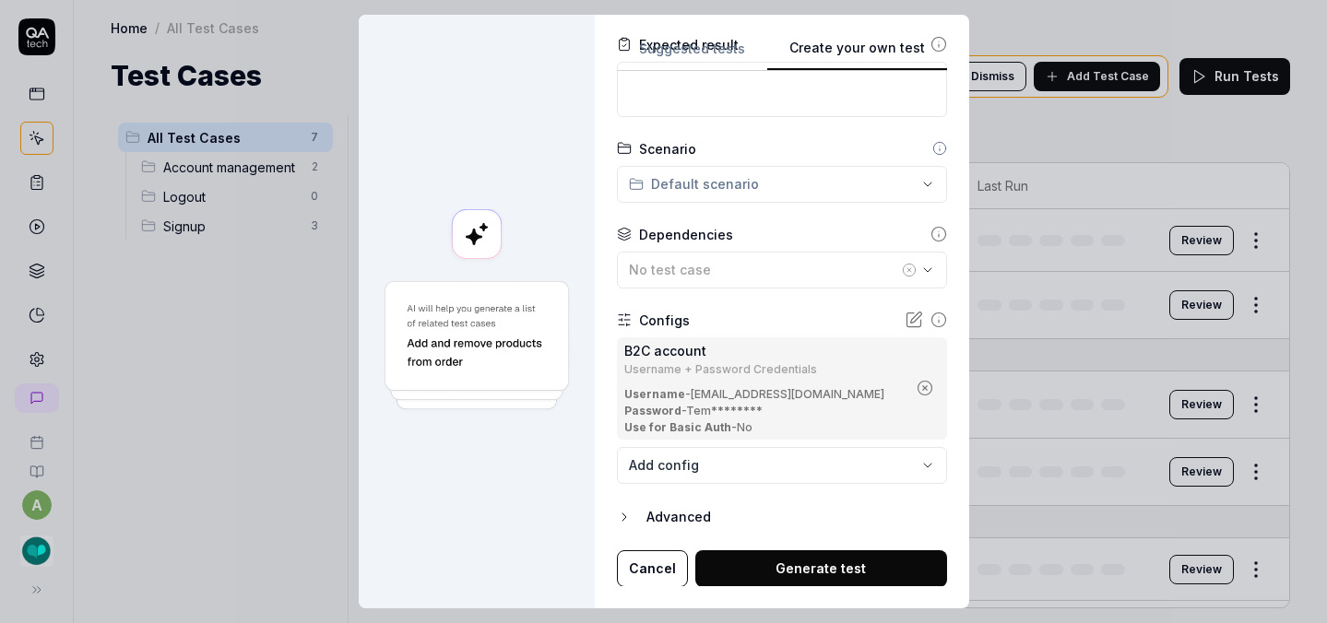
click at [837, 557] on button "Generate test" at bounding box center [821, 569] width 252 height 37
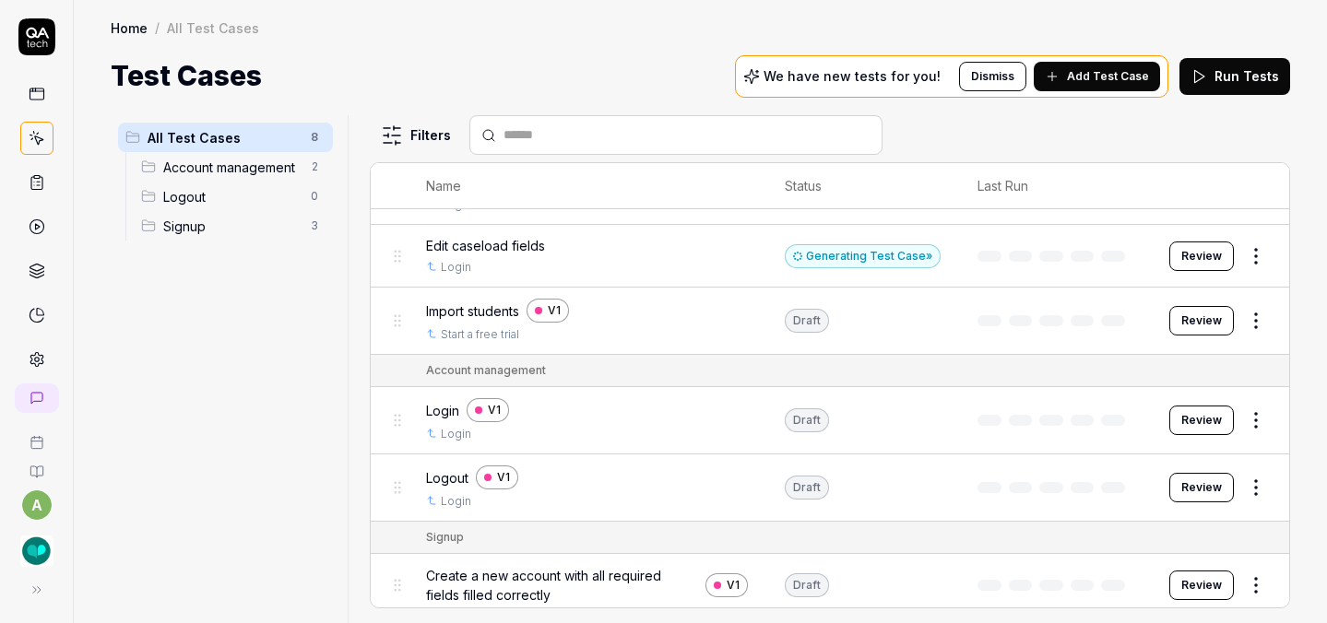
scroll to position [48, 0]
click at [1183, 321] on button "Review" at bounding box center [1201, 320] width 65 height 30
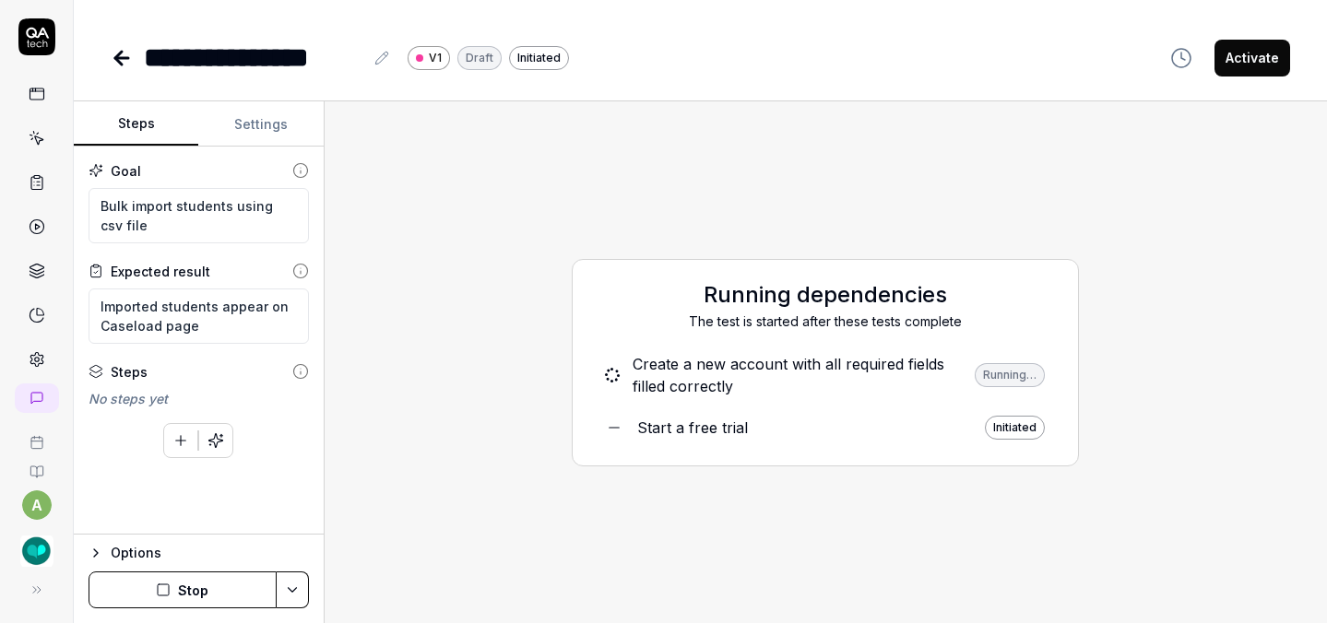
click at [262, 119] on button "Settings" at bounding box center [260, 124] width 125 height 44
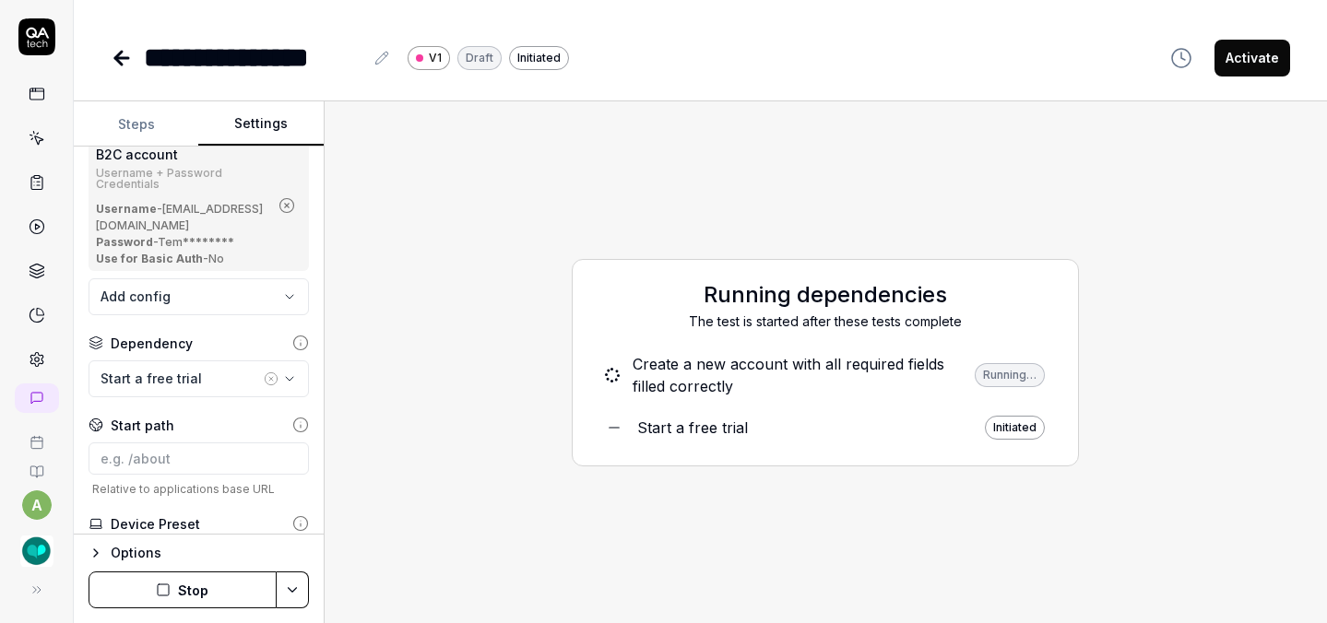
scroll to position [354, 0]
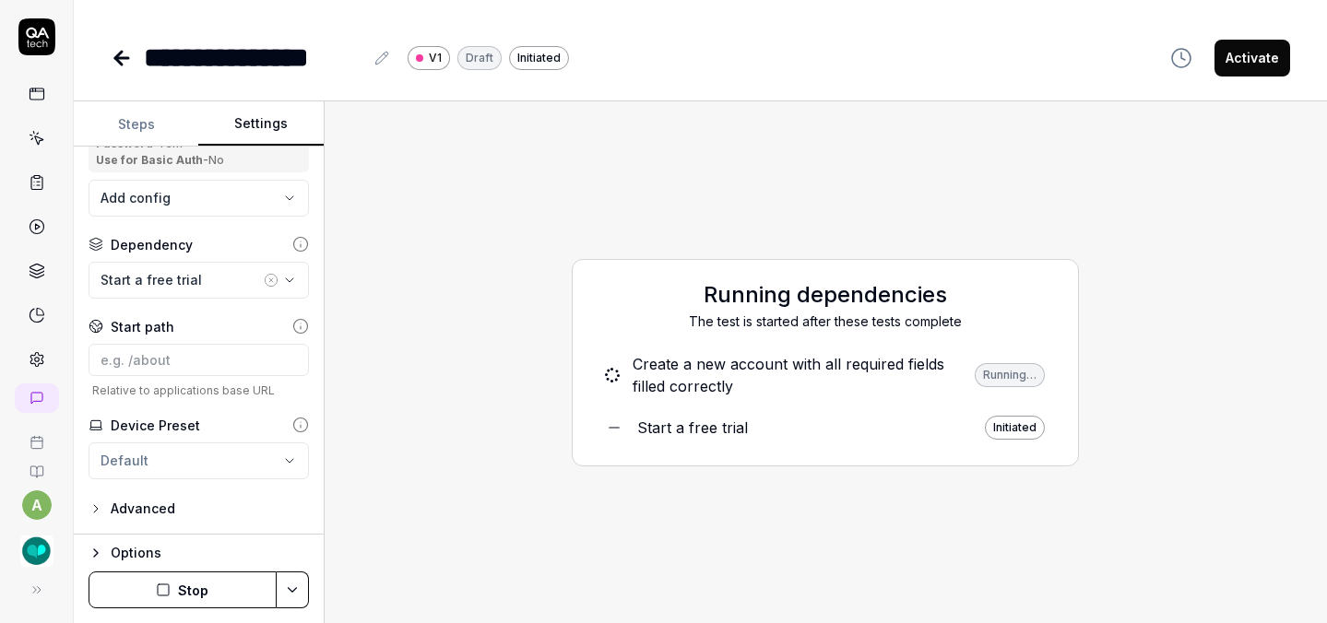
click at [264, 278] on icon "button" at bounding box center [271, 280] width 15 height 15
click at [220, 605] on button "Stop" at bounding box center [183, 590] width 188 height 37
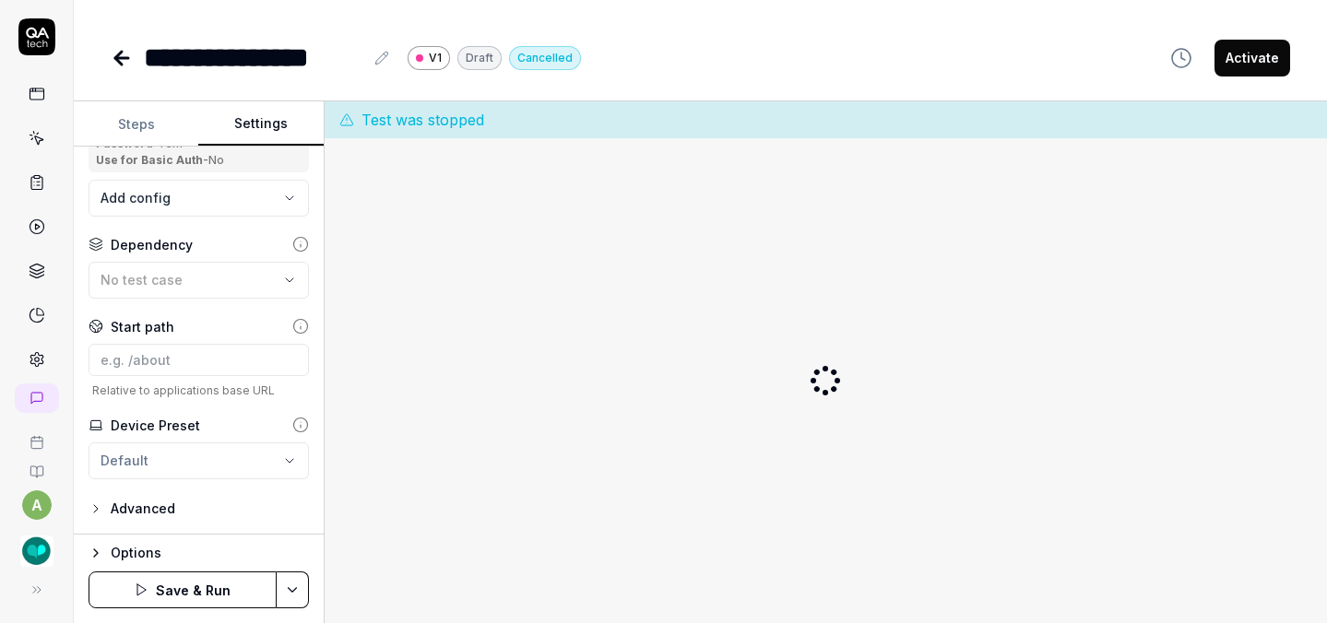
click at [223, 590] on button "Save & Run" at bounding box center [183, 590] width 188 height 37
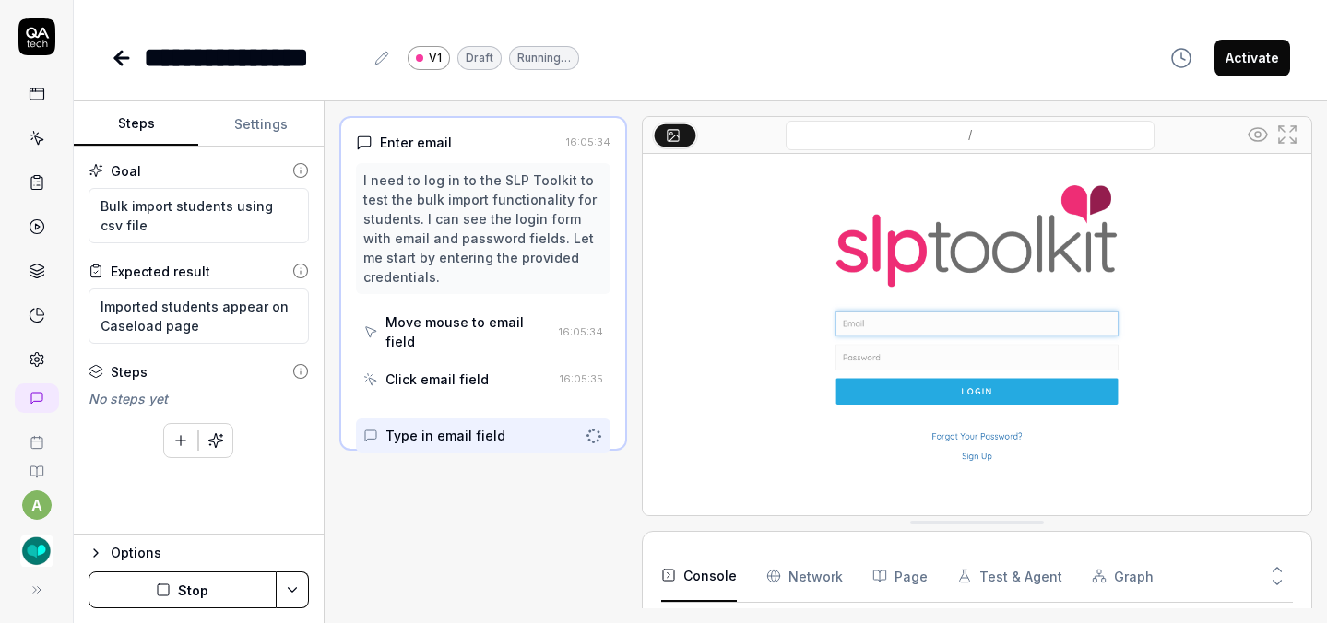
scroll to position [44, 0]
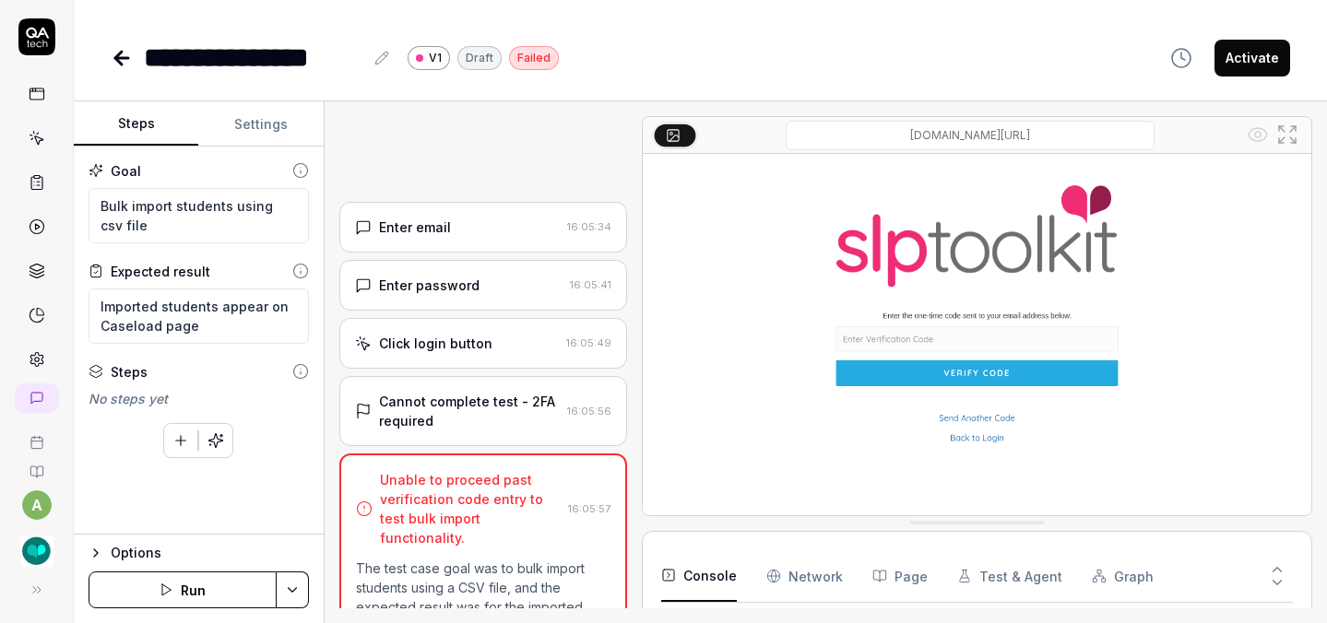
click at [200, 574] on button "Run" at bounding box center [183, 590] width 188 height 37
type textarea "*"
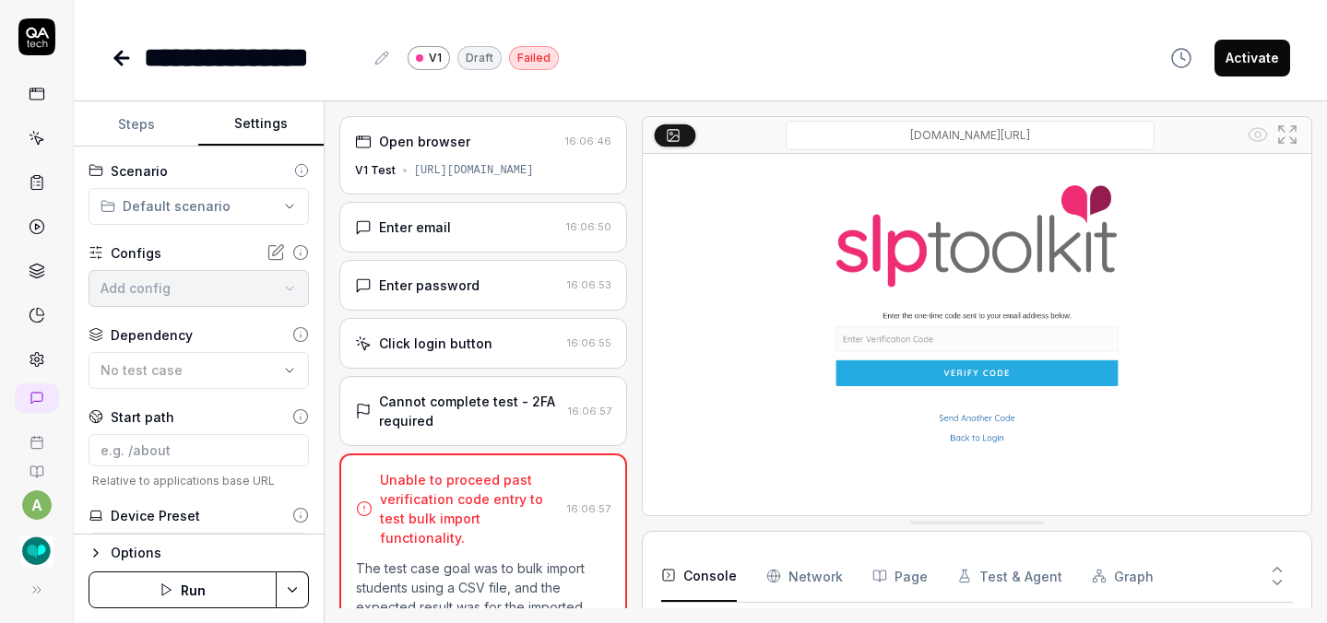
click at [278, 125] on button "Settings" at bounding box center [260, 124] width 125 height 44
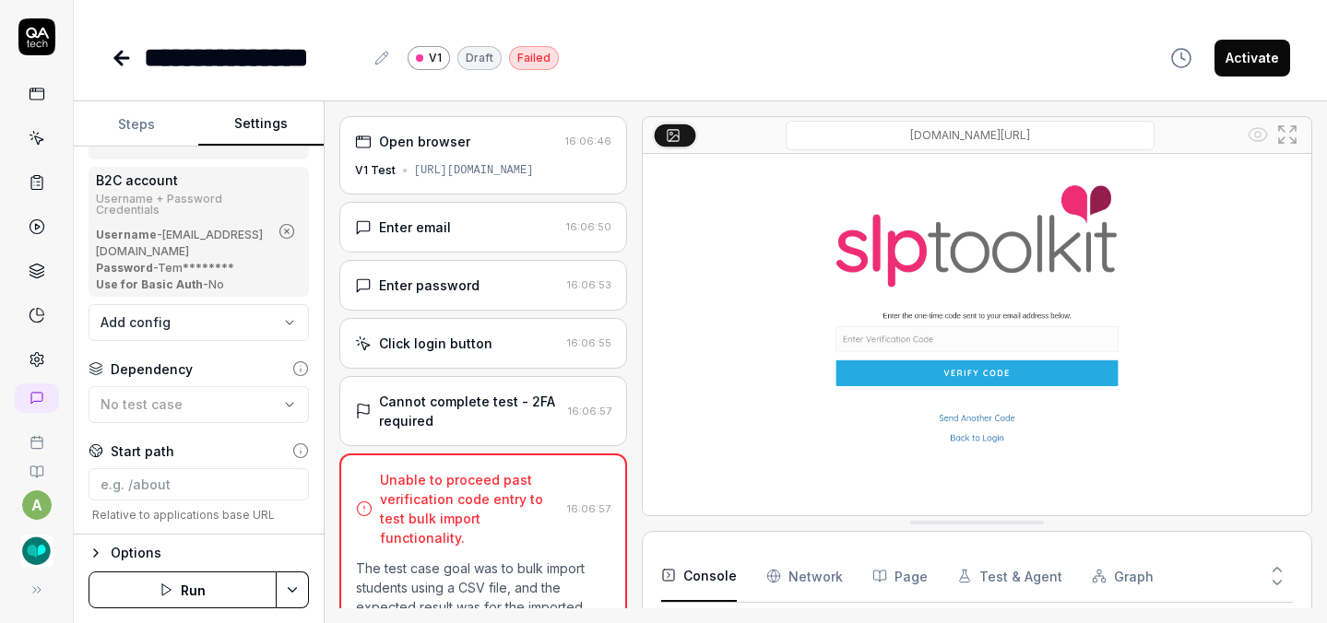
scroll to position [233, 0]
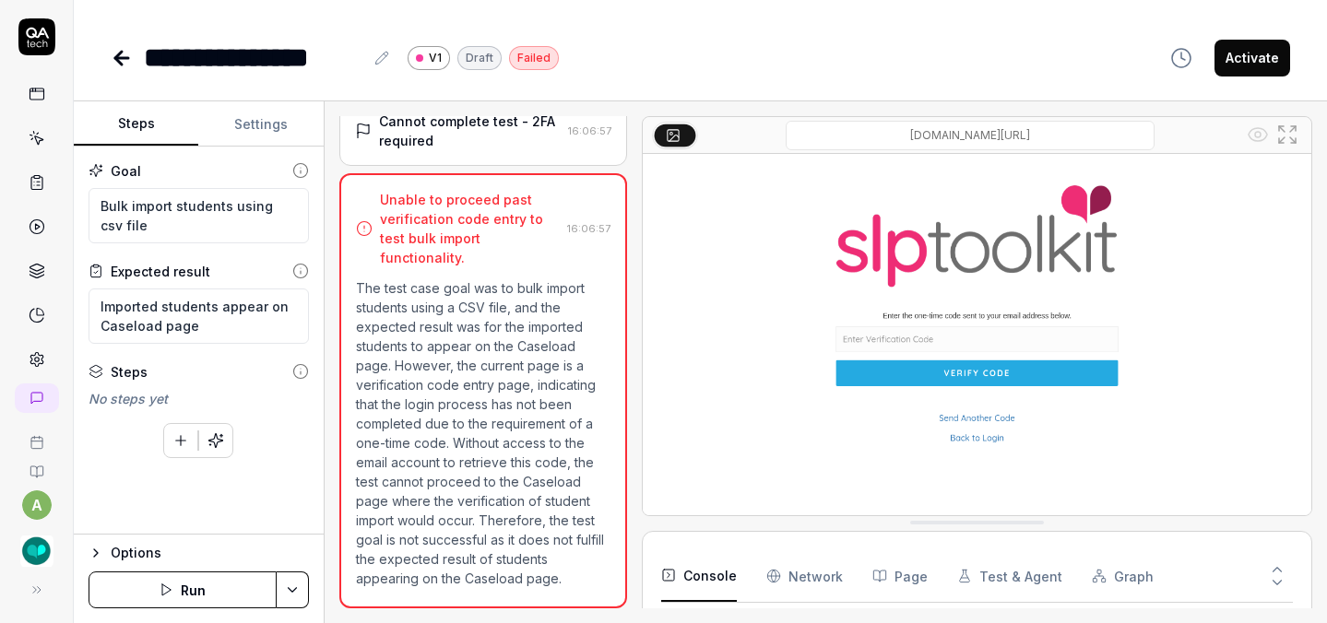
scroll to position [44, 0]
type textarea "*"
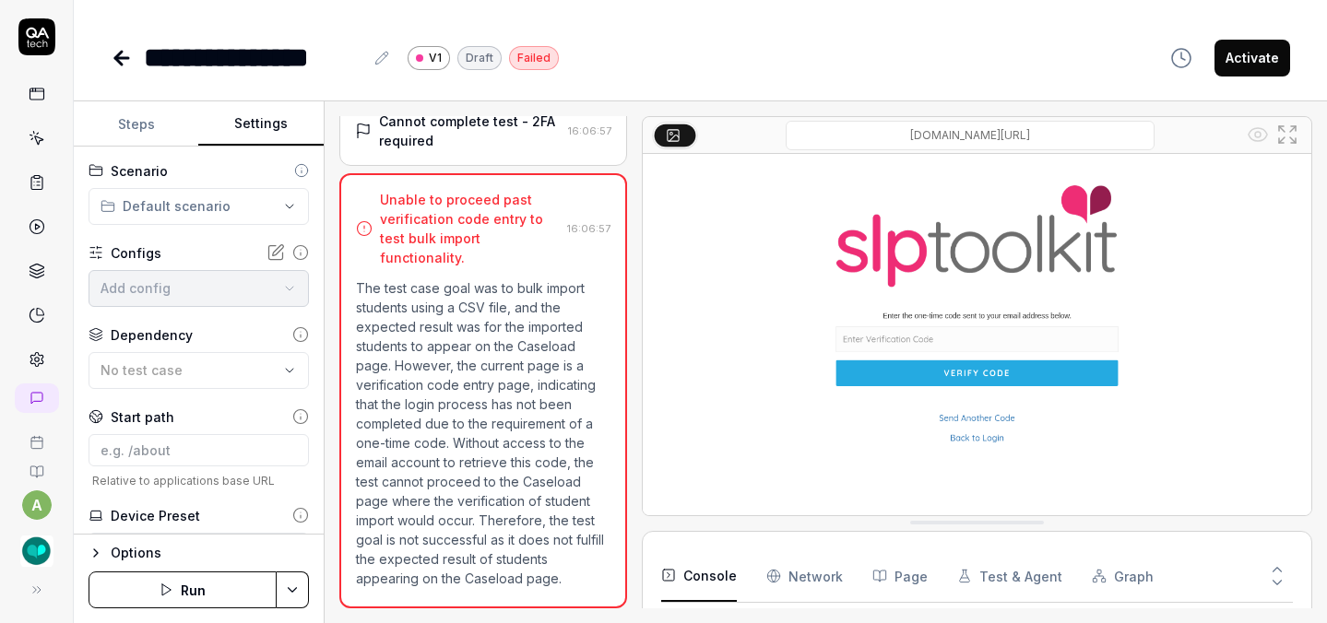
click at [264, 135] on button "Settings" at bounding box center [260, 124] width 125 height 44
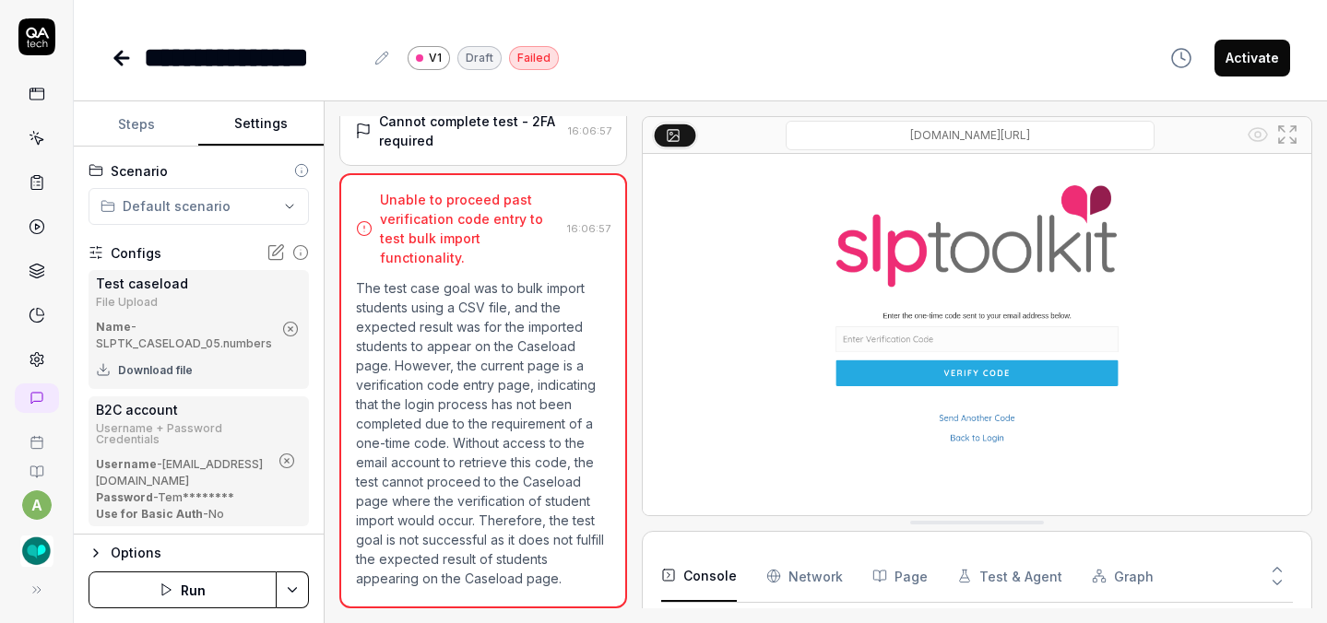
click at [29, 352] on icon at bounding box center [37, 359] width 17 height 17
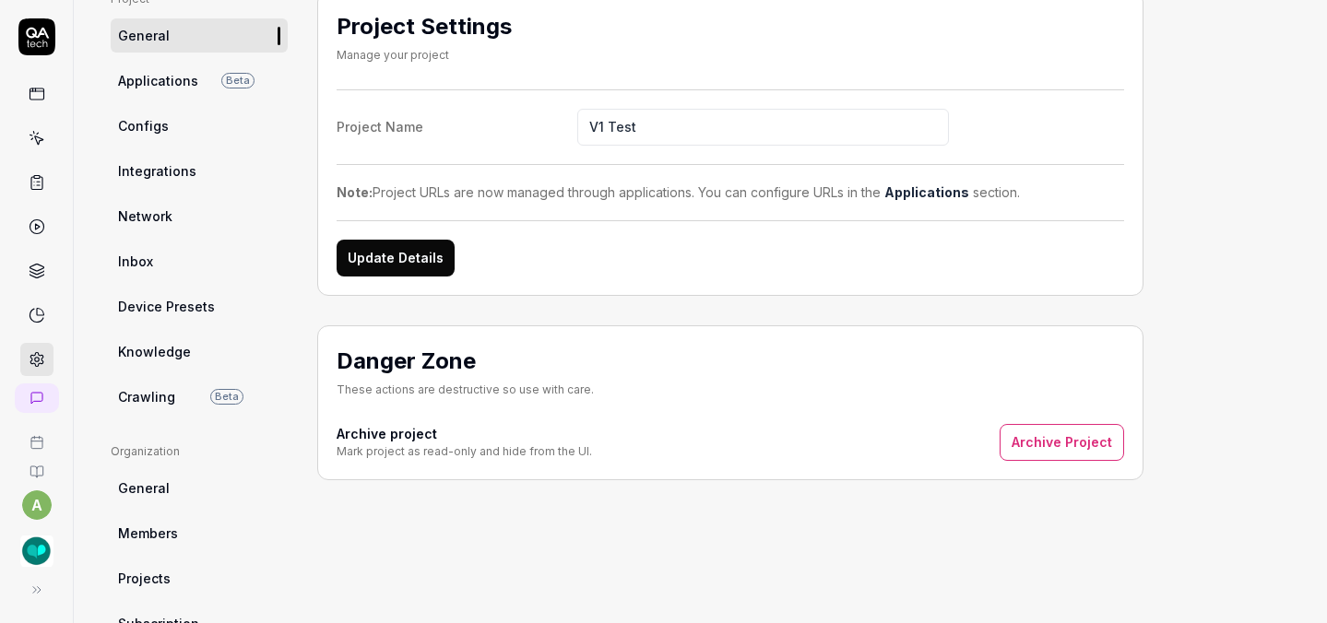
scroll to position [89, 0]
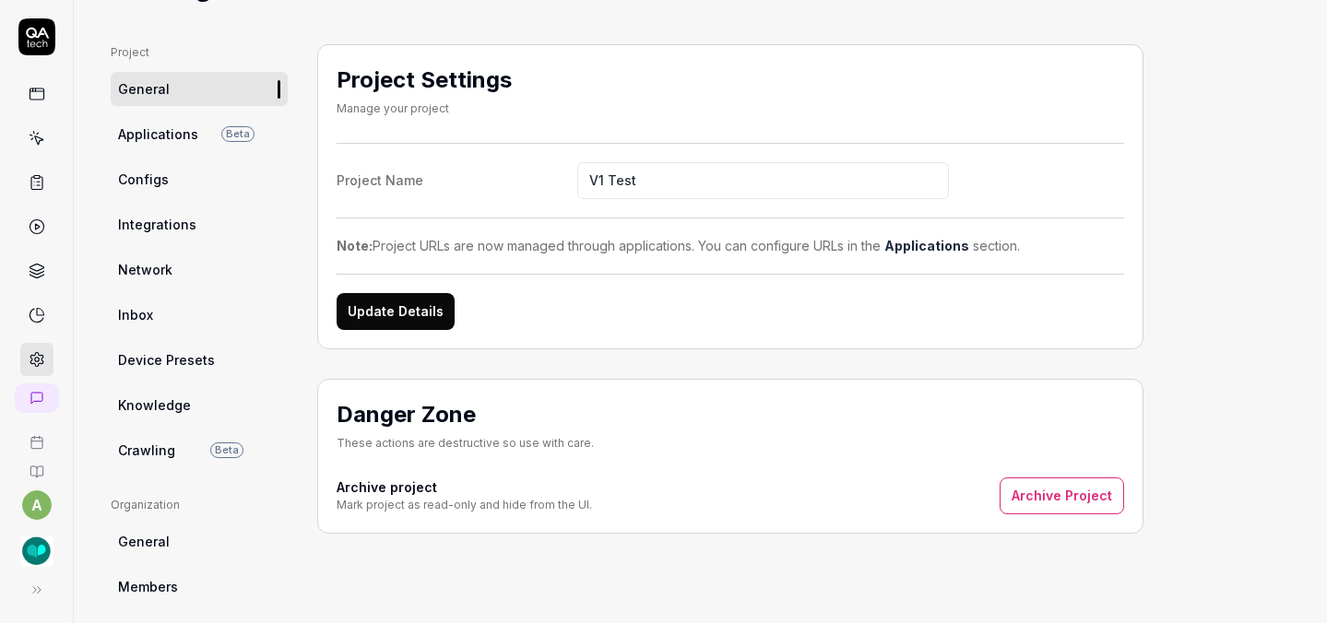
click at [189, 122] on link "Applications Beta" at bounding box center [199, 134] width 177 height 34
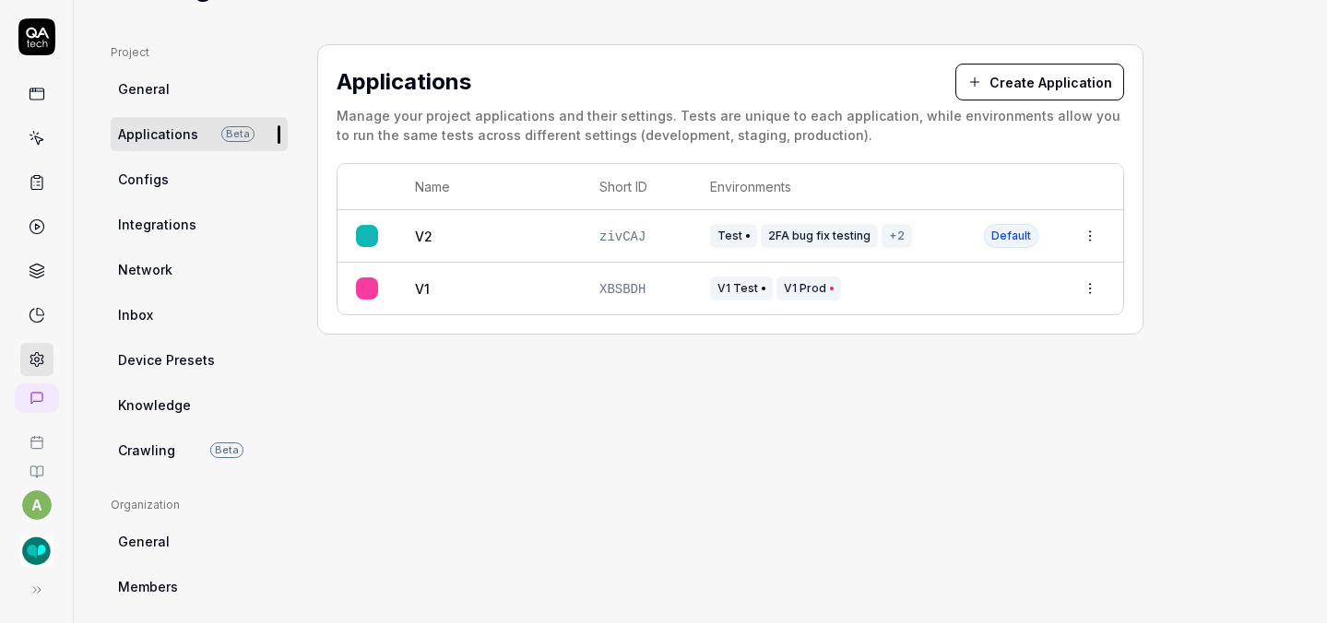
click at [473, 276] on td "V1" at bounding box center [489, 289] width 184 height 52
click at [1090, 288] on html "a Home / Settings Home / Settings Settings Project General Applications Beta Co…" at bounding box center [663, 311] width 1327 height 623
click at [1012, 401] on div "Edit" at bounding box center [1029, 408] width 146 height 41
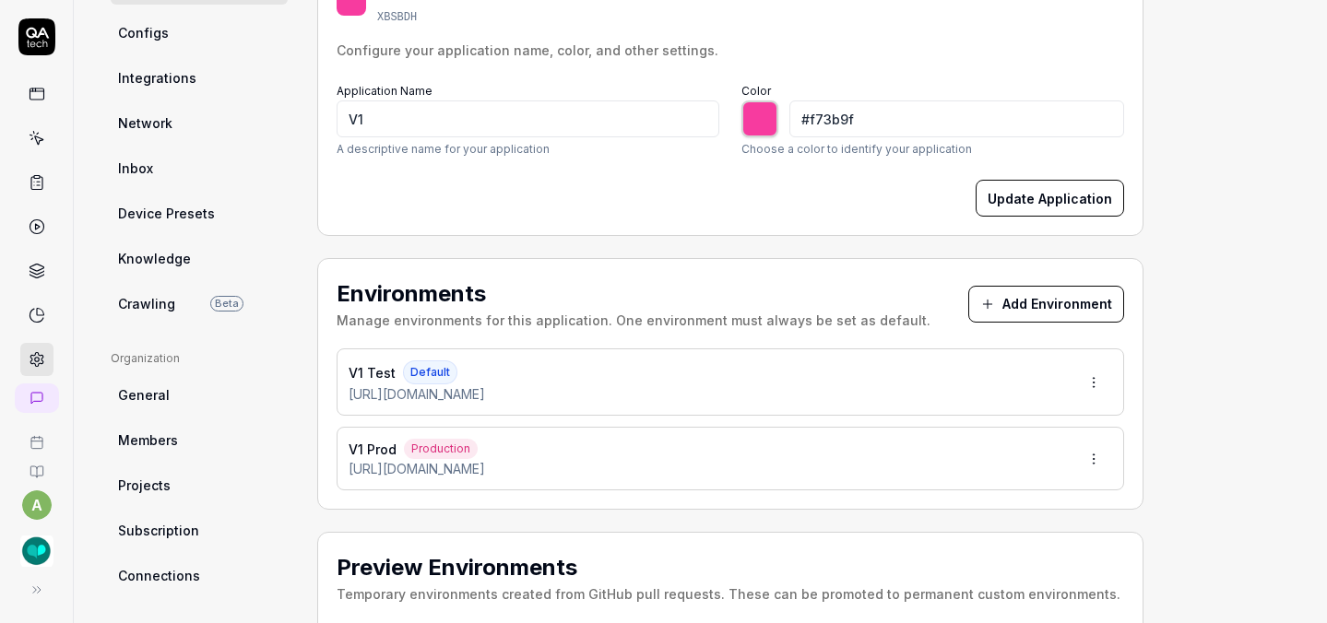
scroll to position [308, 0]
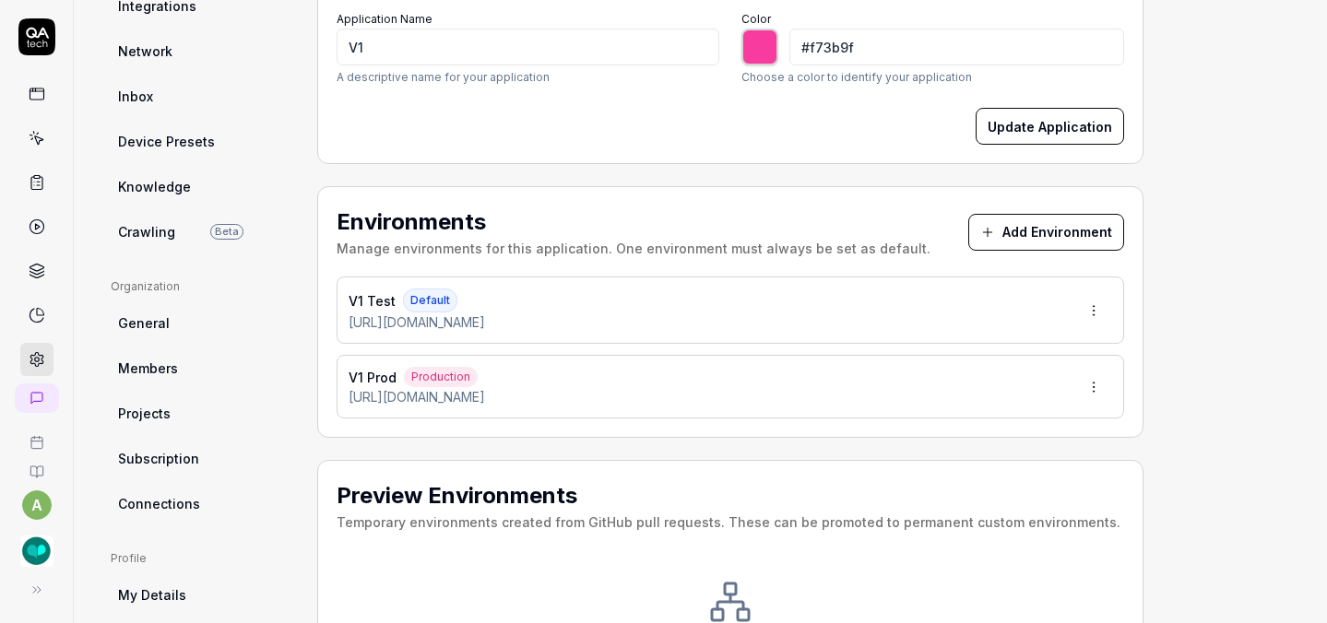
click at [528, 306] on div "V1 Test Default [URL][DOMAIN_NAME]" at bounding box center [731, 310] width 788 height 67
click at [1098, 311] on html "a Home / Settings Home / Settings Settings Project General Applications Beta Co…" at bounding box center [663, 311] width 1327 height 623
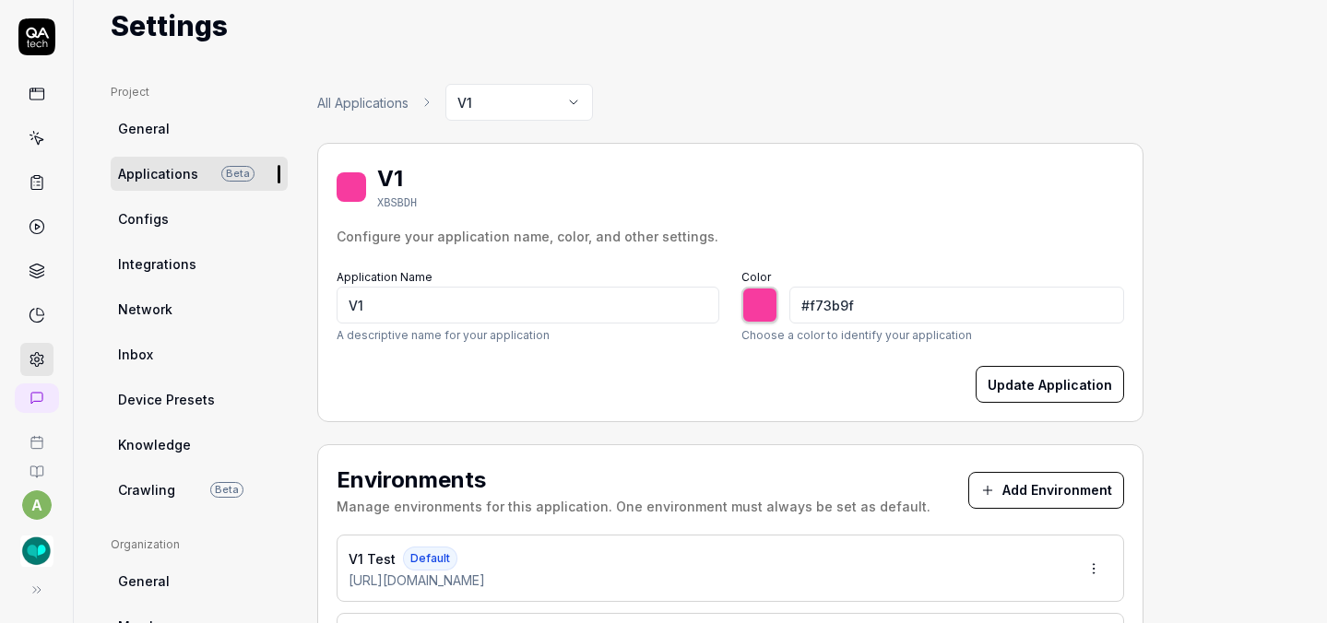
scroll to position [45, 0]
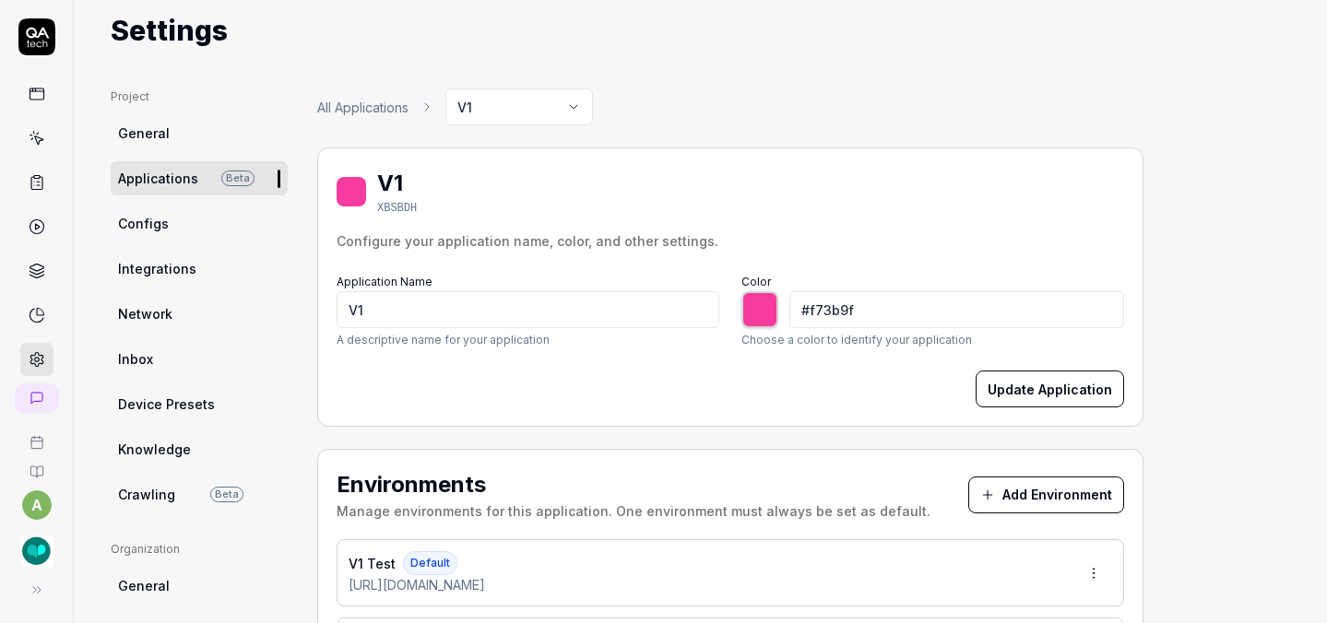
click at [178, 499] on link "Crawling Beta" at bounding box center [199, 495] width 177 height 34
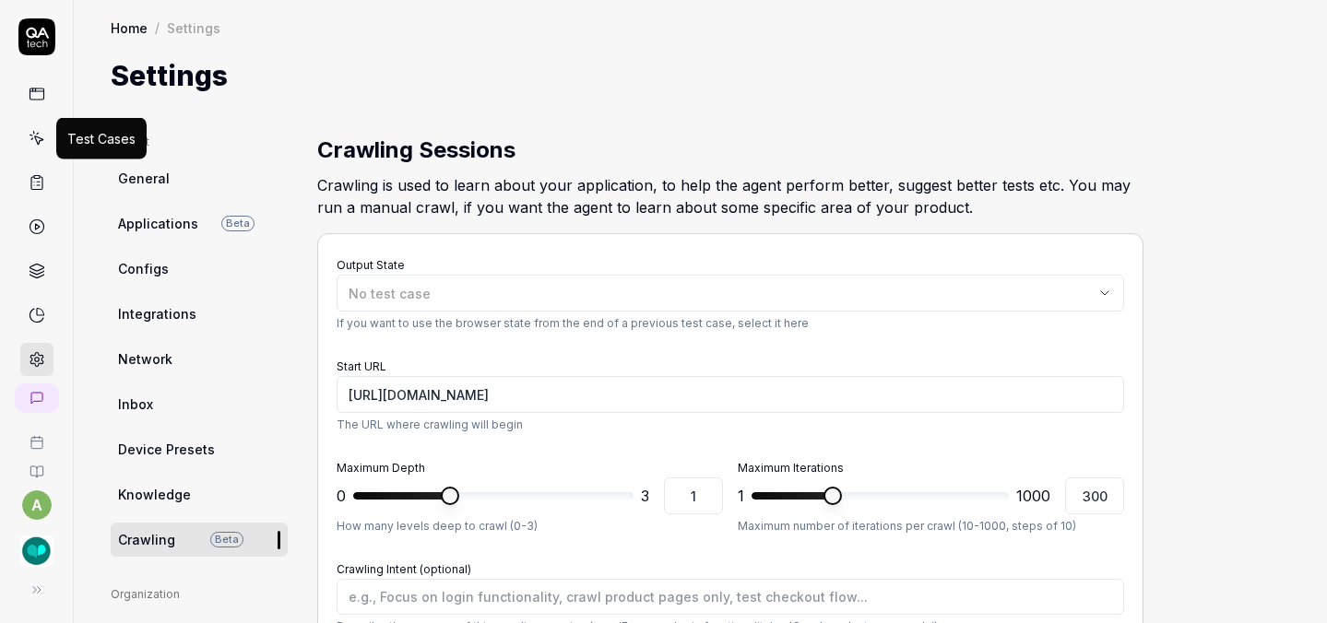
click at [31, 132] on icon at bounding box center [37, 138] width 17 height 17
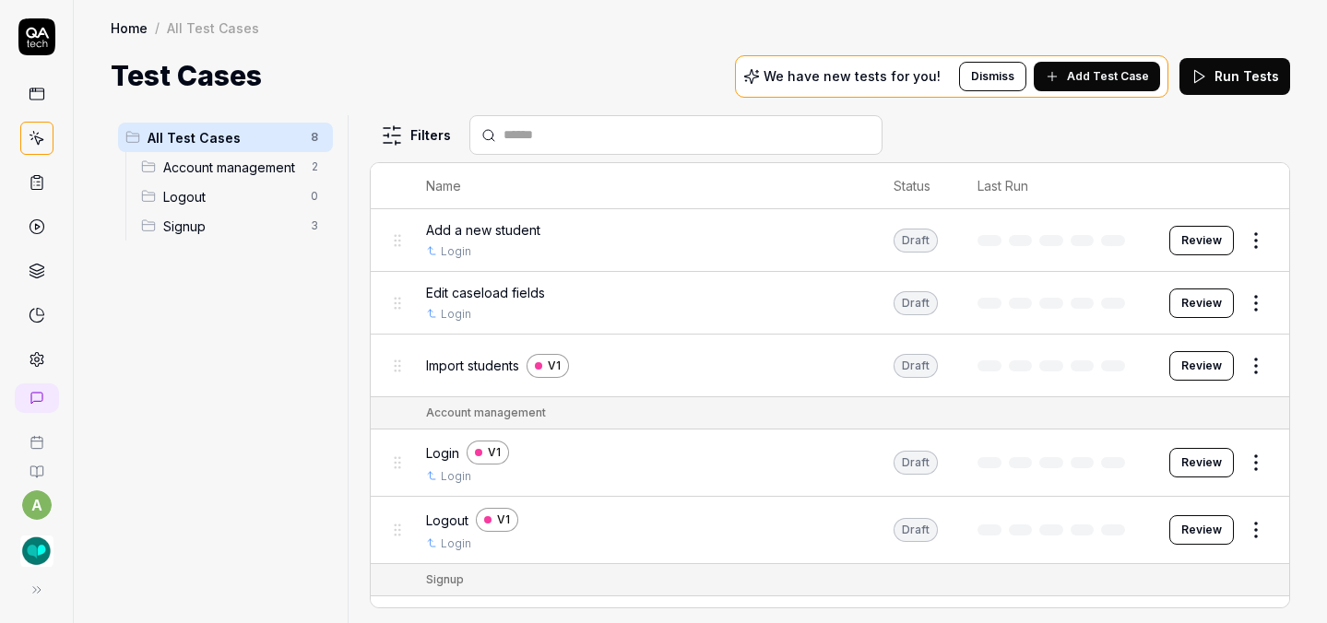
click at [502, 220] on span "Add a new student" at bounding box center [483, 229] width 114 height 19
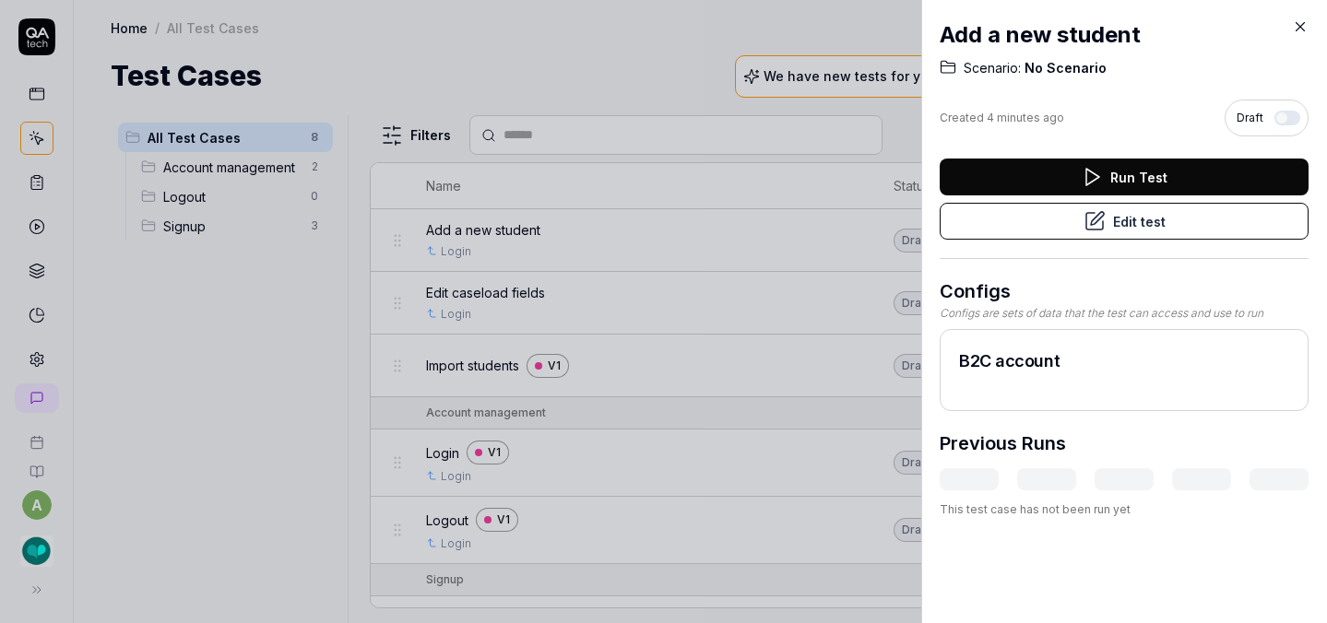
click at [1302, 29] on icon at bounding box center [1301, 27] width 8 height 8
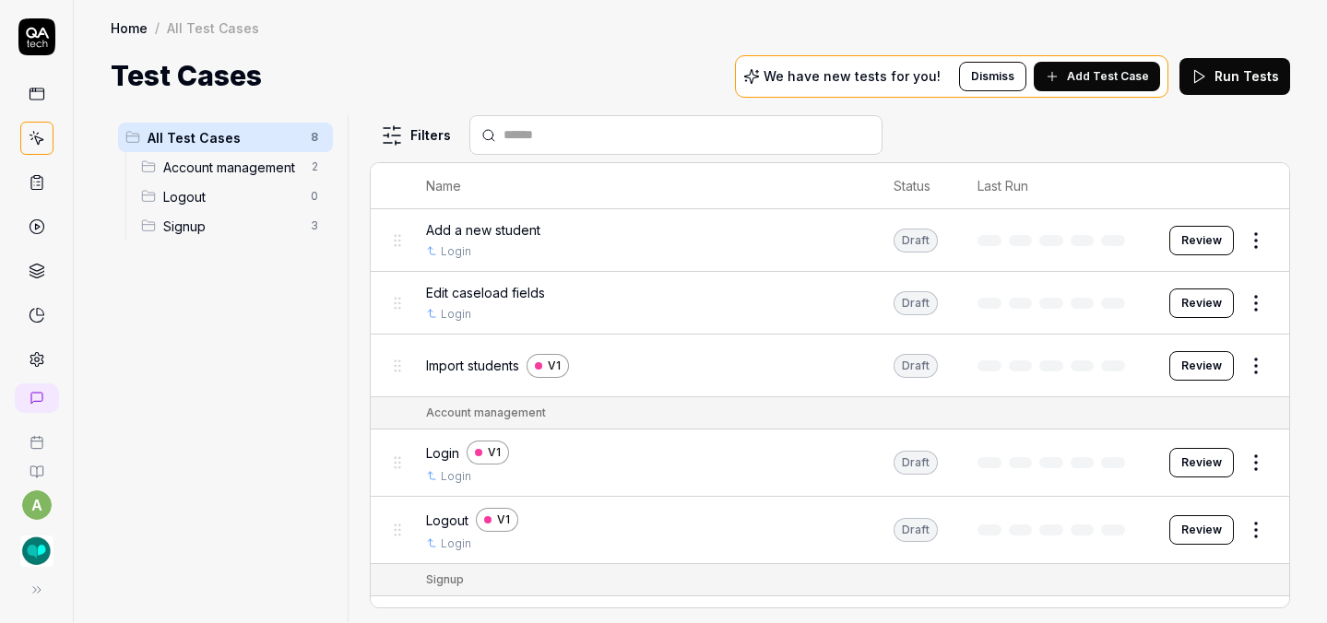
click at [637, 365] on div "Import students V1" at bounding box center [641, 366] width 430 height 24
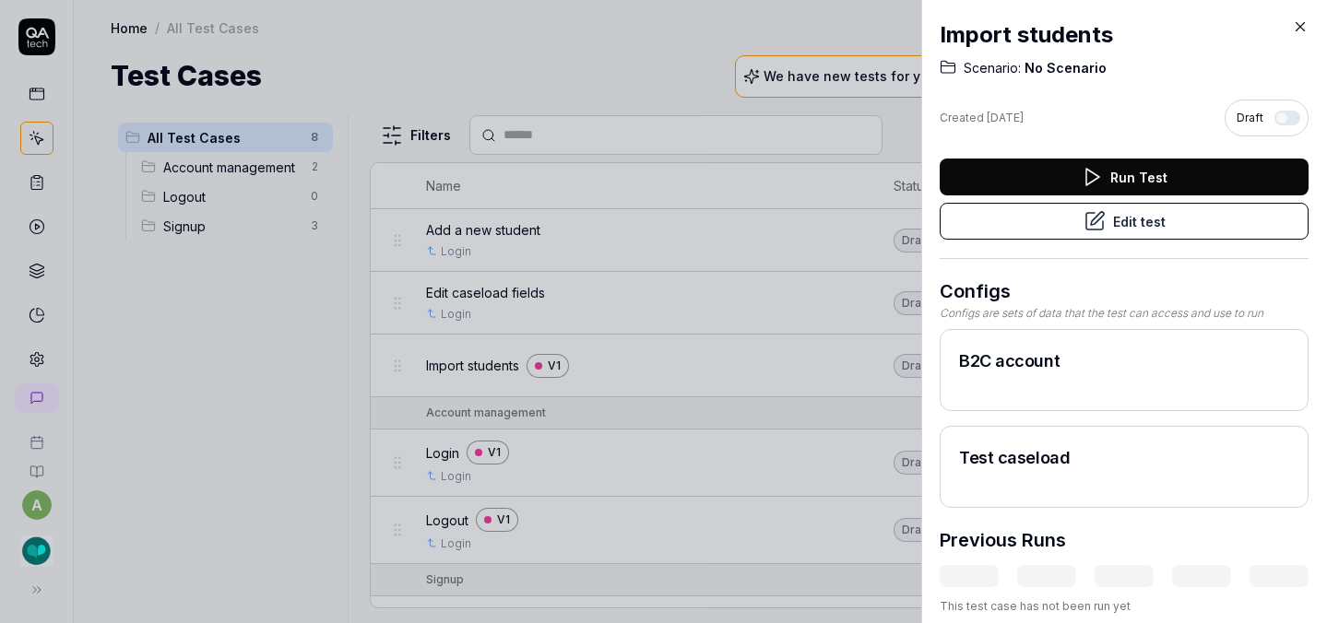
click at [1125, 225] on button "Edit test" at bounding box center [1124, 221] width 369 height 37
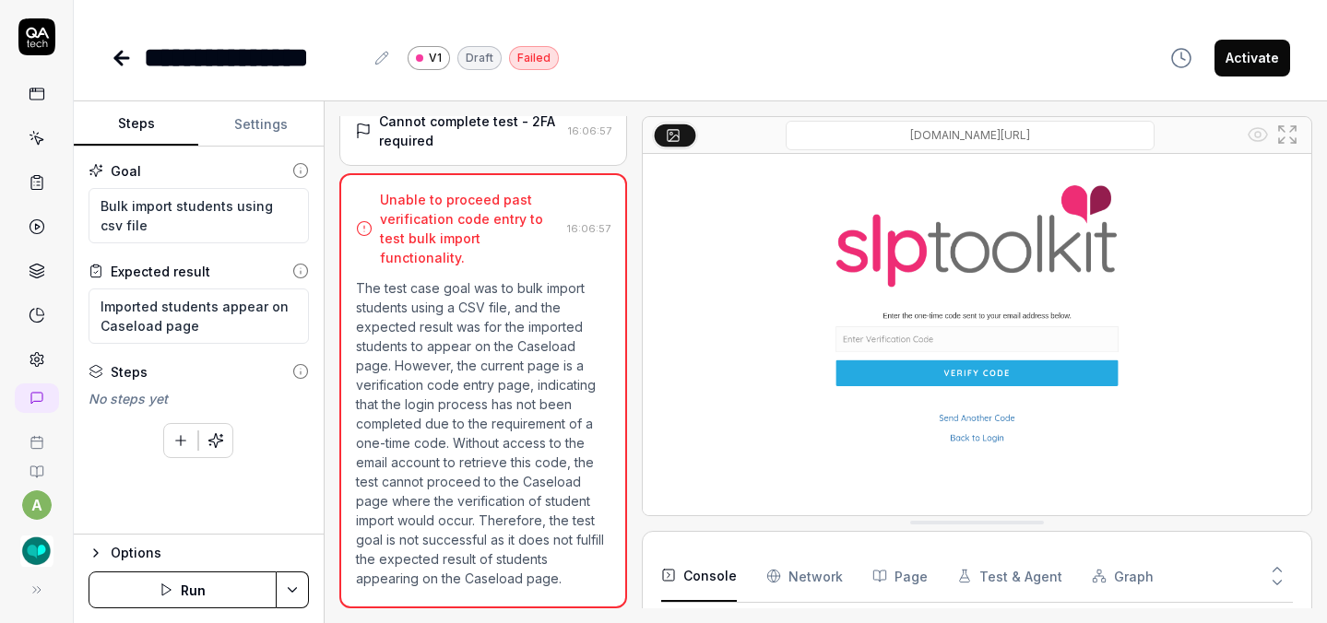
scroll to position [44, 0]
type textarea "*"
click at [239, 124] on button "Settings" at bounding box center [260, 124] width 125 height 44
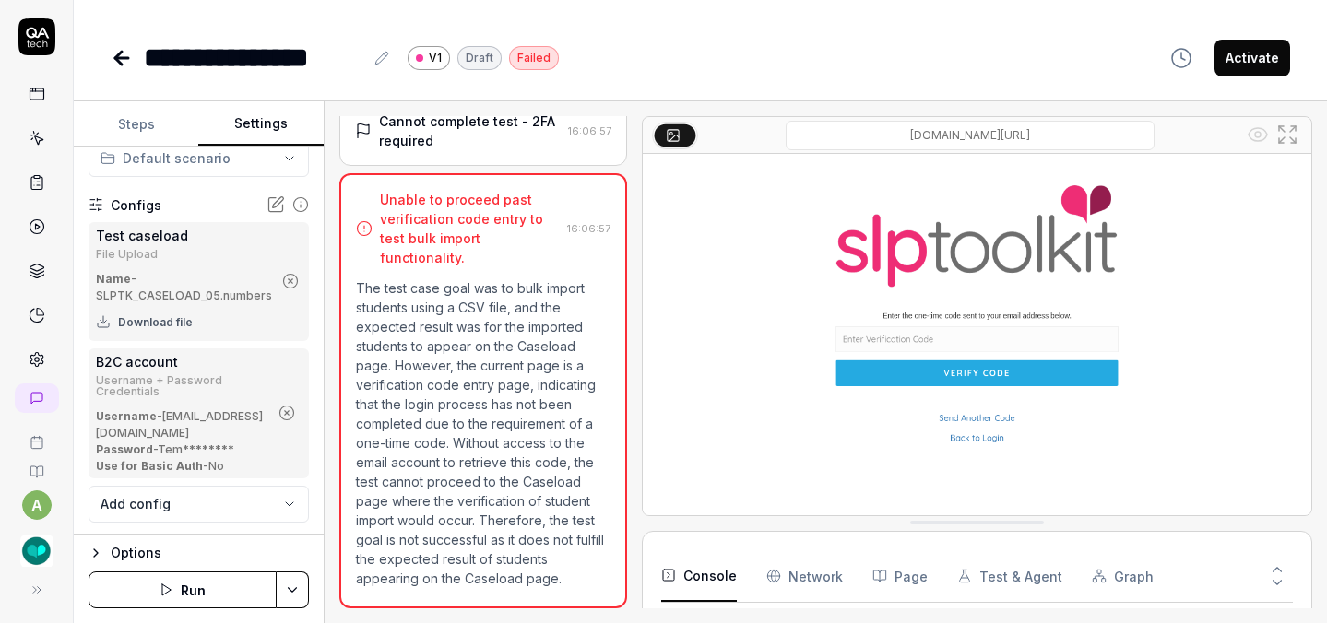
scroll to position [59, 0]
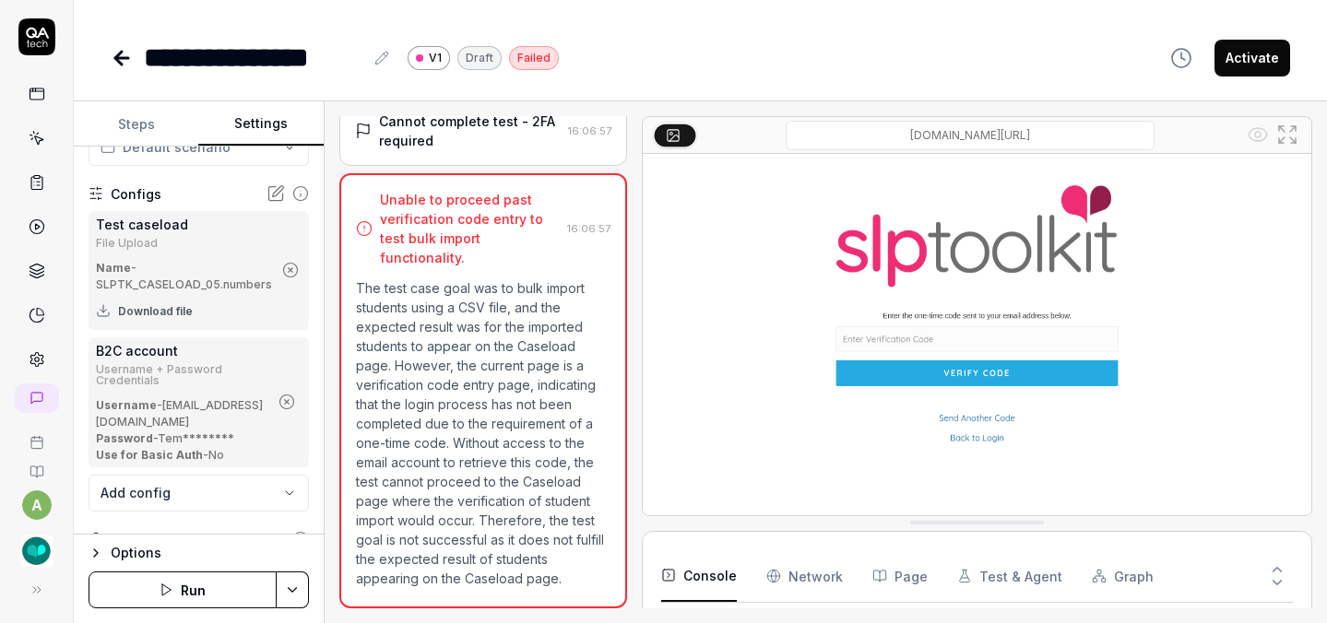
click at [197, 589] on button "Run" at bounding box center [183, 590] width 188 height 37
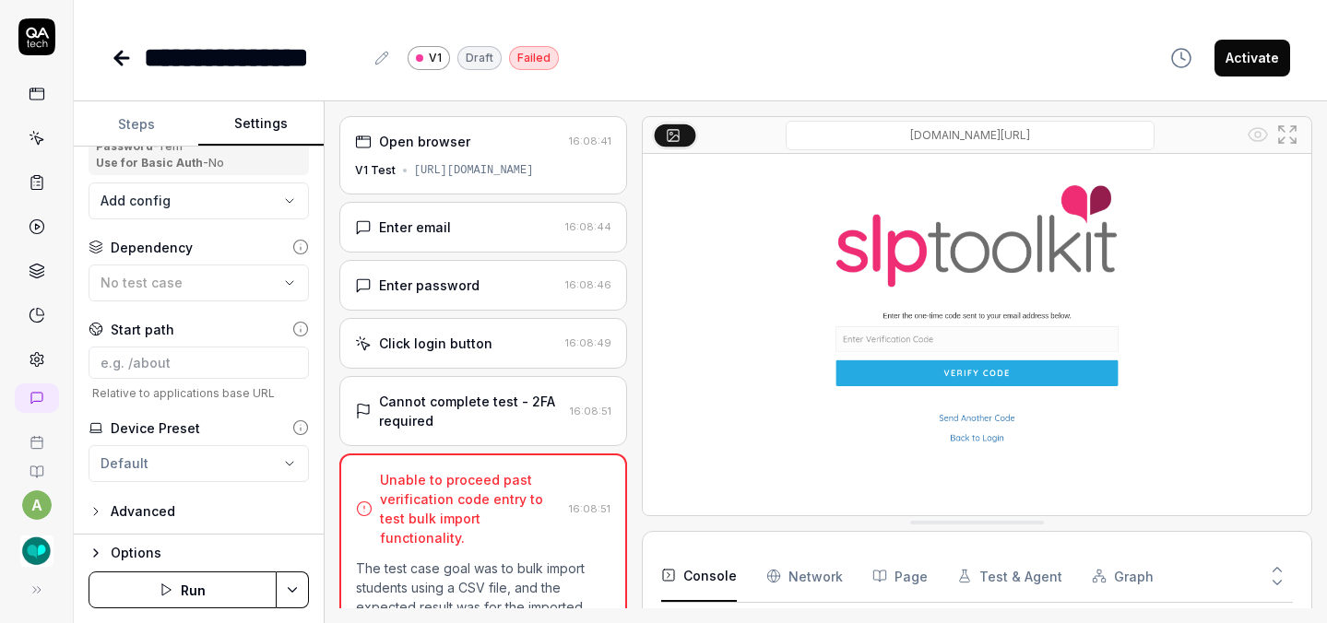
scroll to position [354, 0]
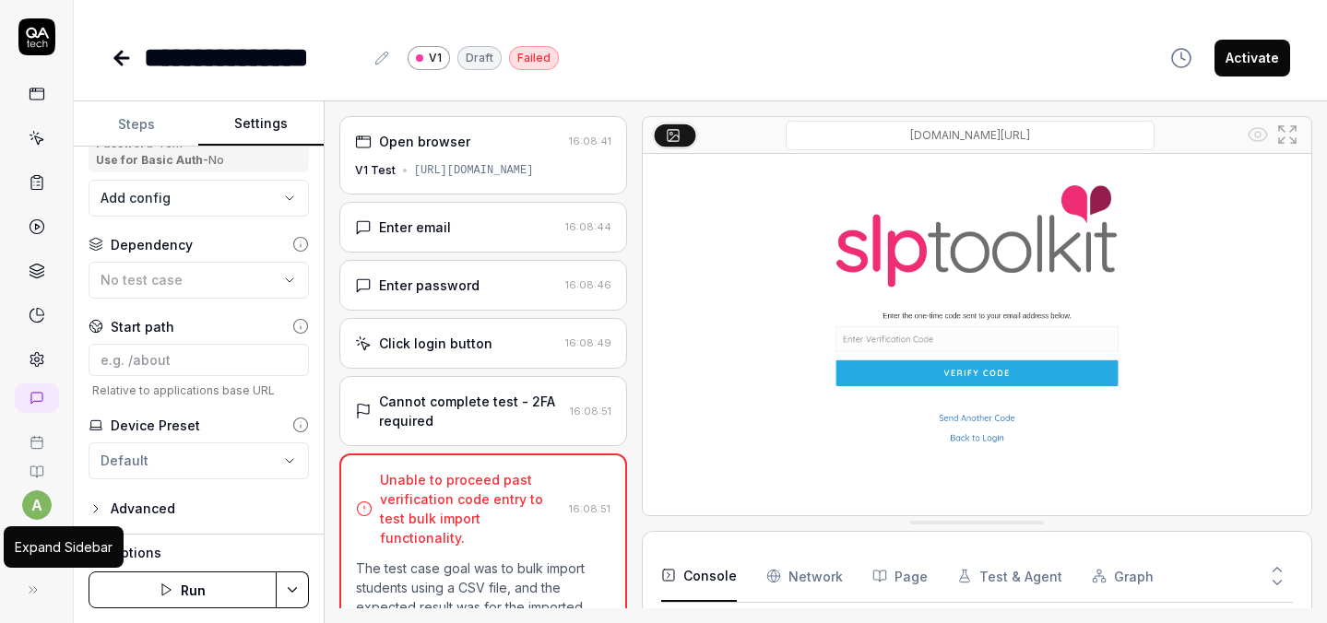
click at [35, 589] on button at bounding box center [33, 590] width 37 height 37
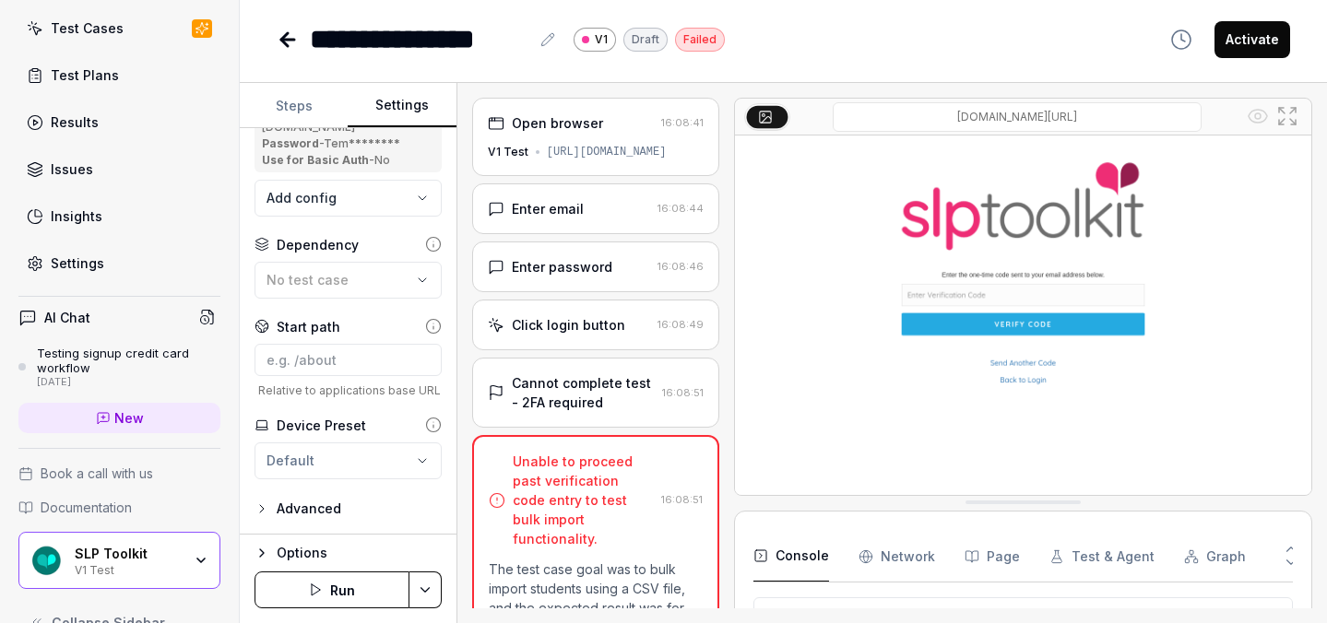
scroll to position [152, 0]
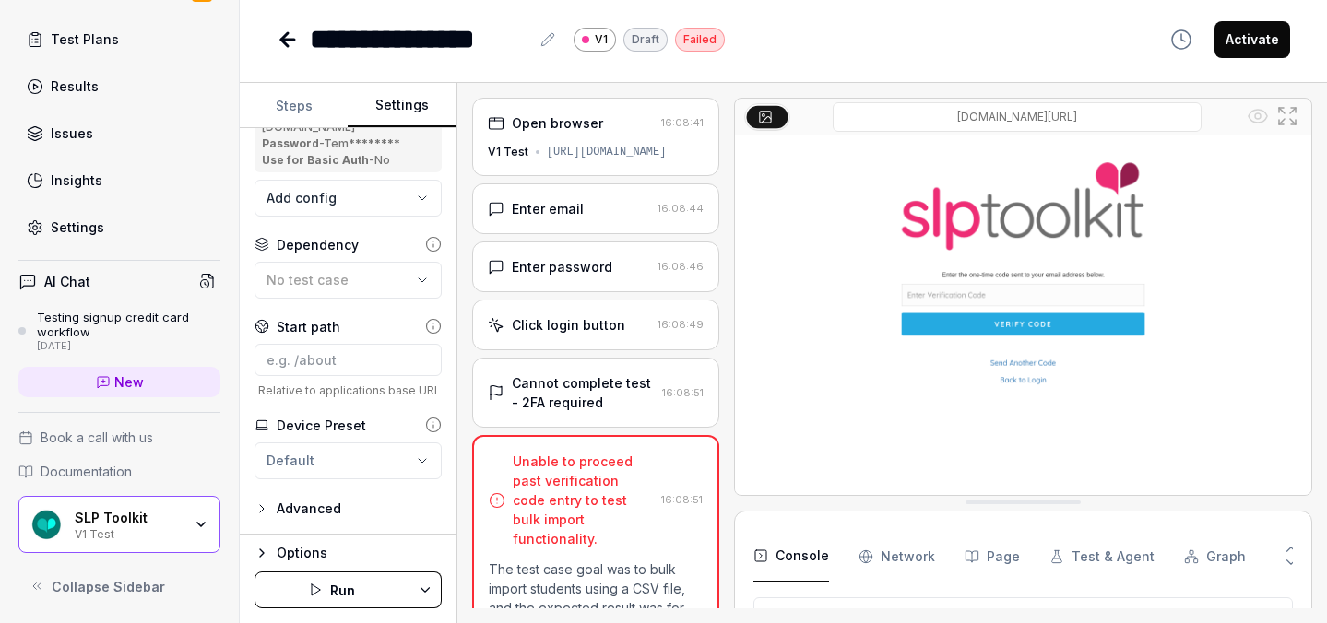
click at [104, 472] on span "Documentation" at bounding box center [86, 471] width 91 height 19
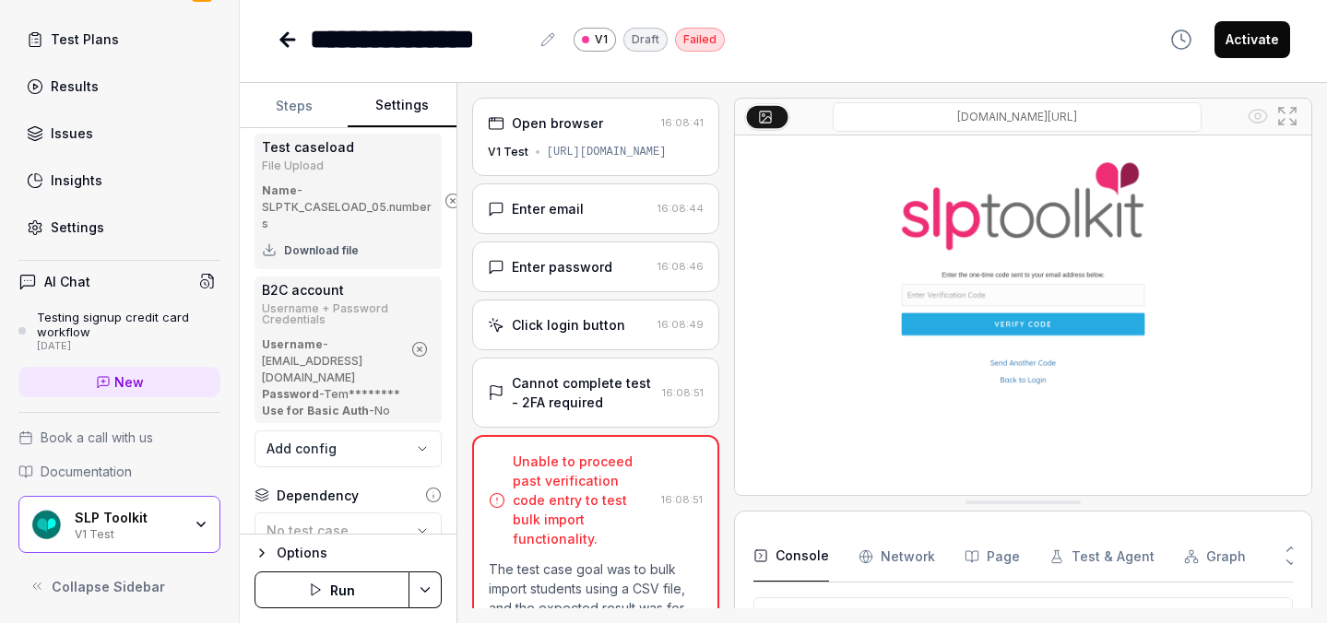
scroll to position [101, 0]
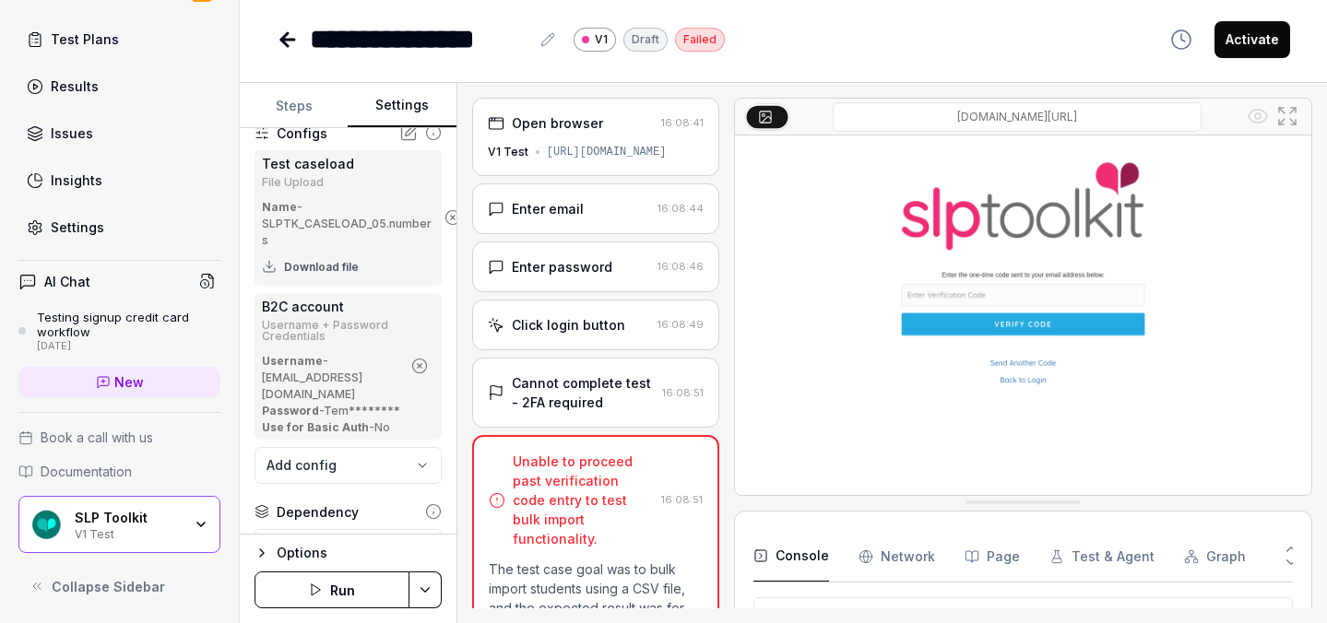
click at [412, 359] on icon "button" at bounding box center [419, 366] width 17 height 17
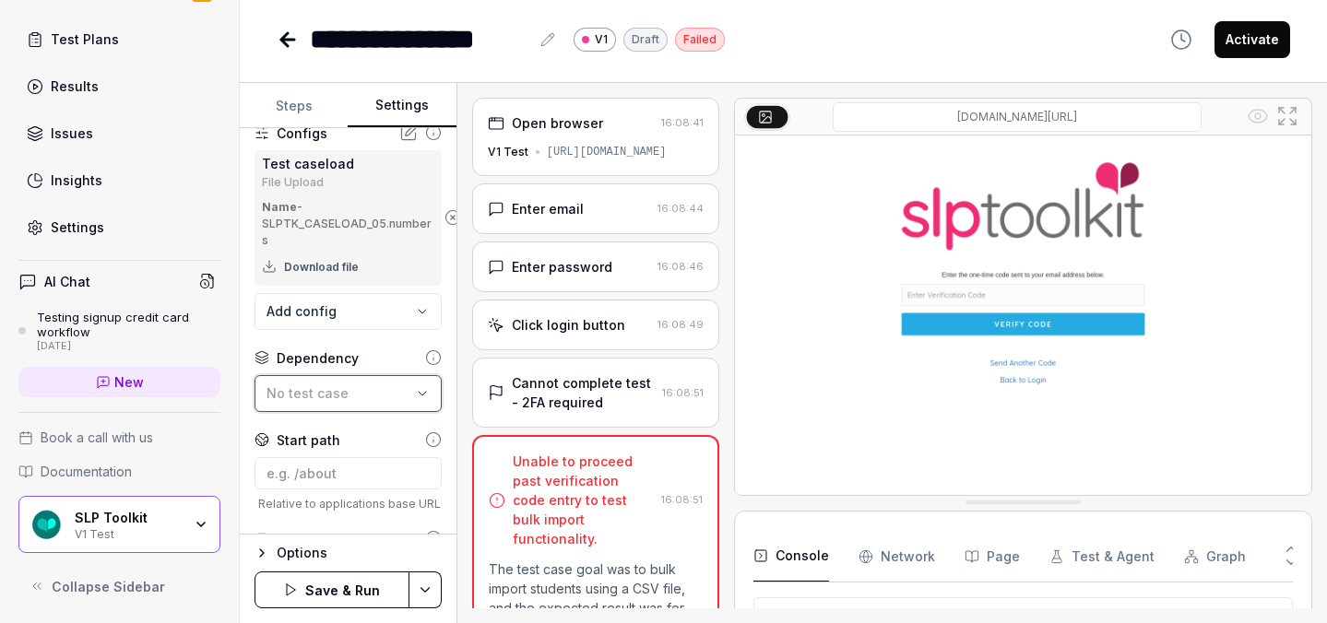
click at [346, 394] on div "No test case" at bounding box center [339, 393] width 145 height 19
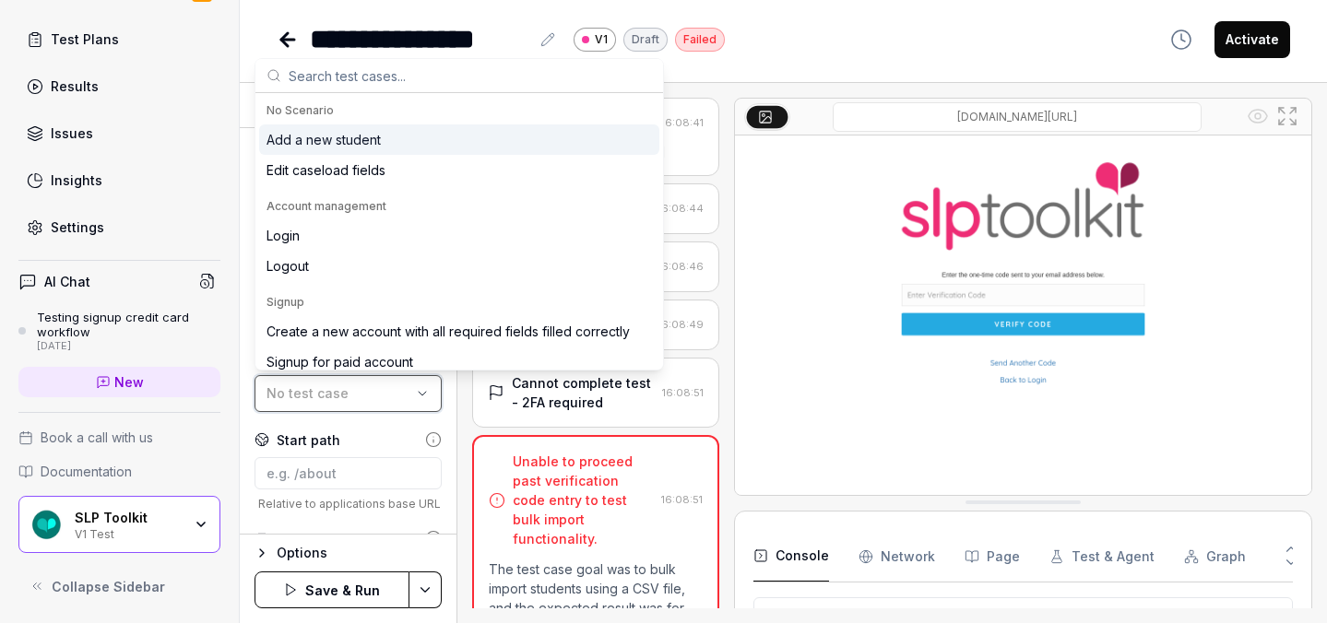
click at [346, 394] on div "No test case" at bounding box center [339, 393] width 145 height 19
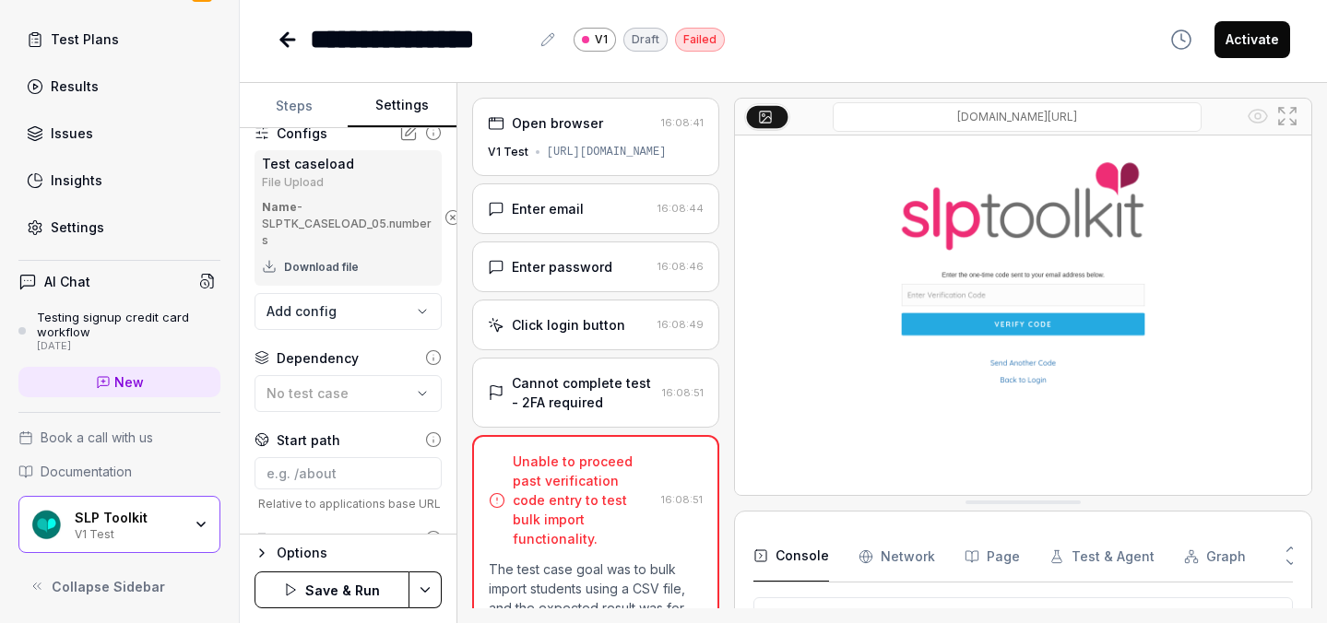
click at [360, 315] on body "**********" at bounding box center [663, 311] width 1327 height 623
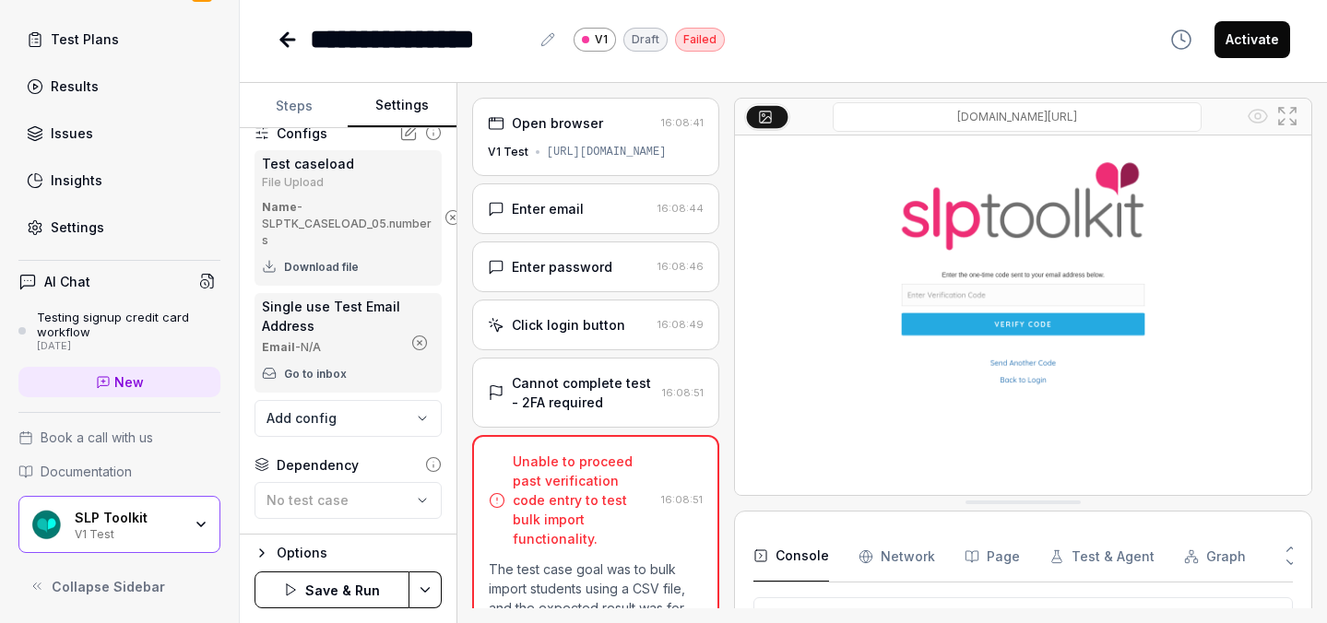
click at [360, 583] on button "Save & Run" at bounding box center [332, 590] width 155 height 37
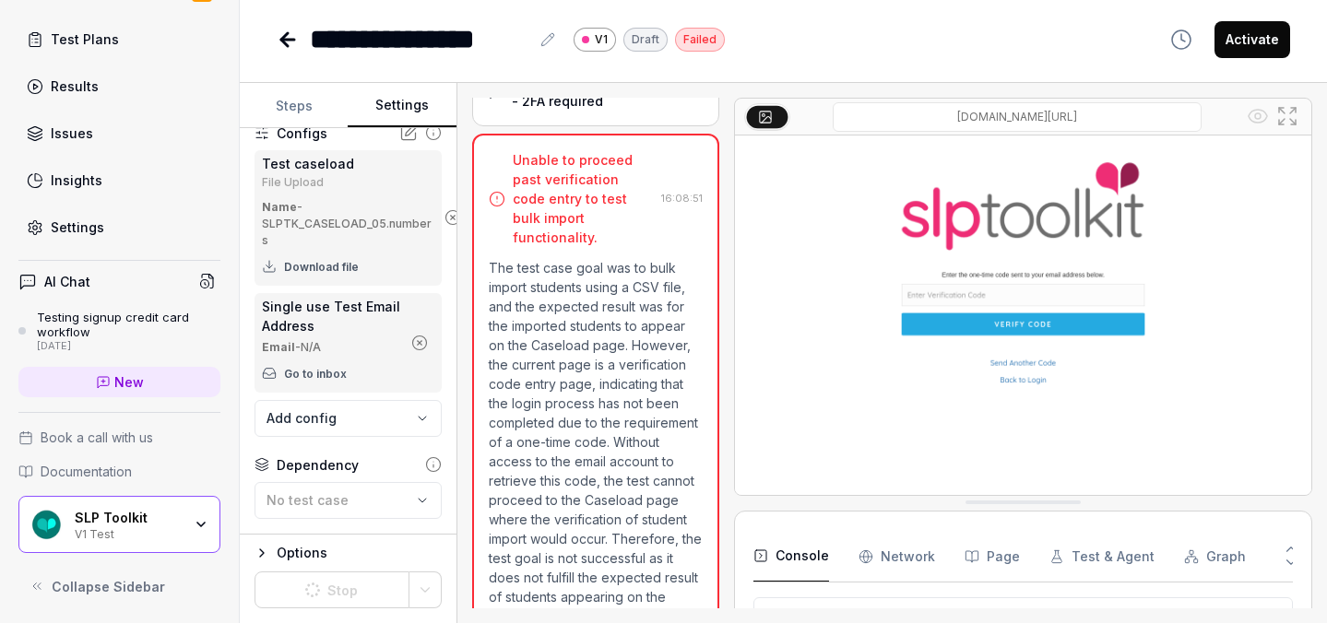
scroll to position [375, 0]
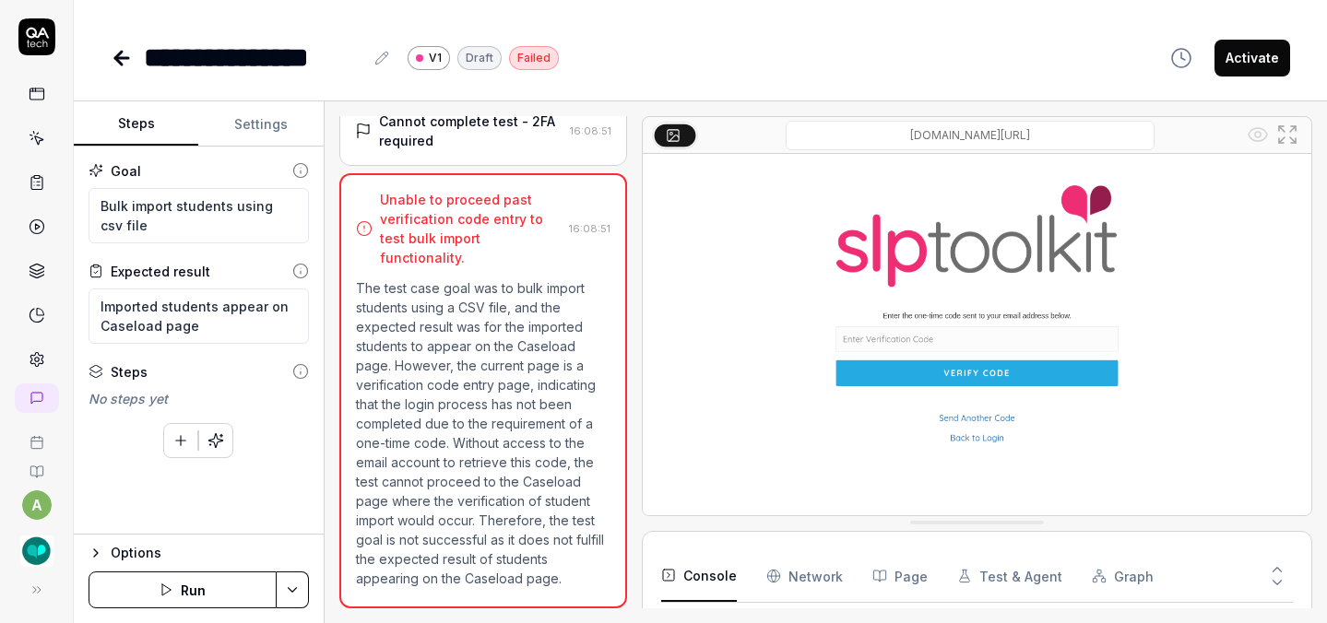
scroll to position [44, 0]
click at [196, 587] on button "Run" at bounding box center [183, 590] width 188 height 37
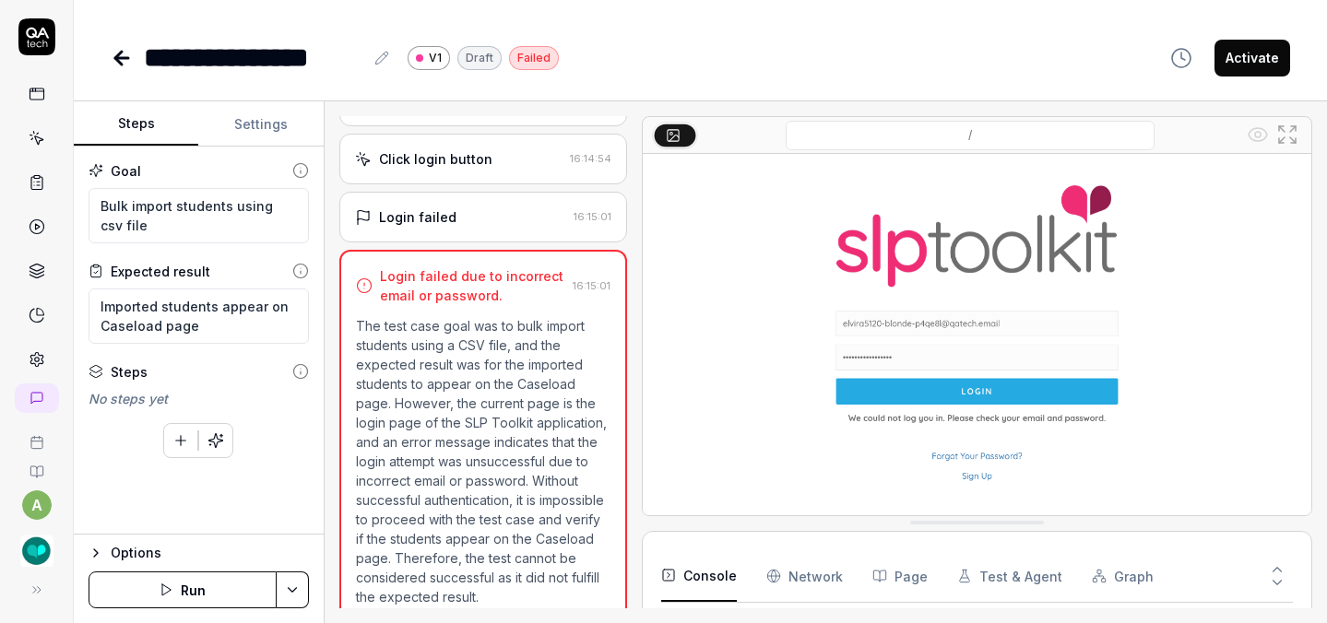
scroll to position [222, 0]
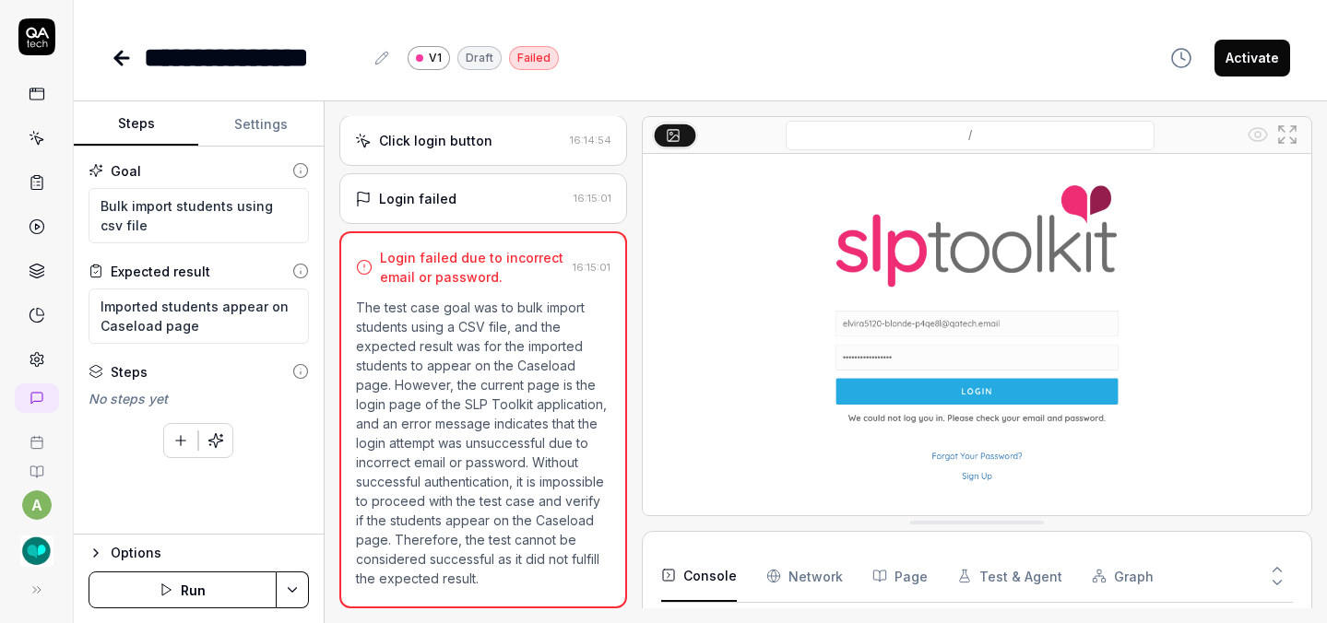
type textarea "*"
